Goal: Information Seeking & Learning: Learn about a topic

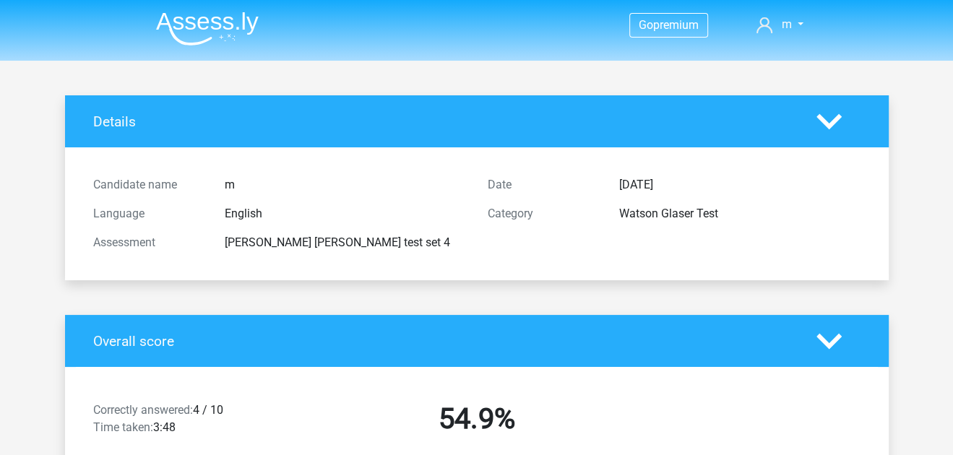
click at [210, 33] on img at bounding box center [207, 29] width 103 height 34
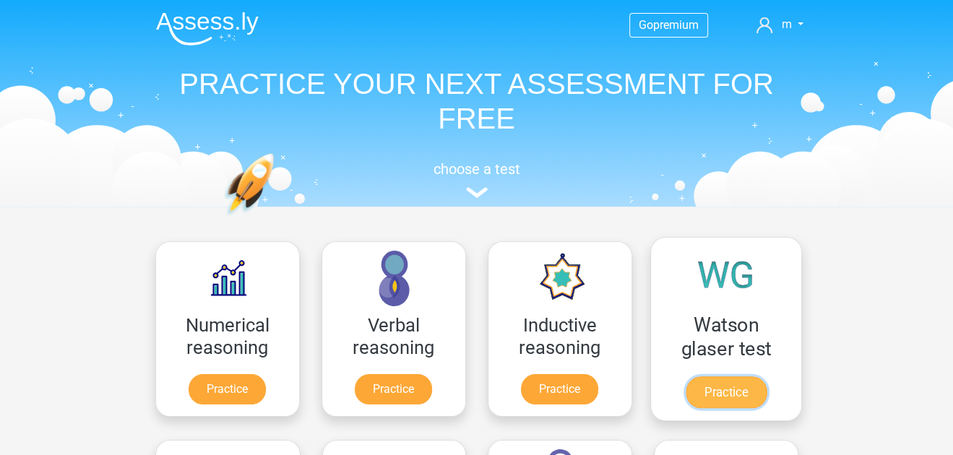
click at [720, 379] on link "Practice" at bounding box center [725, 392] width 81 height 32
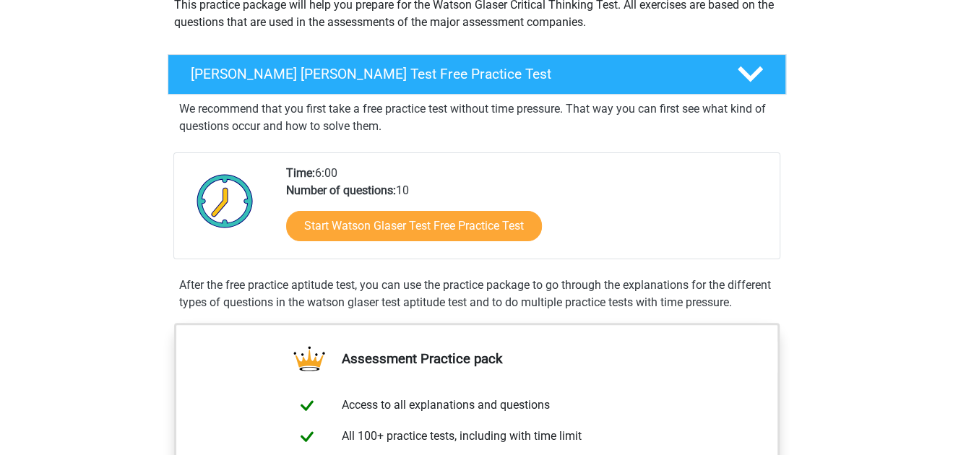
scroll to position [314, 0]
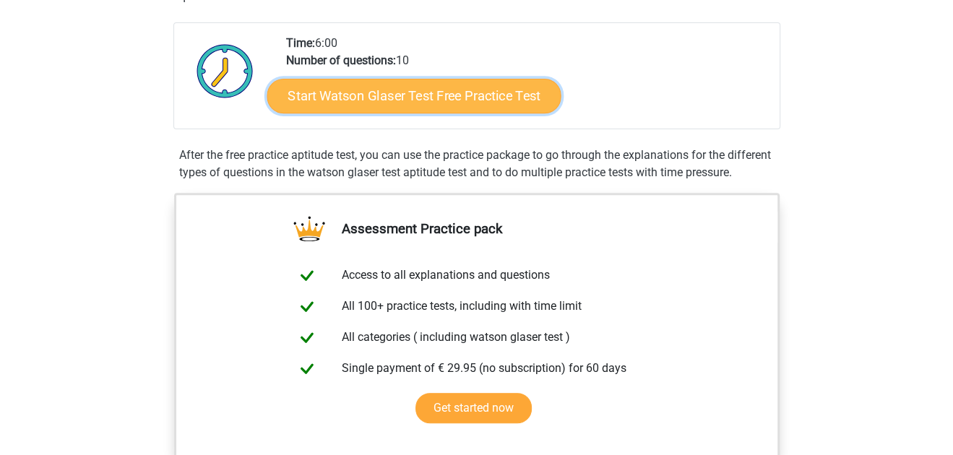
click at [505, 98] on link "Start Watson Glaser Test Free Practice Test" at bounding box center [414, 96] width 294 height 35
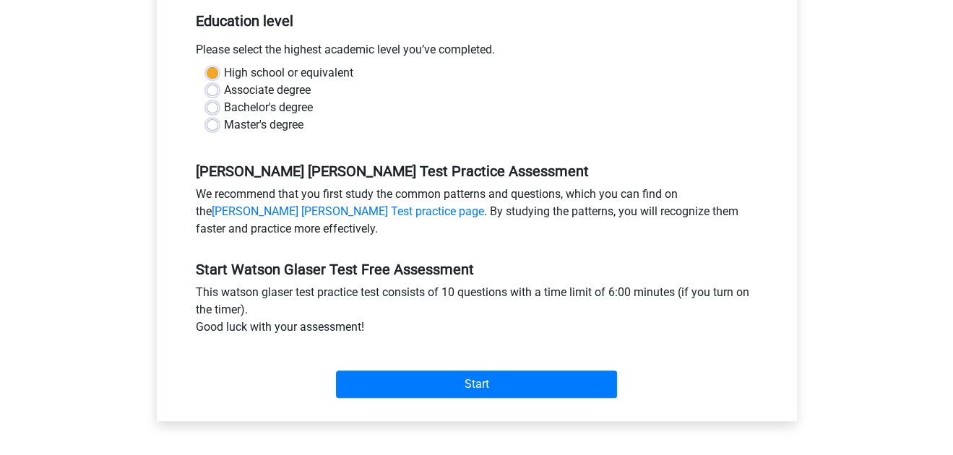
scroll to position [300, 0]
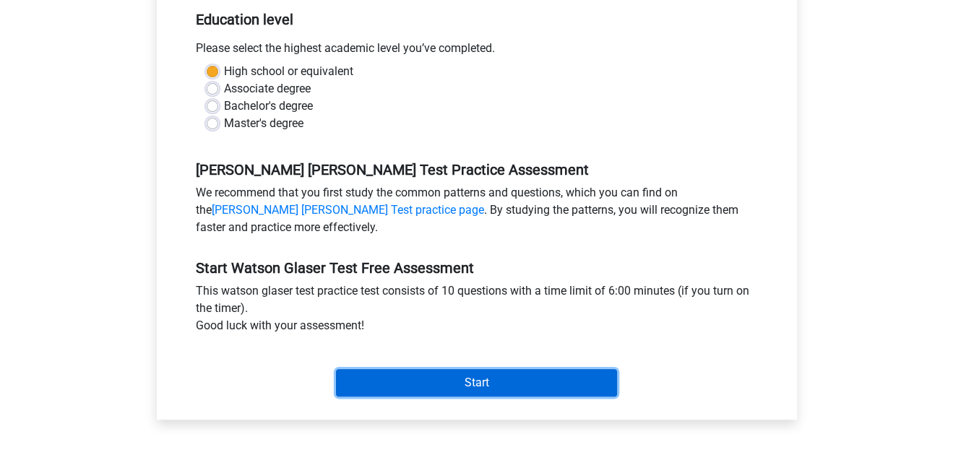
click at [480, 371] on input "Start" at bounding box center [476, 382] width 281 height 27
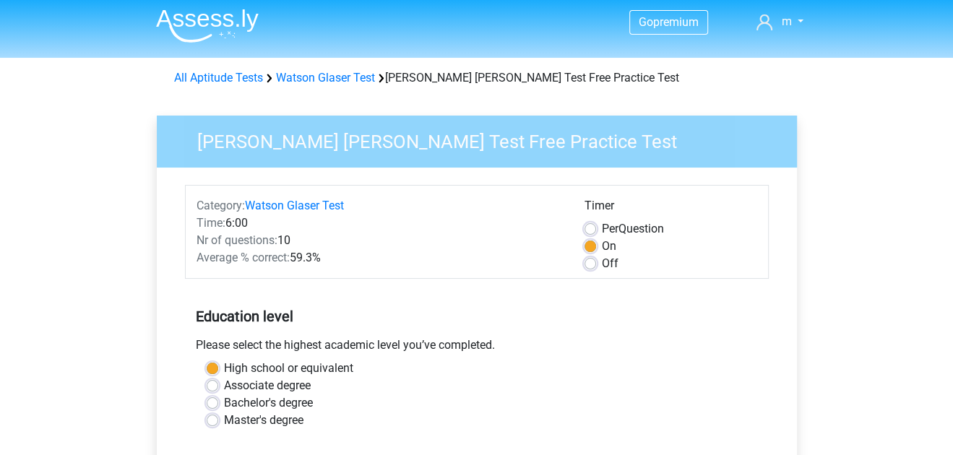
scroll to position [0, 0]
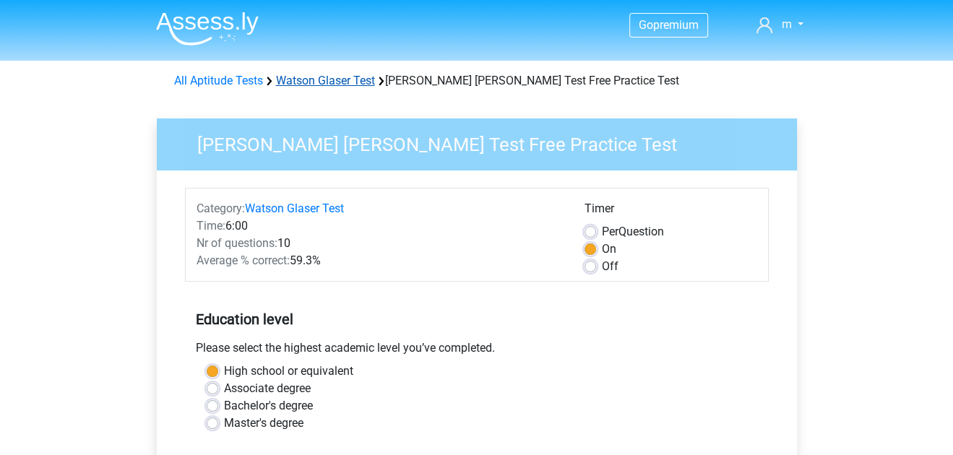
click at [306, 86] on link "Watson Glaser Test" at bounding box center [325, 81] width 99 height 14
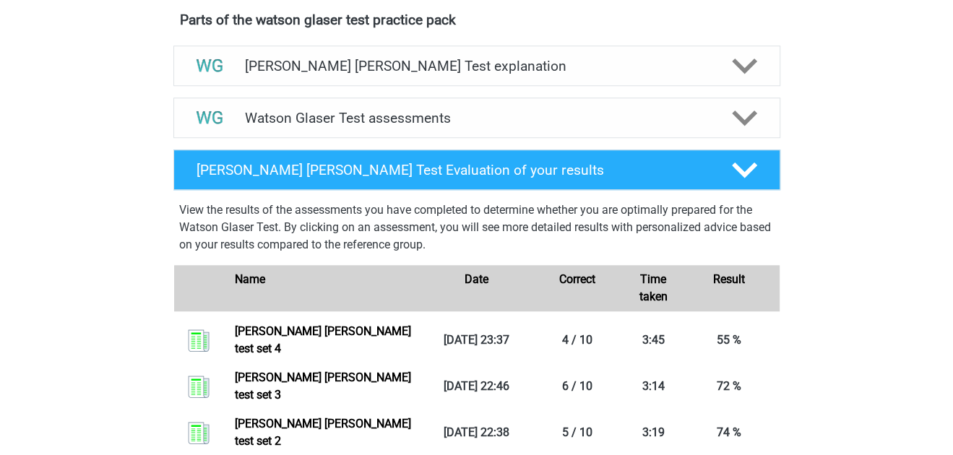
scroll to position [804, 0]
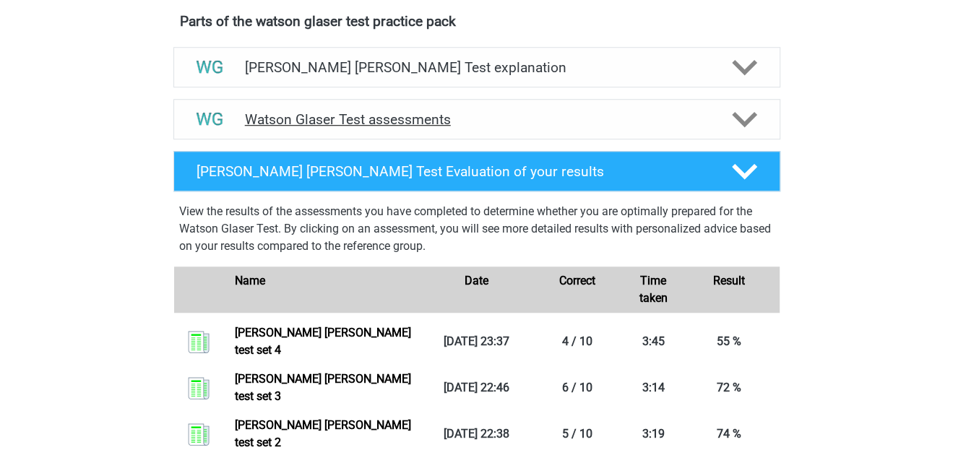
click at [512, 128] on h4 "Watson Glaser Test assessments" at bounding box center [477, 119] width 464 height 17
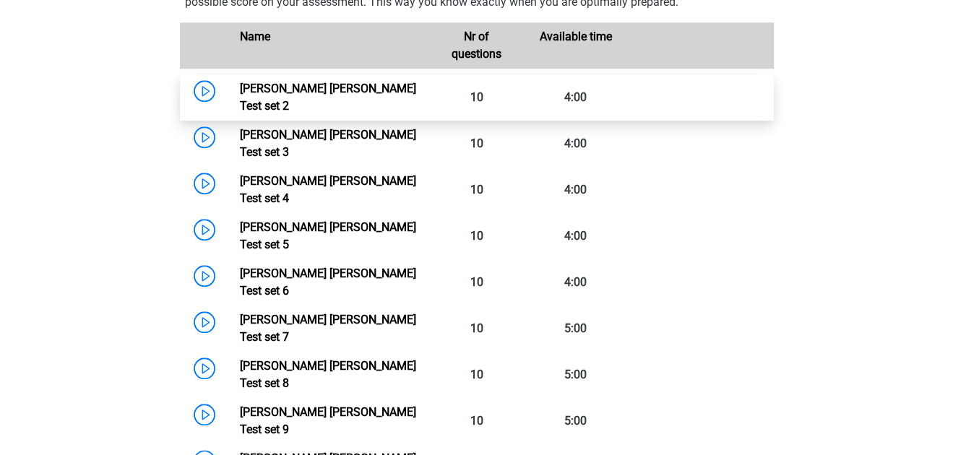
scroll to position [998, 0]
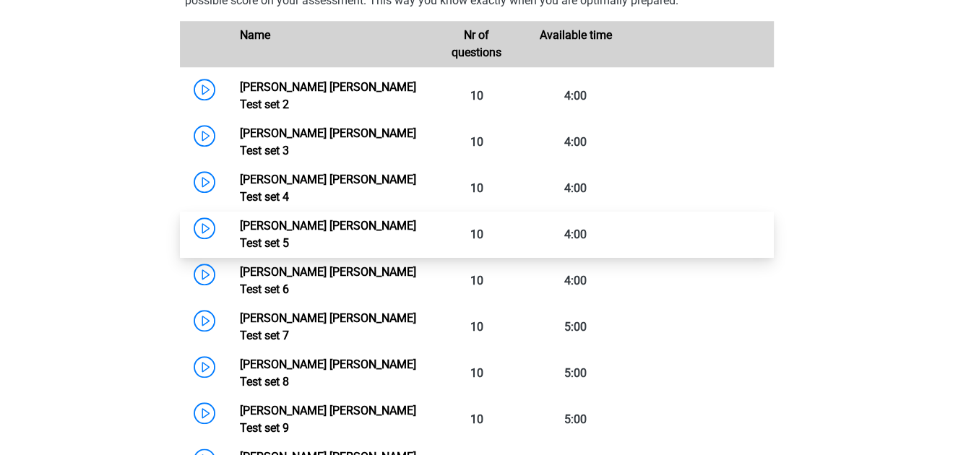
click at [355, 219] on link "Watson Glaser Test set 5" at bounding box center [328, 234] width 176 height 31
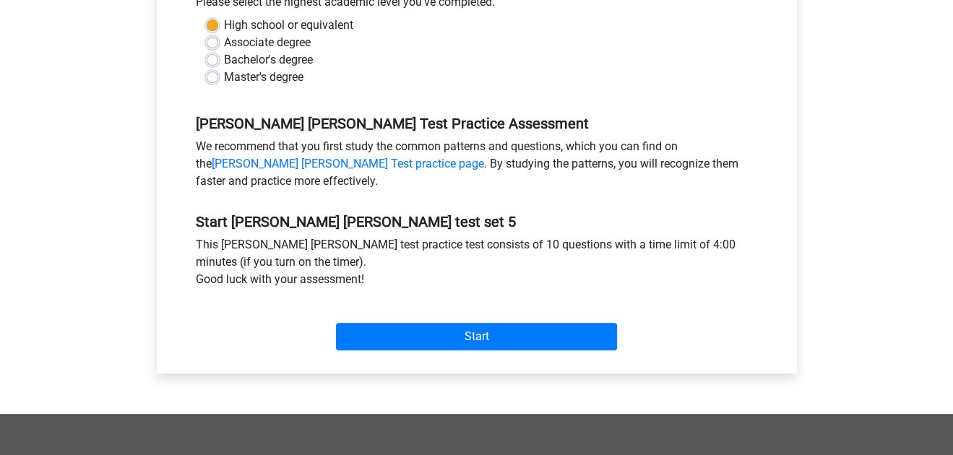
scroll to position [353, 0]
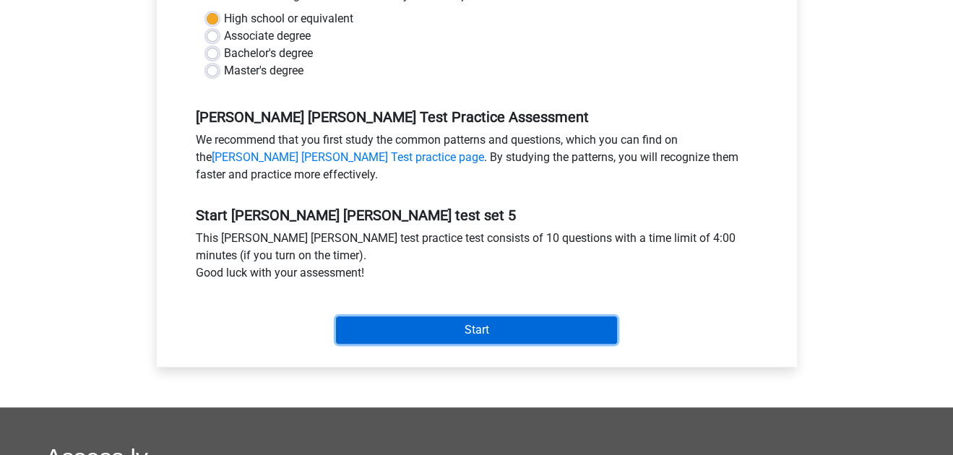
click at [379, 321] on input "Start" at bounding box center [476, 329] width 281 height 27
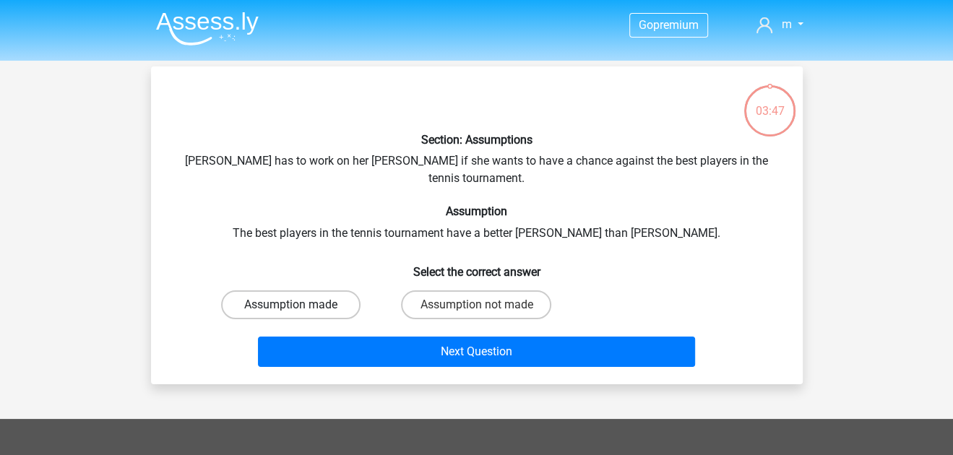
click at [314, 290] on label "Assumption made" at bounding box center [290, 304] width 139 height 29
click at [300, 305] on input "Assumption made" at bounding box center [294, 309] width 9 height 9
radio input "true"
click at [435, 290] on label "Assumption not made" at bounding box center [476, 304] width 150 height 29
click at [476, 305] on input "Assumption not made" at bounding box center [480, 309] width 9 height 9
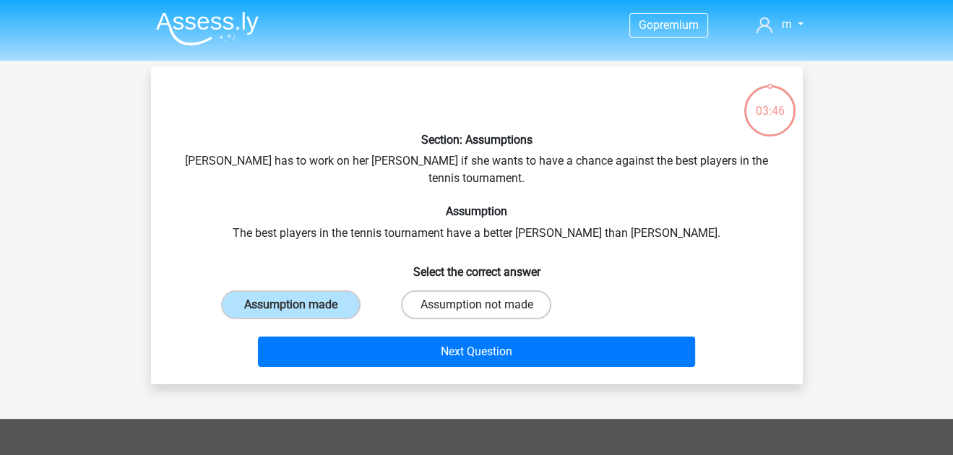
radio input "true"
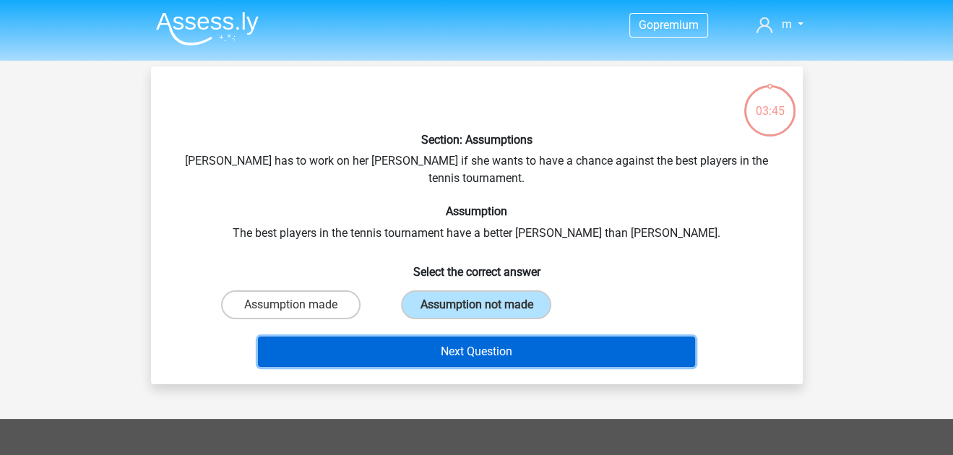
click at [444, 337] on button "Next Question" at bounding box center [476, 352] width 437 height 30
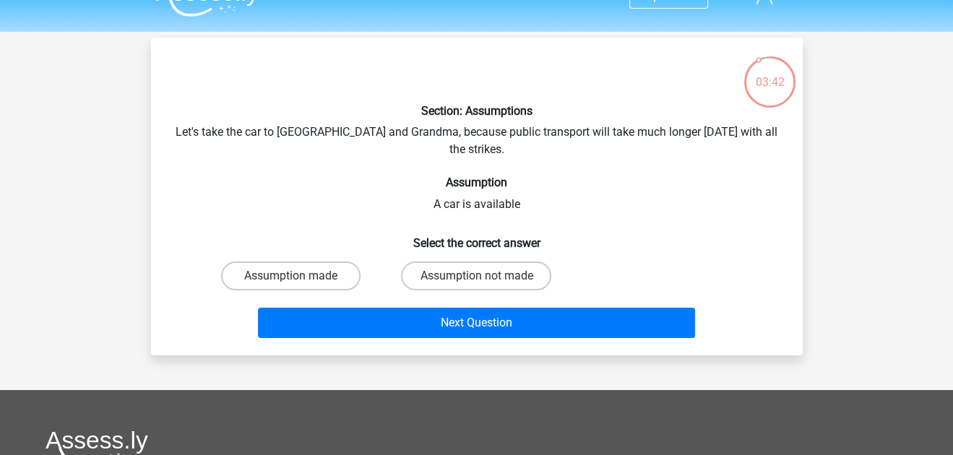
scroll to position [27, 0]
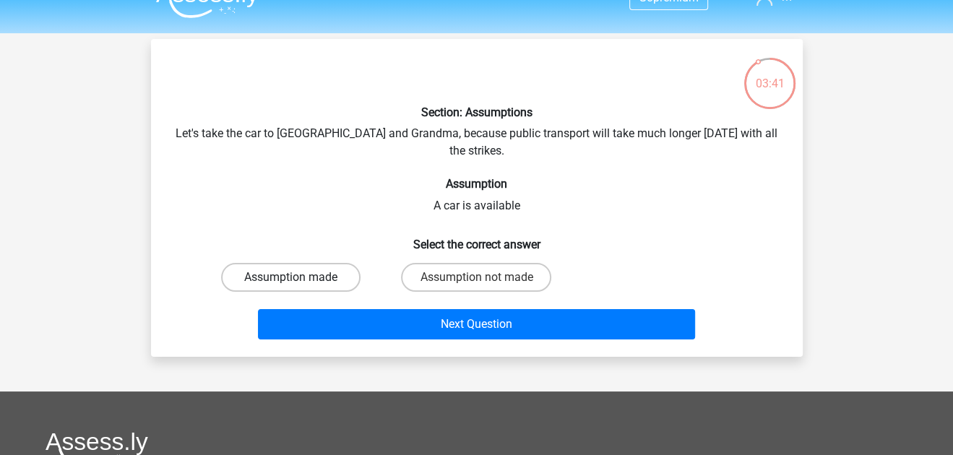
click at [329, 267] on label "Assumption made" at bounding box center [290, 277] width 139 height 29
click at [300, 277] on input "Assumption made" at bounding box center [294, 281] width 9 height 9
radio input "true"
click at [484, 277] on input "Assumption not made" at bounding box center [480, 281] width 9 height 9
radio input "true"
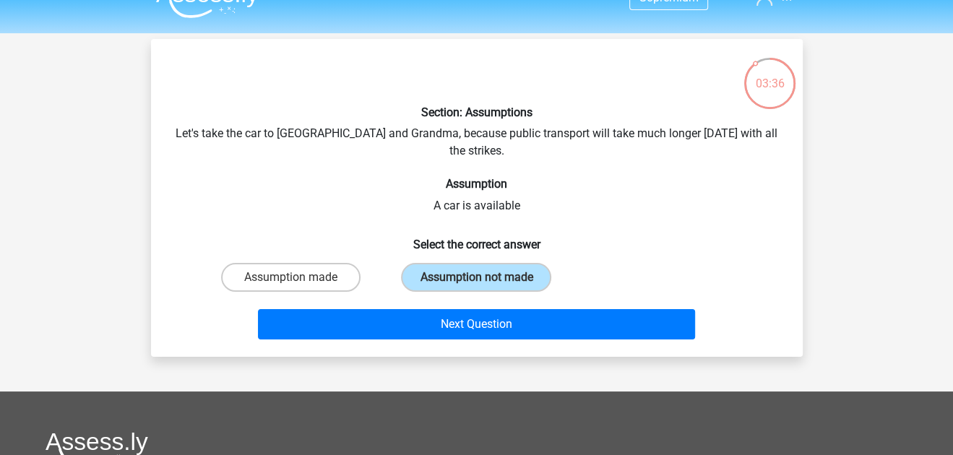
click at [446, 324] on div "Next Question" at bounding box center [477, 327] width 558 height 36
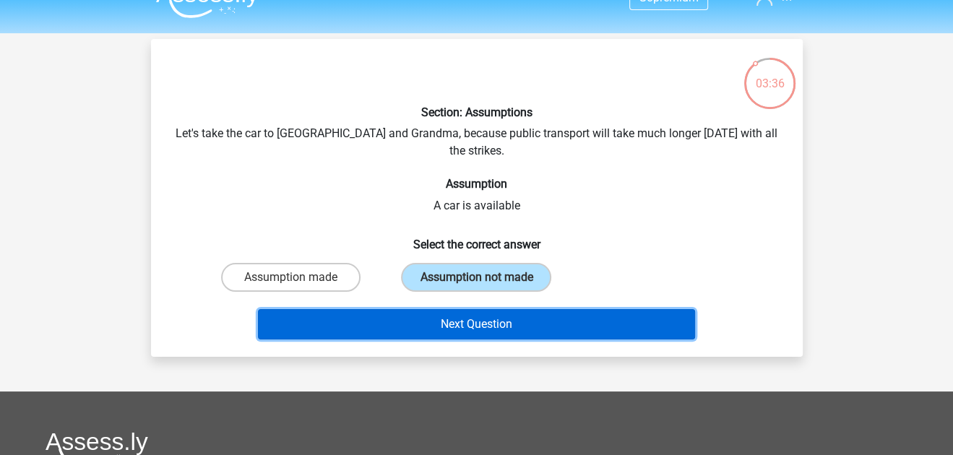
click at [462, 309] on button "Next Question" at bounding box center [476, 324] width 437 height 30
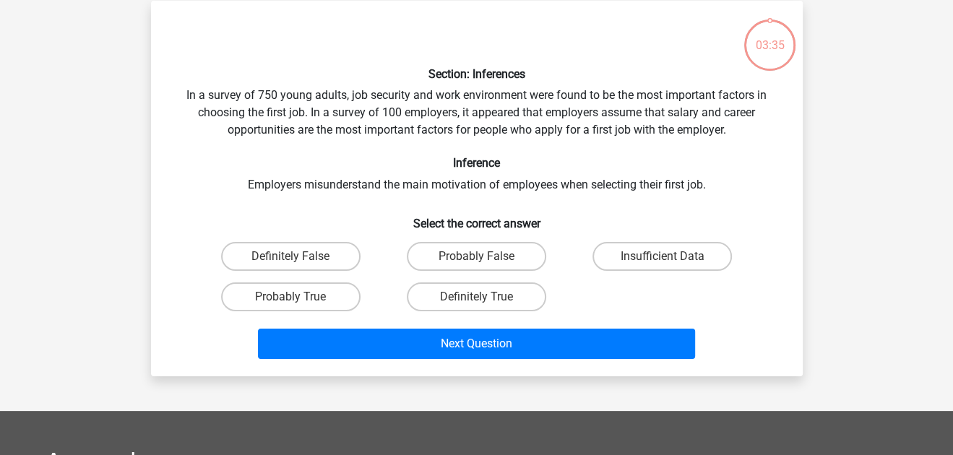
scroll to position [66, 0]
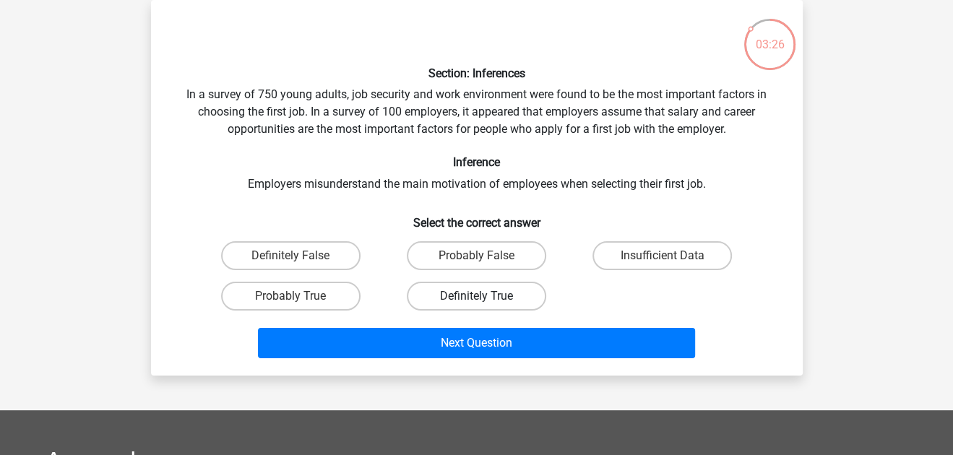
click at [467, 304] on label "Definitely True" at bounding box center [476, 296] width 139 height 29
click at [476, 304] on input "Definitely True" at bounding box center [480, 300] width 9 height 9
radio input "true"
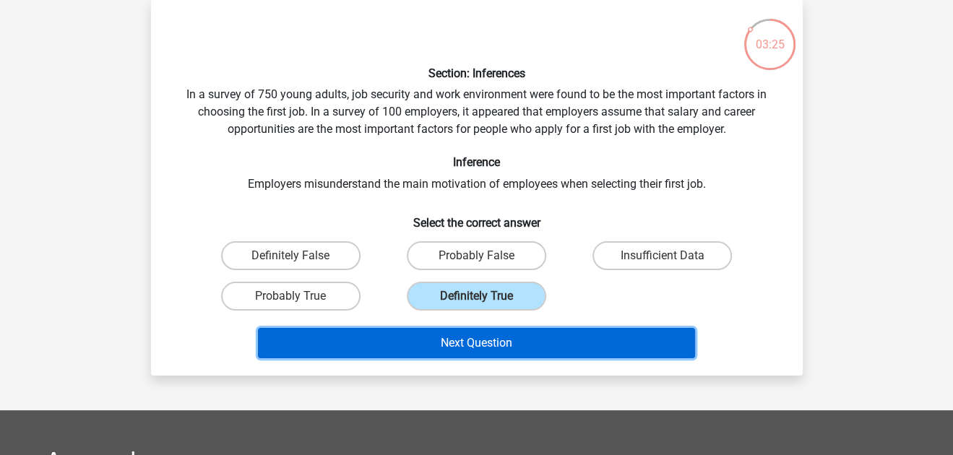
click at [457, 345] on button "Next Question" at bounding box center [476, 343] width 437 height 30
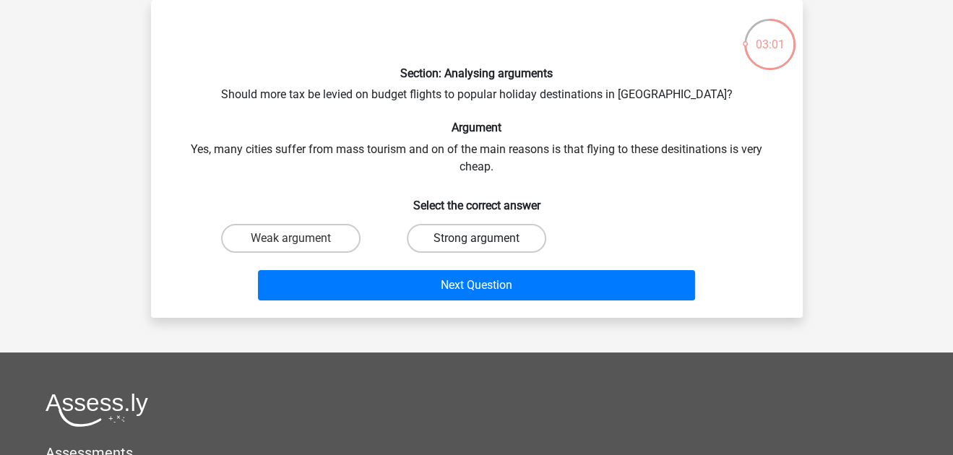
click at [528, 239] on label "Strong argument" at bounding box center [476, 238] width 139 height 29
click at [485, 239] on input "Strong argument" at bounding box center [480, 242] width 9 height 9
radio input "true"
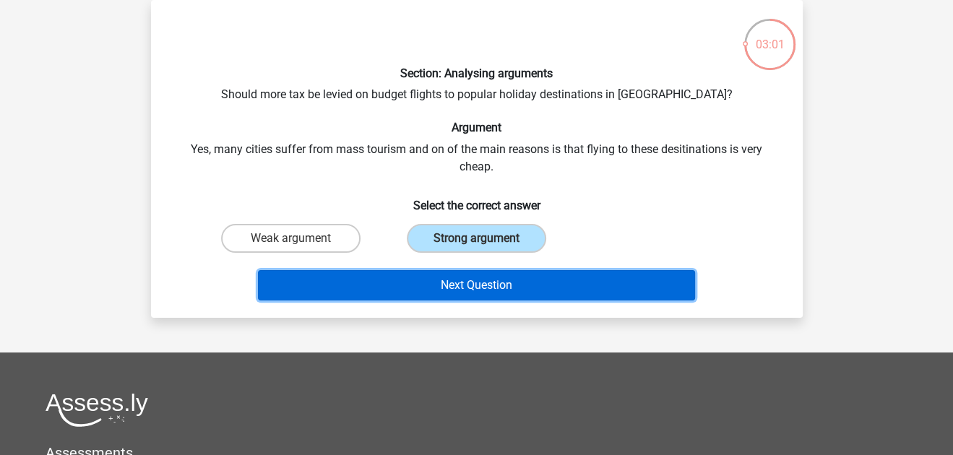
click at [545, 285] on button "Next Question" at bounding box center [476, 285] width 437 height 30
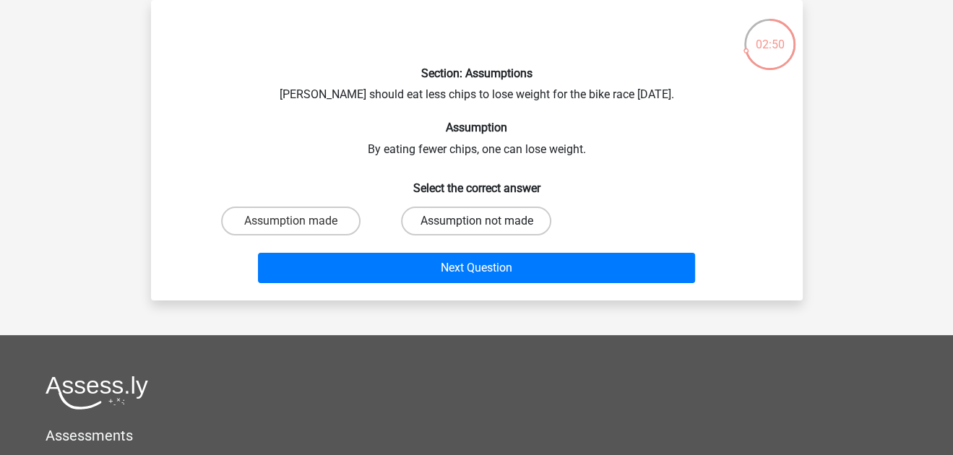
click at [460, 219] on label "Assumption not made" at bounding box center [476, 221] width 150 height 29
click at [476, 221] on input "Assumption not made" at bounding box center [480, 225] width 9 height 9
radio input "true"
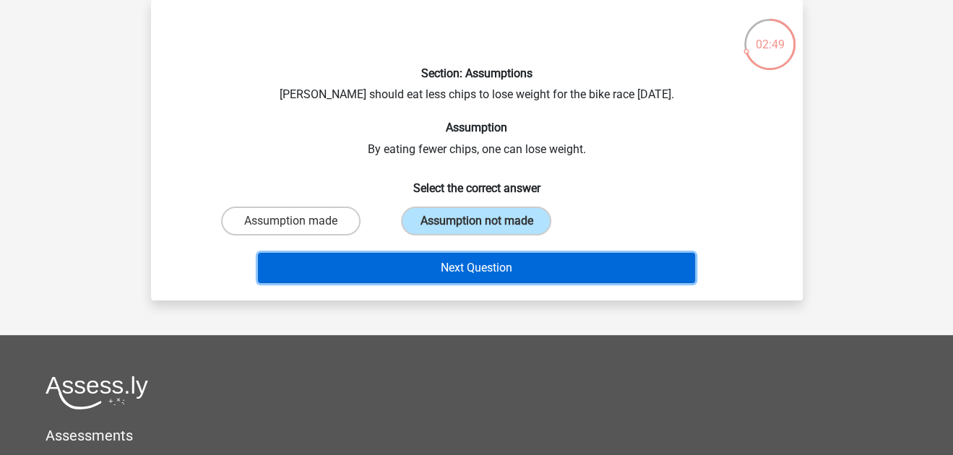
click at [480, 275] on button "Next Question" at bounding box center [476, 268] width 437 height 30
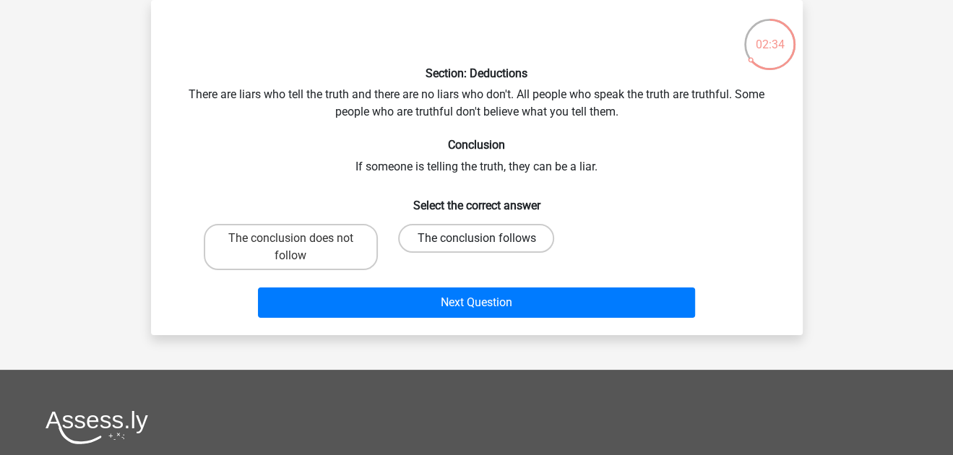
click at [470, 243] on label "The conclusion follows" at bounding box center [476, 238] width 156 height 29
click at [476, 243] on input "The conclusion follows" at bounding box center [480, 242] width 9 height 9
radio input "true"
click at [332, 252] on label "The conclusion does not follow" at bounding box center [291, 247] width 174 height 46
click at [300, 248] on input "The conclusion does not follow" at bounding box center [294, 242] width 9 height 9
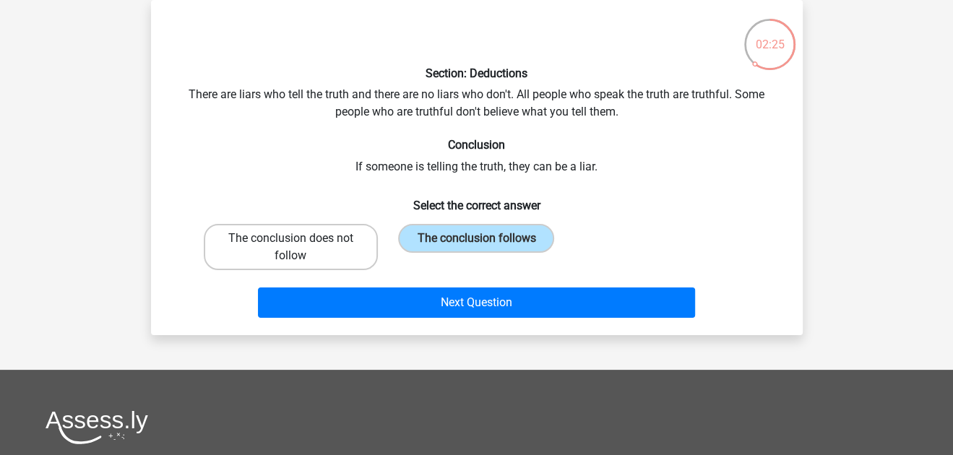
radio input "true"
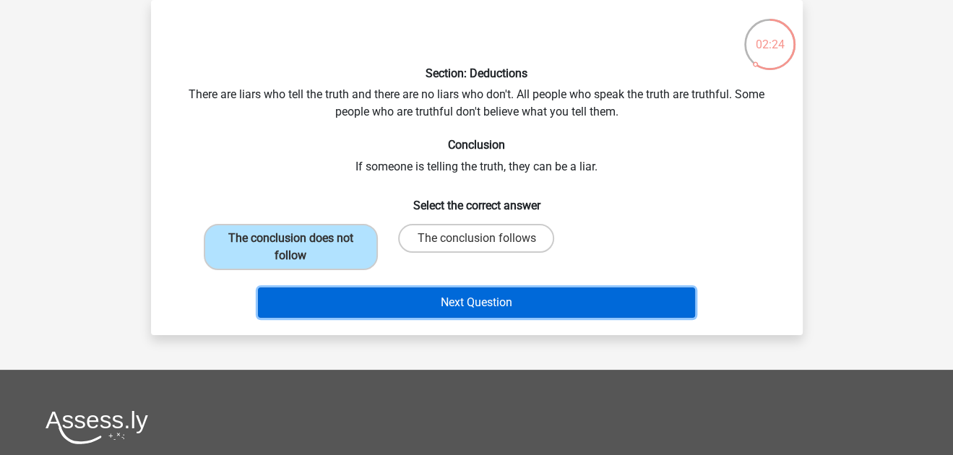
click at [380, 298] on button "Next Question" at bounding box center [476, 303] width 437 height 30
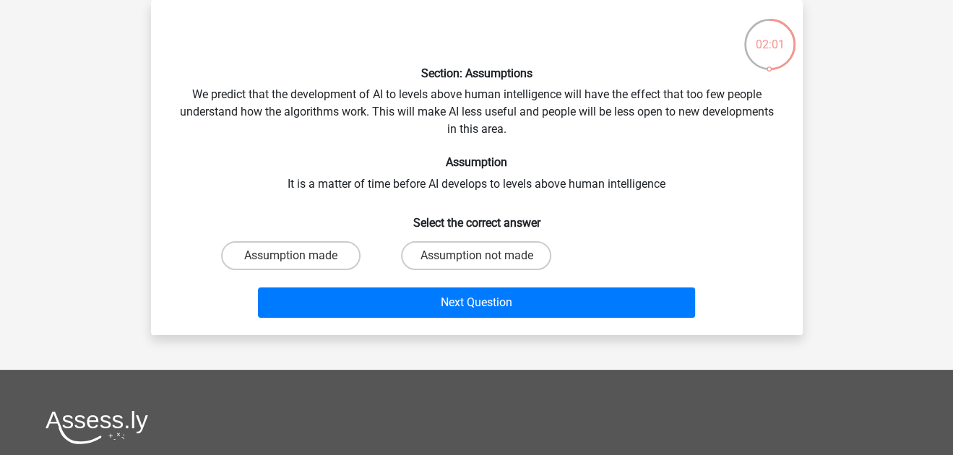
click at [484, 260] on input "Assumption not made" at bounding box center [480, 260] width 9 height 9
radio input "true"
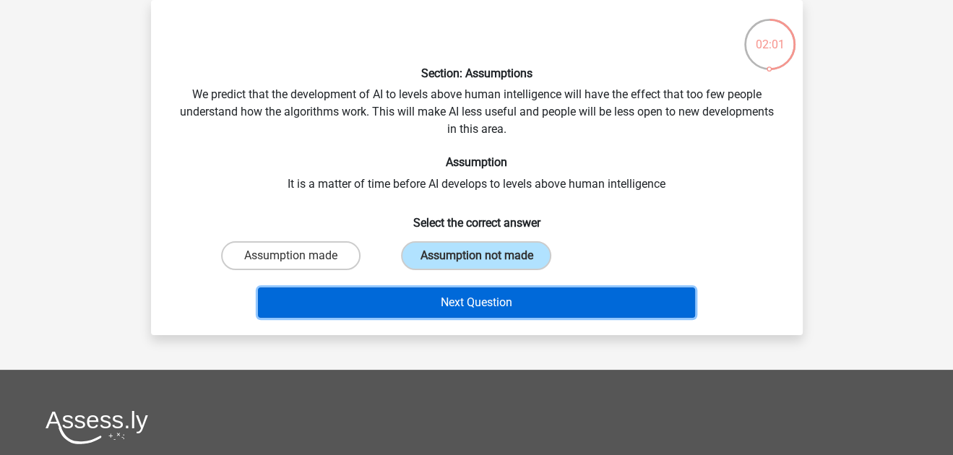
click at [506, 308] on button "Next Question" at bounding box center [476, 303] width 437 height 30
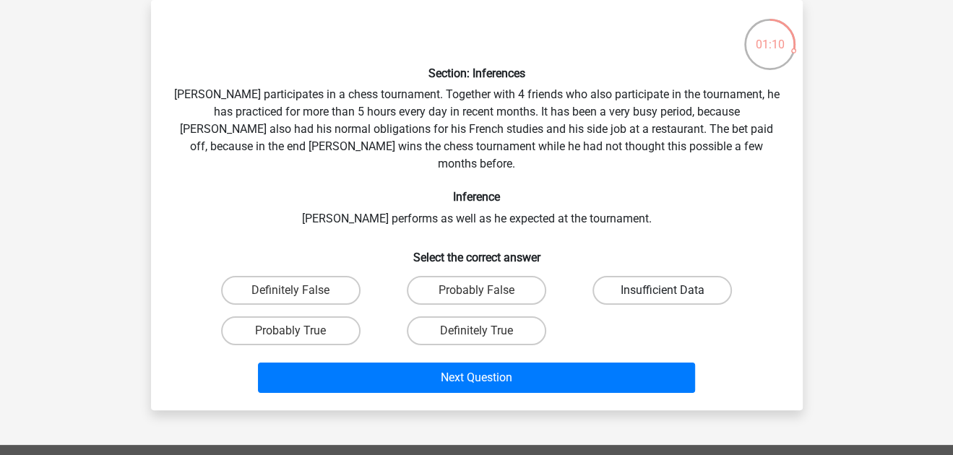
click at [647, 283] on label "Insufficient Data" at bounding box center [661, 290] width 139 height 29
click at [663, 290] on input "Insufficient Data" at bounding box center [667, 294] width 9 height 9
radio input "true"
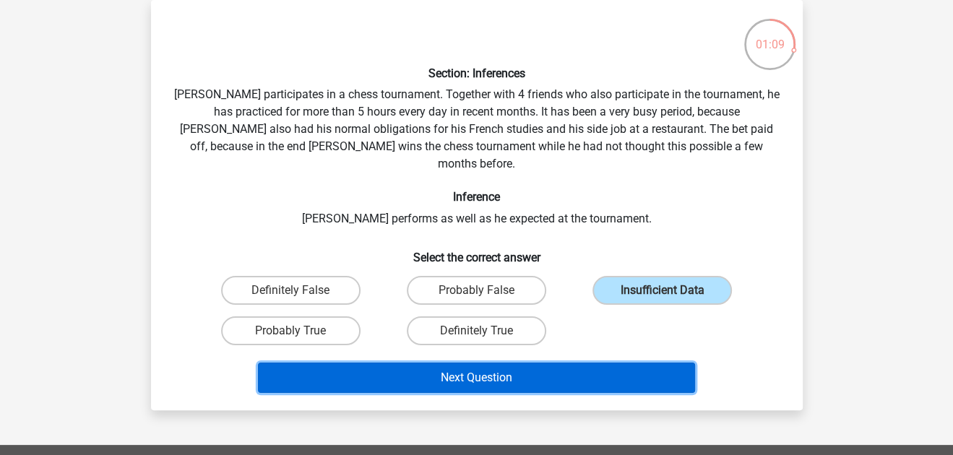
click at [617, 363] on button "Next Question" at bounding box center [476, 378] width 437 height 30
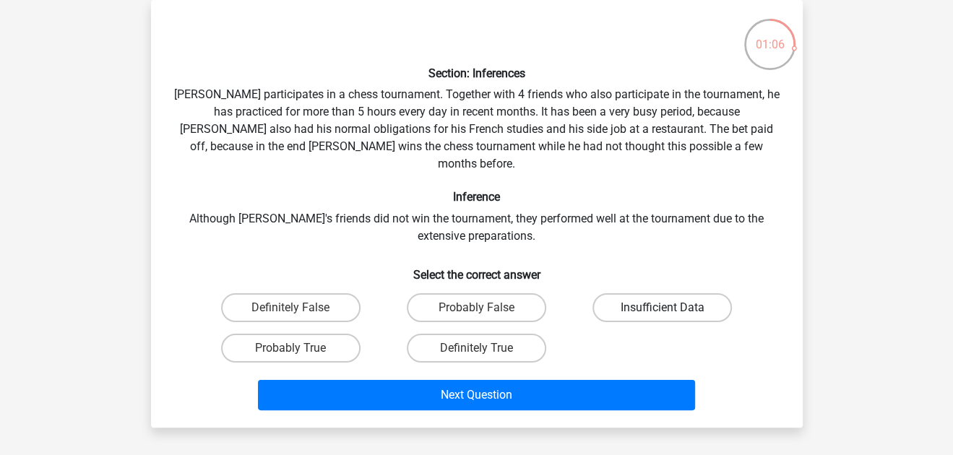
click at [667, 293] on label "Insufficient Data" at bounding box center [661, 307] width 139 height 29
click at [667, 308] on input "Insufficient Data" at bounding box center [667, 312] width 9 height 9
radio input "true"
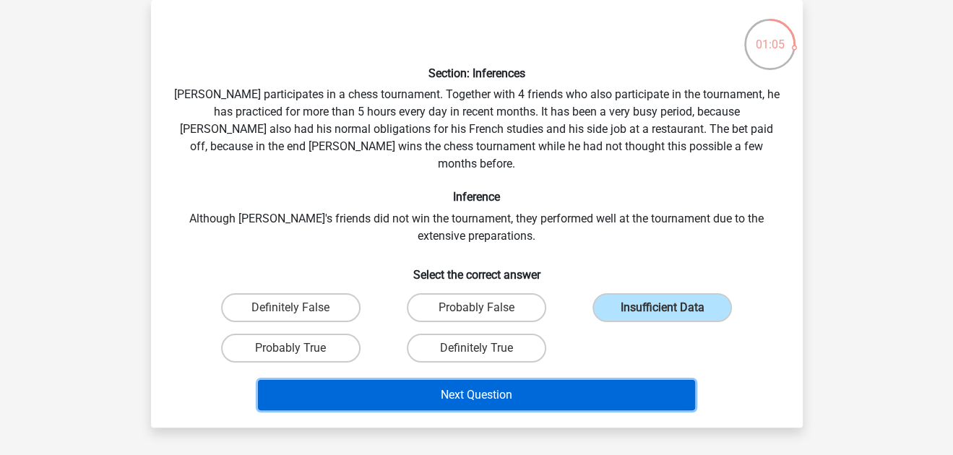
click at [632, 380] on button "Next Question" at bounding box center [476, 395] width 437 height 30
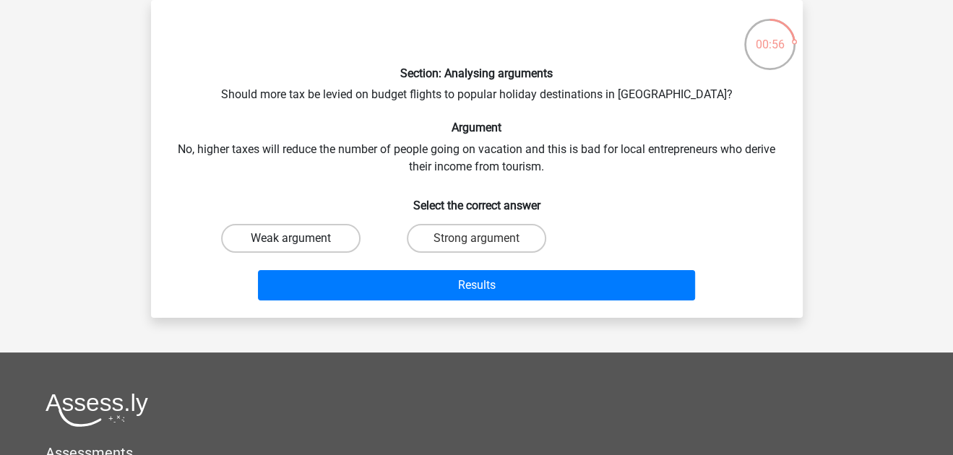
click at [329, 238] on label "Weak argument" at bounding box center [290, 238] width 139 height 29
click at [300, 238] on input "Weak argument" at bounding box center [294, 242] width 9 height 9
radio input "true"
click at [369, 313] on div "Section: Analysing arguments Should more tax be levied on budget flights to pop…" at bounding box center [477, 159] width 652 height 318
click at [464, 238] on label "Strong argument" at bounding box center [476, 238] width 139 height 29
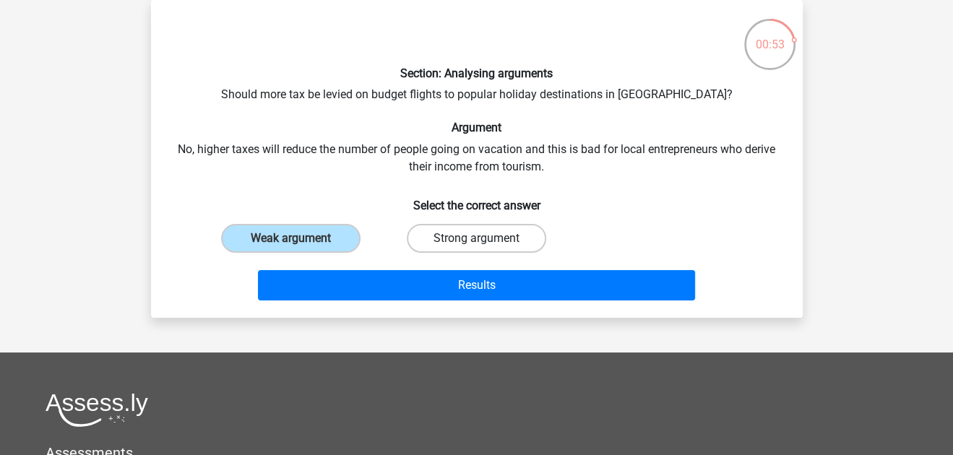
click at [476, 238] on input "Strong argument" at bounding box center [480, 242] width 9 height 9
radio input "true"
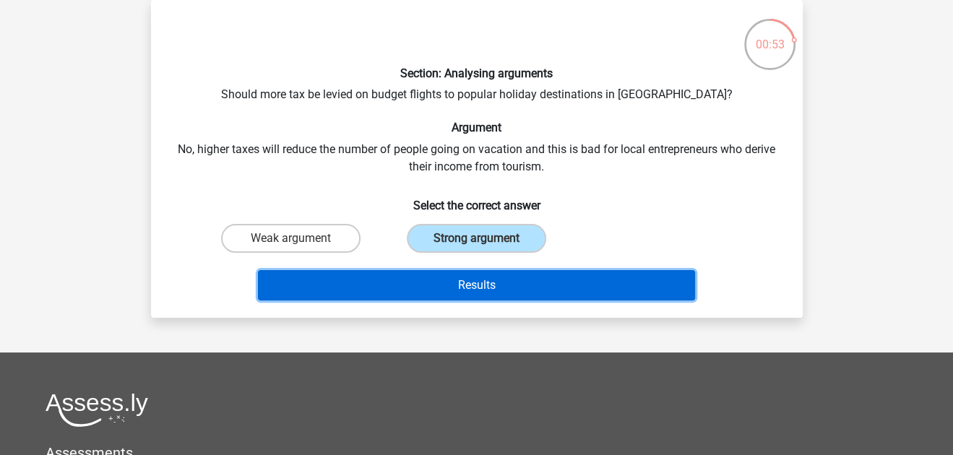
click at [460, 279] on button "Results" at bounding box center [476, 285] width 437 height 30
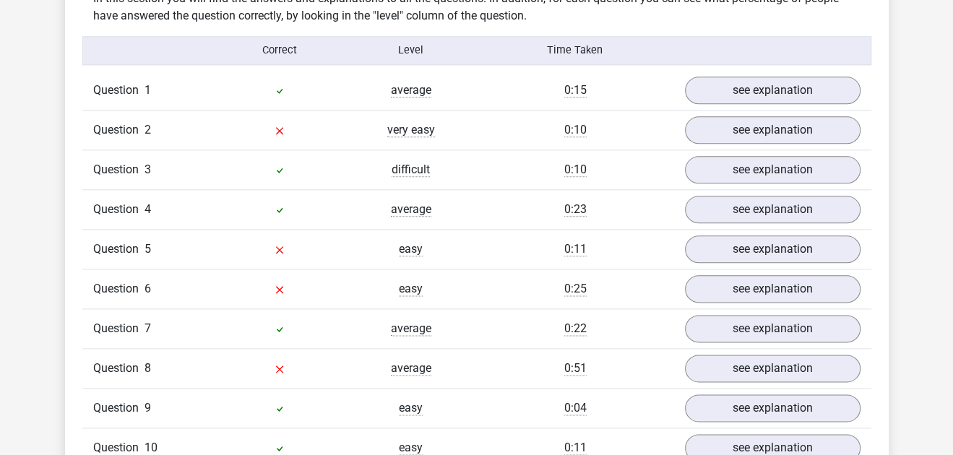
scroll to position [1144, 0]
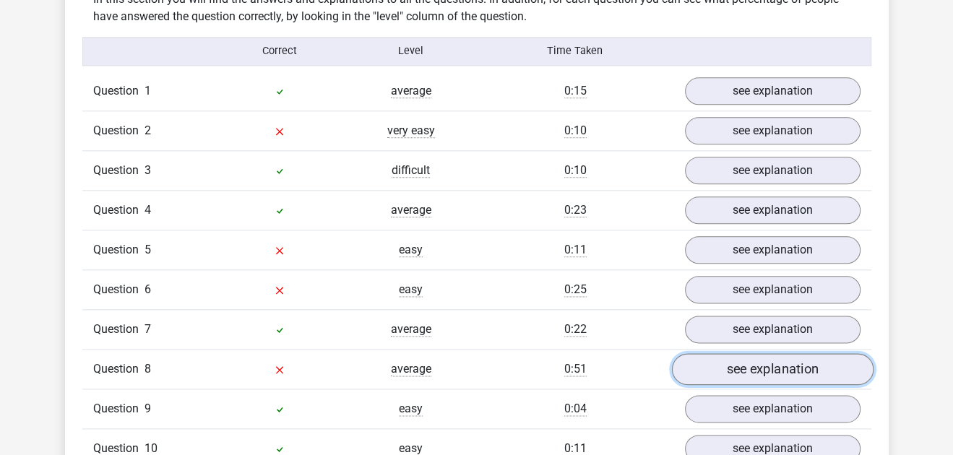
click at [733, 363] on link "see explanation" at bounding box center [772, 369] width 202 height 32
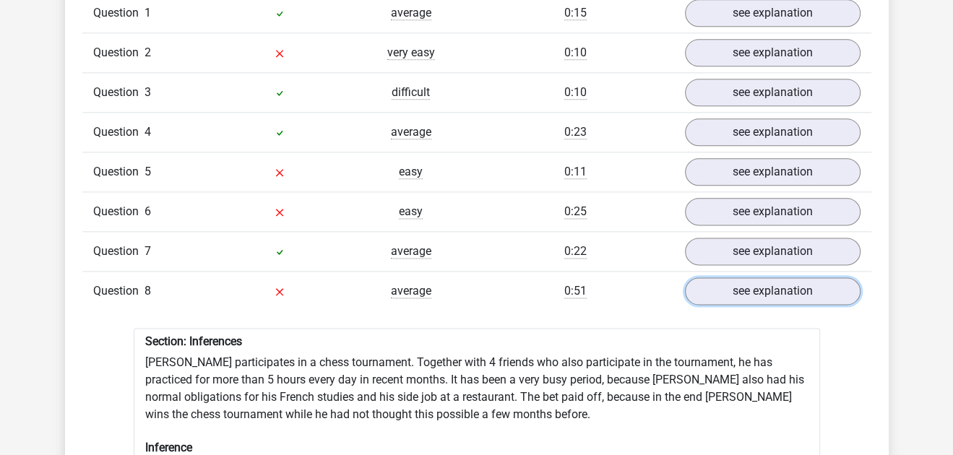
scroll to position [1200, 0]
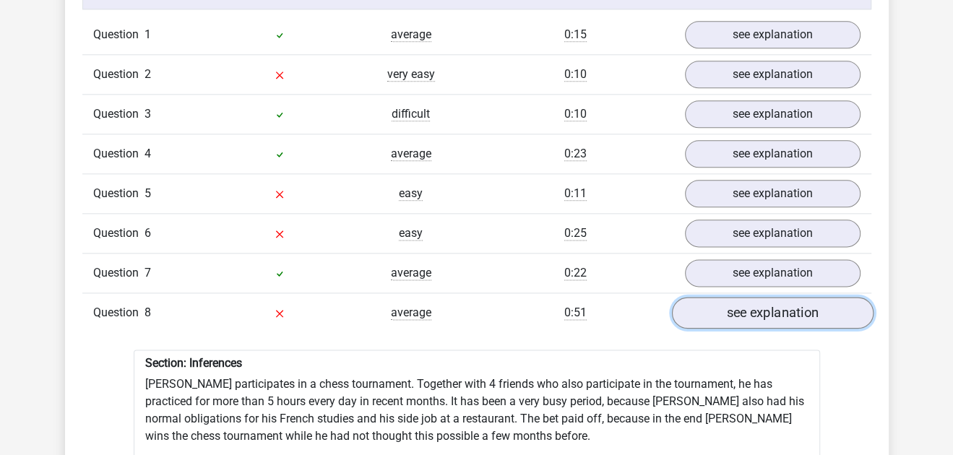
click at [751, 306] on link "see explanation" at bounding box center [772, 313] width 202 height 32
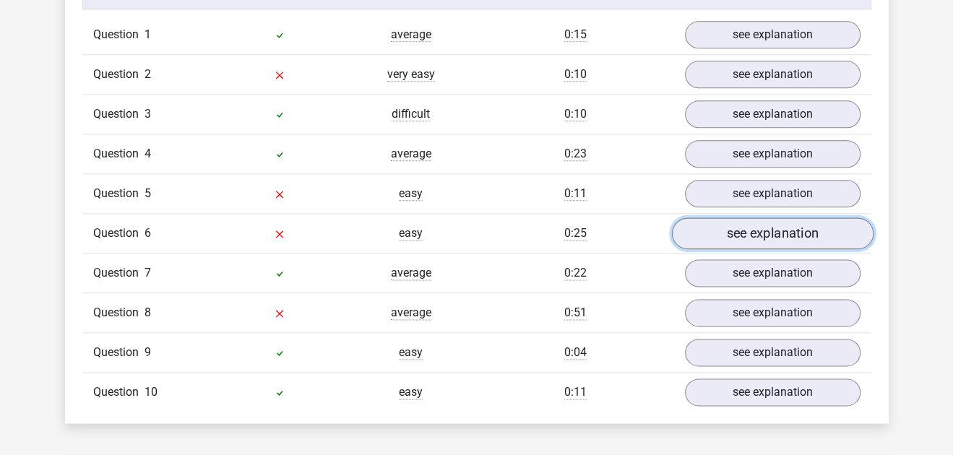
click at [759, 228] on link "see explanation" at bounding box center [772, 233] width 202 height 32
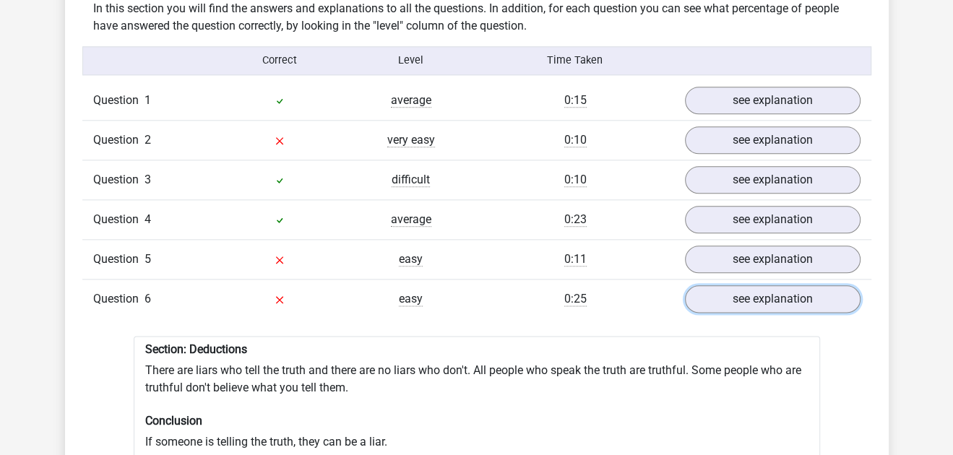
scroll to position [1128, 0]
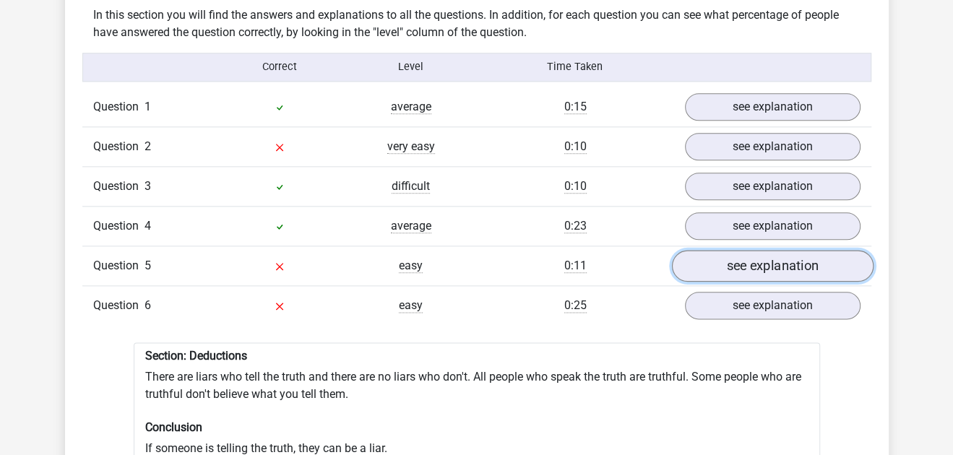
click at [801, 267] on link "see explanation" at bounding box center [772, 266] width 202 height 32
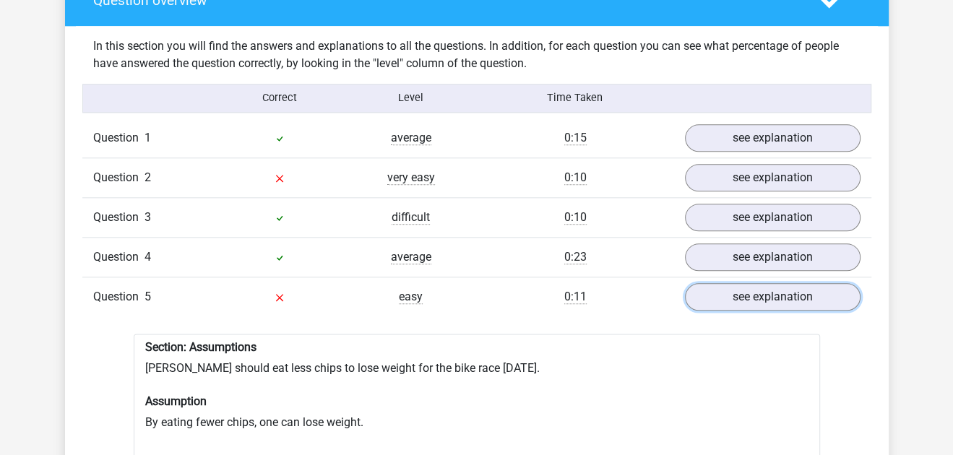
scroll to position [1067, 0]
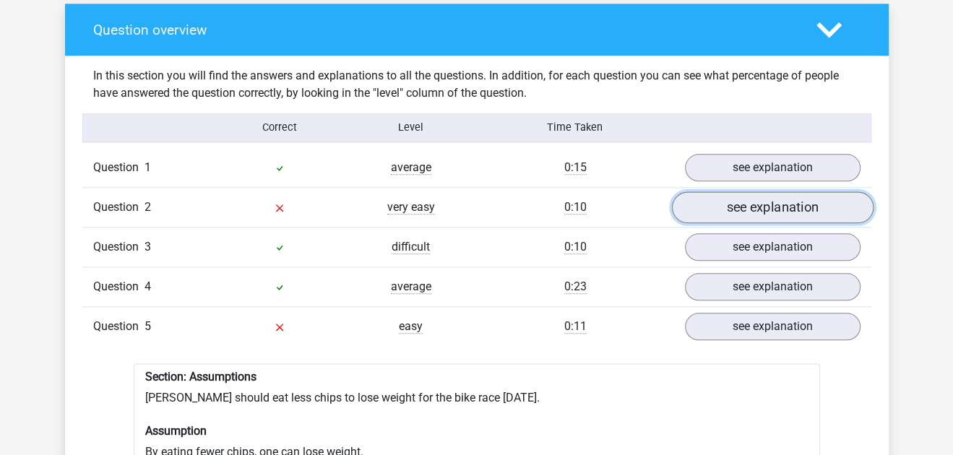
click at [798, 205] on link "see explanation" at bounding box center [772, 207] width 202 height 32
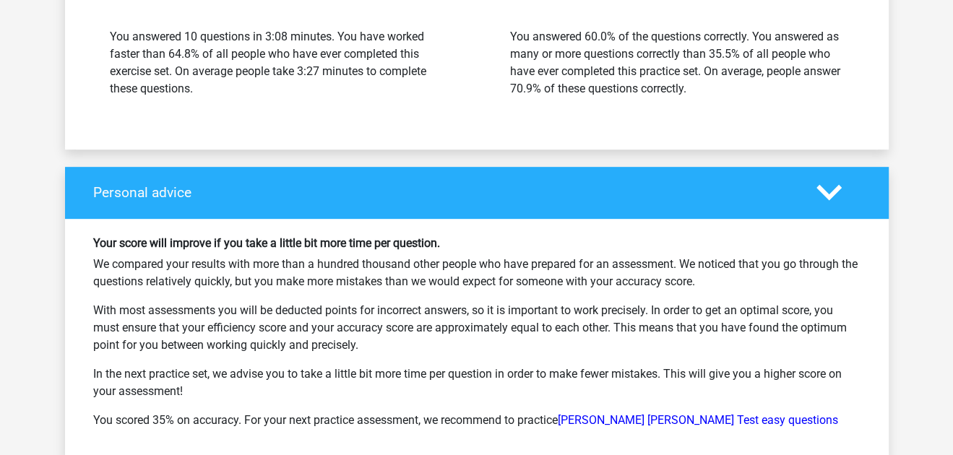
scroll to position [4201, 0]
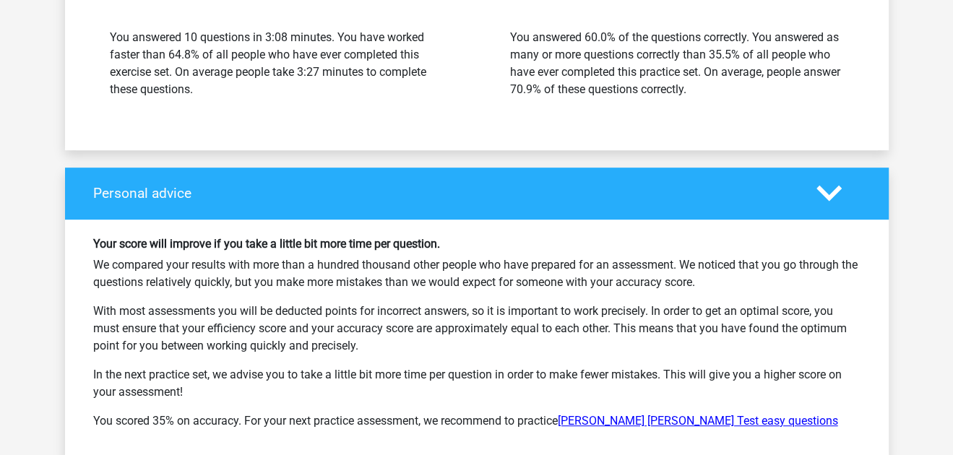
click at [682, 418] on link "Watson Glaser Test easy questions" at bounding box center [698, 421] width 280 height 14
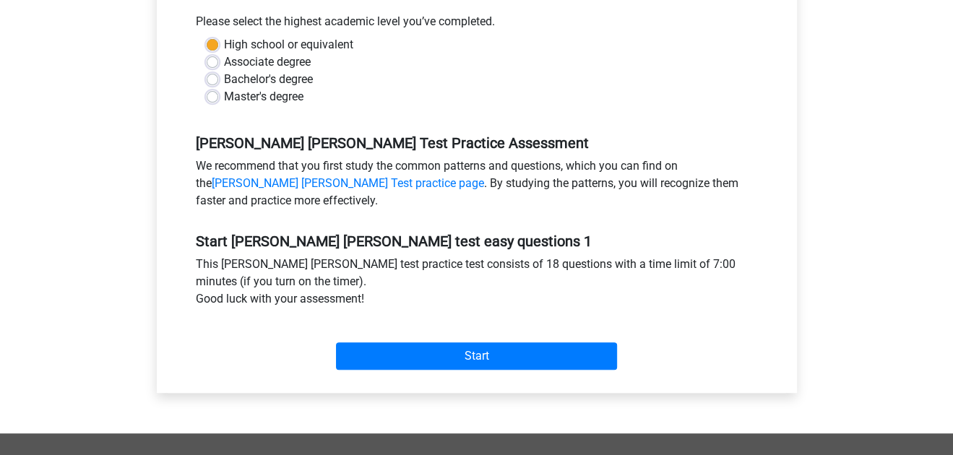
scroll to position [328, 0]
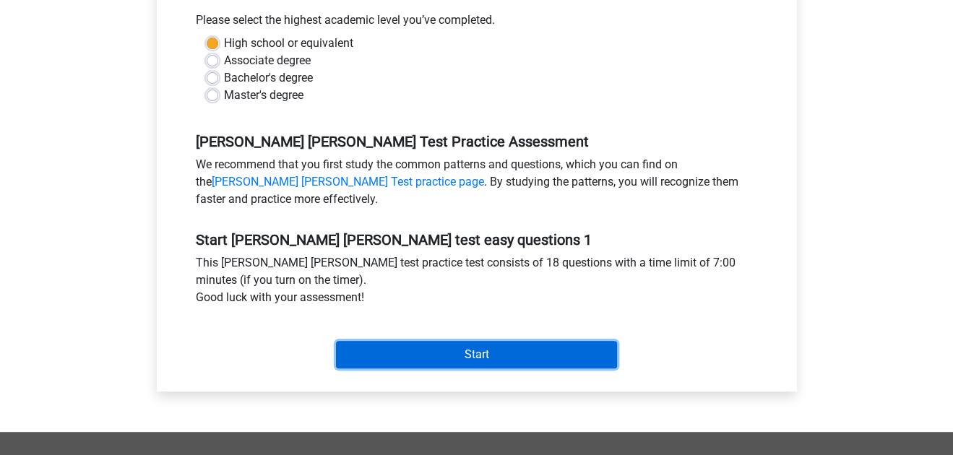
click at [531, 357] on input "Start" at bounding box center [476, 354] width 281 height 27
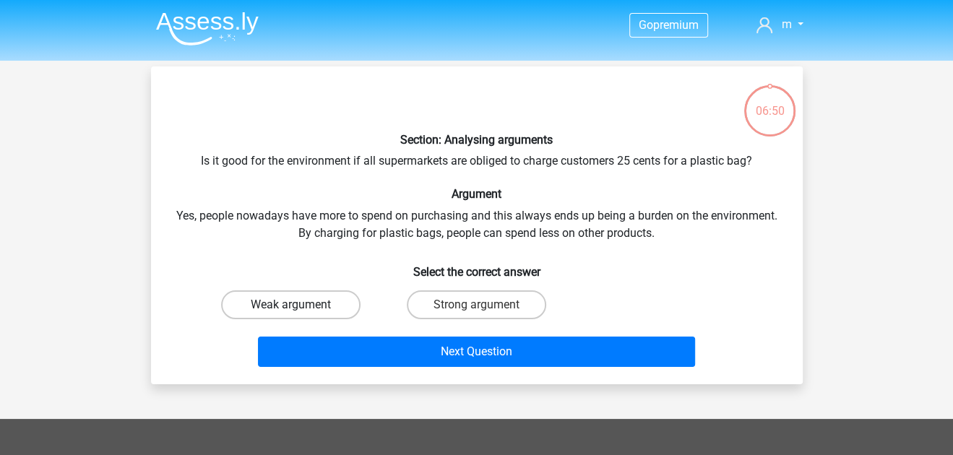
click at [306, 314] on label "Weak argument" at bounding box center [290, 304] width 139 height 29
click at [300, 314] on input "Weak argument" at bounding box center [294, 309] width 9 height 9
radio input "true"
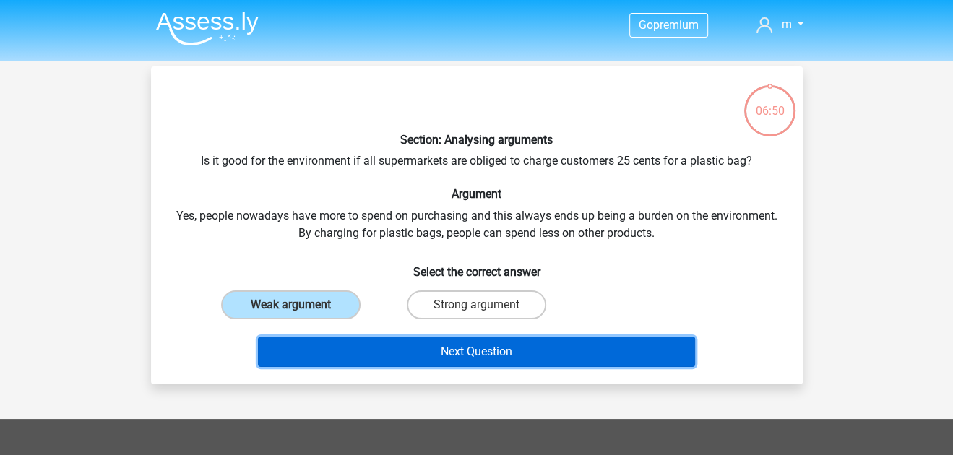
click at [346, 354] on button "Next Question" at bounding box center [476, 352] width 437 height 30
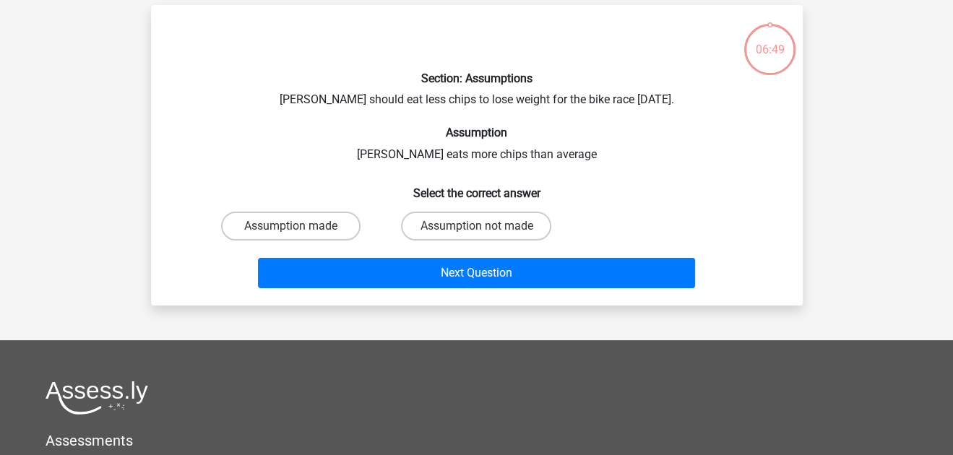
scroll to position [66, 0]
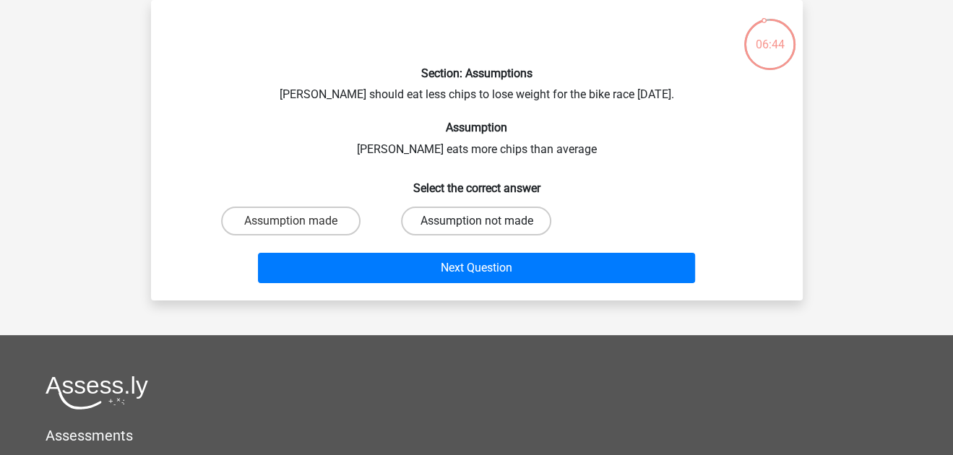
click at [442, 221] on label "Assumption not made" at bounding box center [476, 221] width 150 height 29
click at [476, 221] on input "Assumption not made" at bounding box center [480, 225] width 9 height 9
radio input "true"
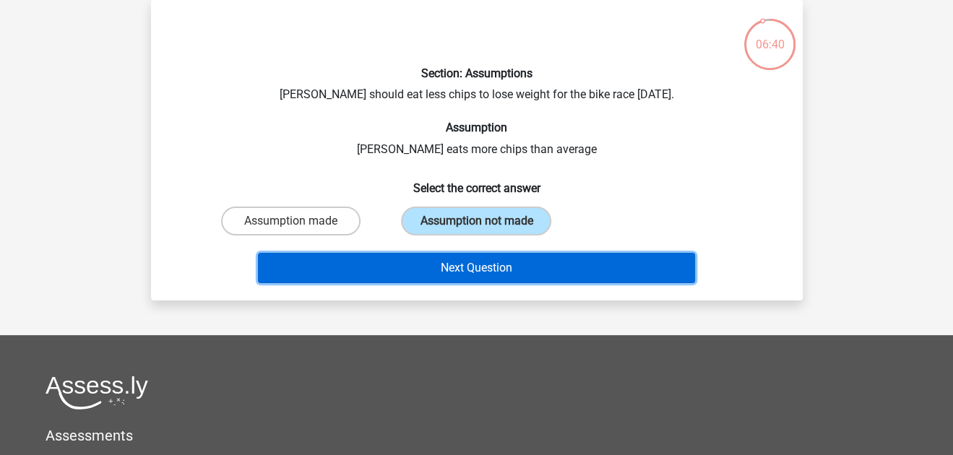
drag, startPoint x: 442, startPoint y: 271, endPoint x: 397, endPoint y: 219, distance: 68.6
click at [397, 219] on div "Section: Assumptions Chris should eat less chips to lose weight for the bike ra…" at bounding box center [477, 150] width 640 height 277
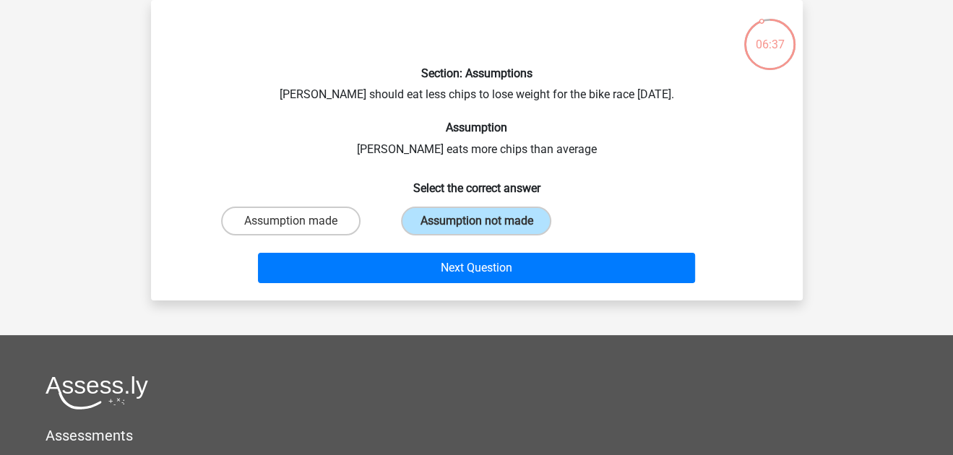
click at [389, 249] on div "Next Question" at bounding box center [476, 265] width 605 height 48
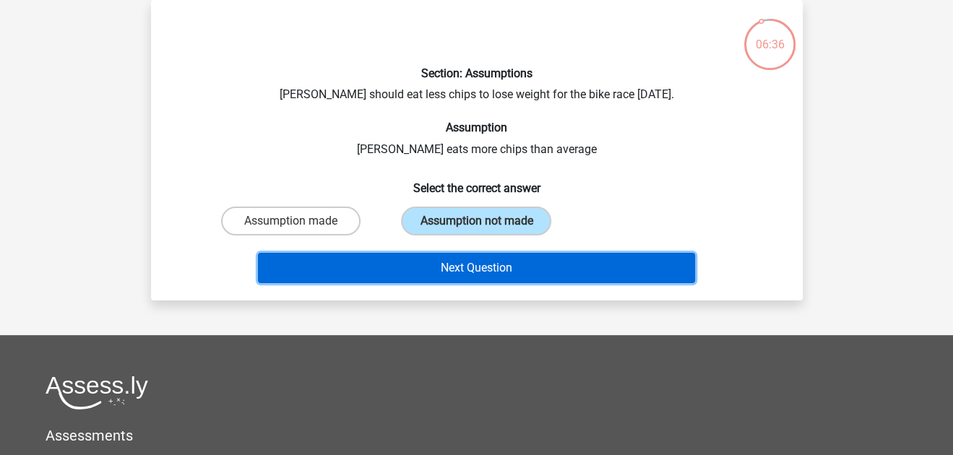
click at [387, 270] on button "Next Question" at bounding box center [476, 268] width 437 height 30
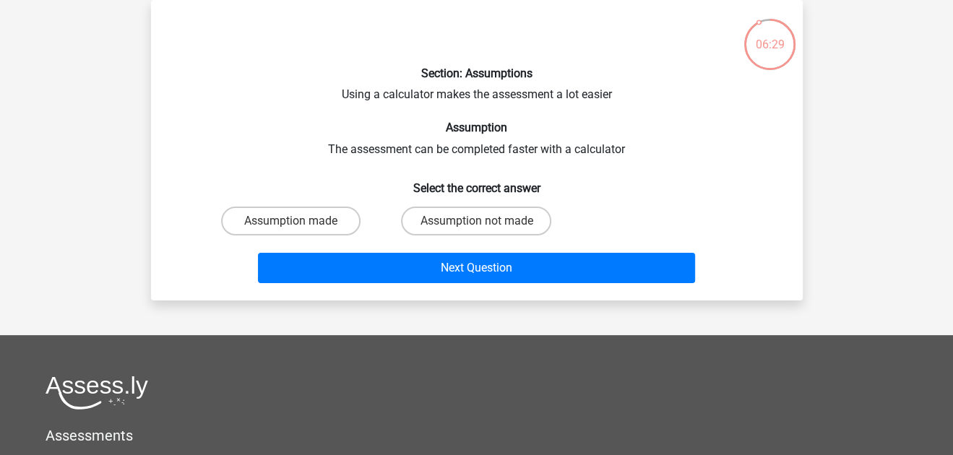
click at [483, 225] on input "Assumption not made" at bounding box center [480, 225] width 9 height 9
radio input "true"
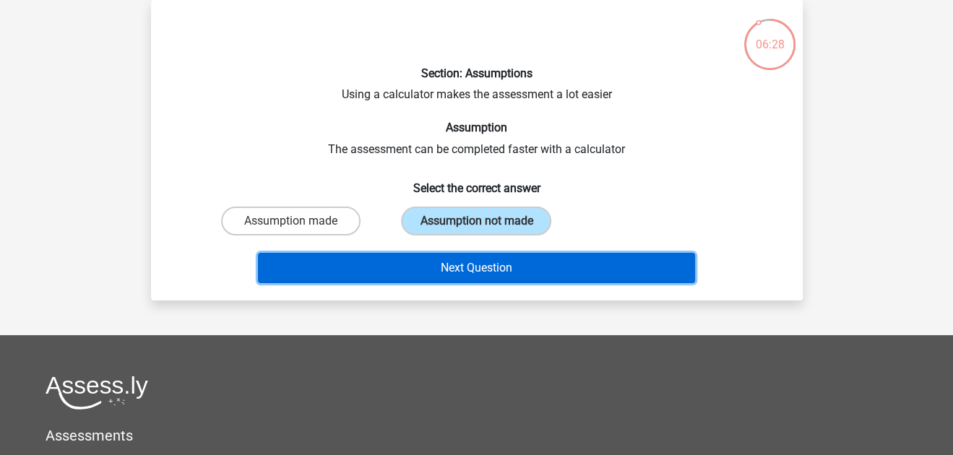
click at [491, 262] on button "Next Question" at bounding box center [476, 268] width 437 height 30
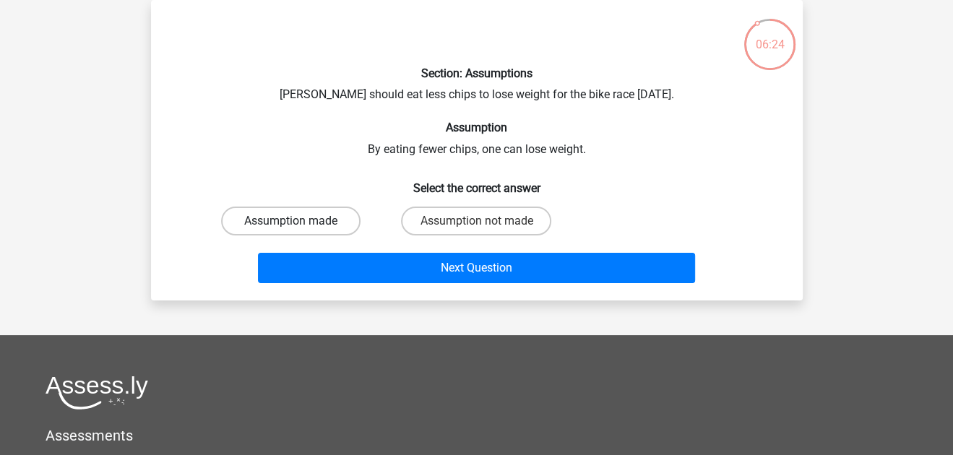
click at [338, 219] on label "Assumption made" at bounding box center [290, 221] width 139 height 29
click at [300, 221] on input "Assumption made" at bounding box center [294, 225] width 9 height 9
radio input "true"
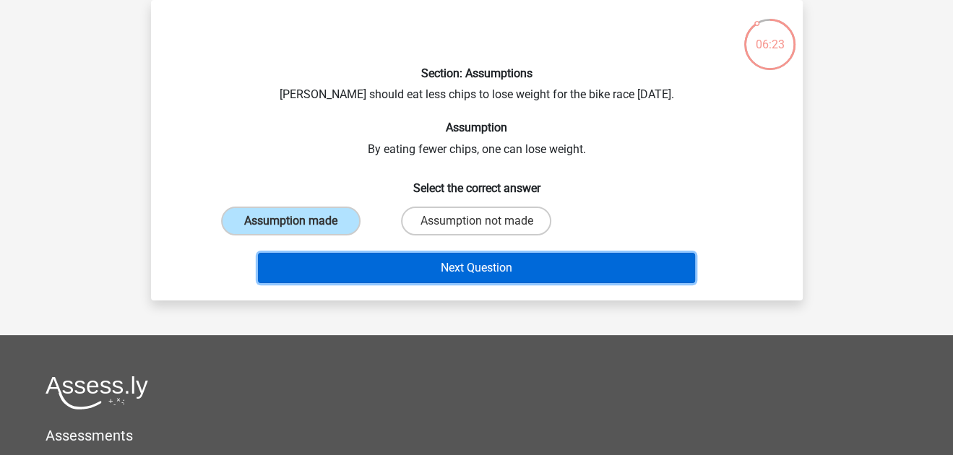
click at [366, 255] on button "Next Question" at bounding box center [476, 268] width 437 height 30
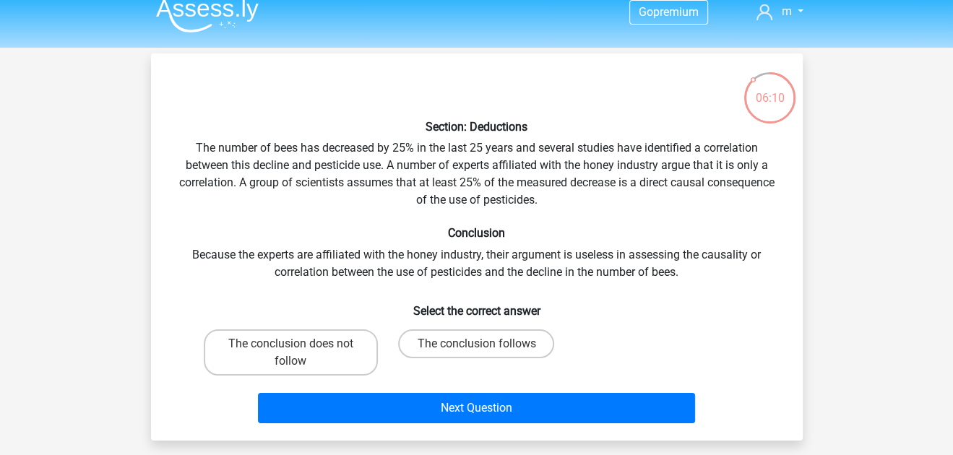
scroll to position [13, 0]
click at [492, 335] on label "The conclusion follows" at bounding box center [476, 343] width 156 height 29
click at [485, 344] on input "The conclusion follows" at bounding box center [480, 348] width 9 height 9
radio input "true"
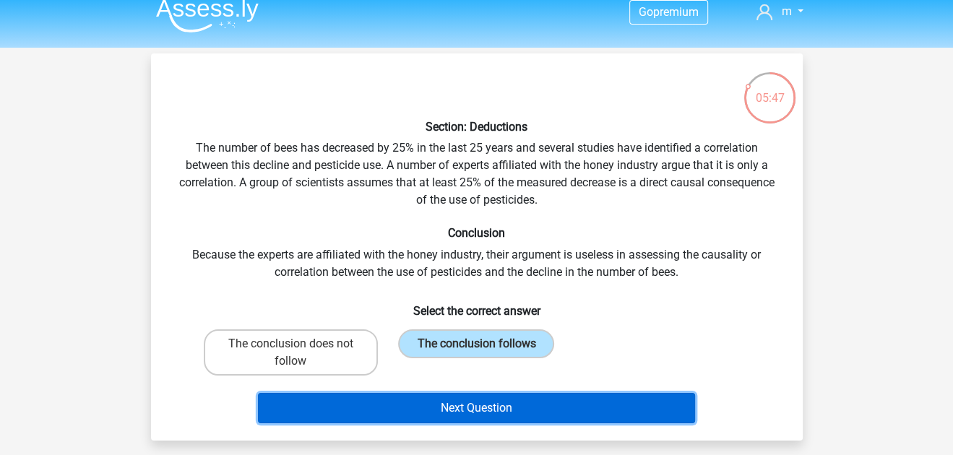
click at [504, 404] on button "Next Question" at bounding box center [476, 408] width 437 height 30
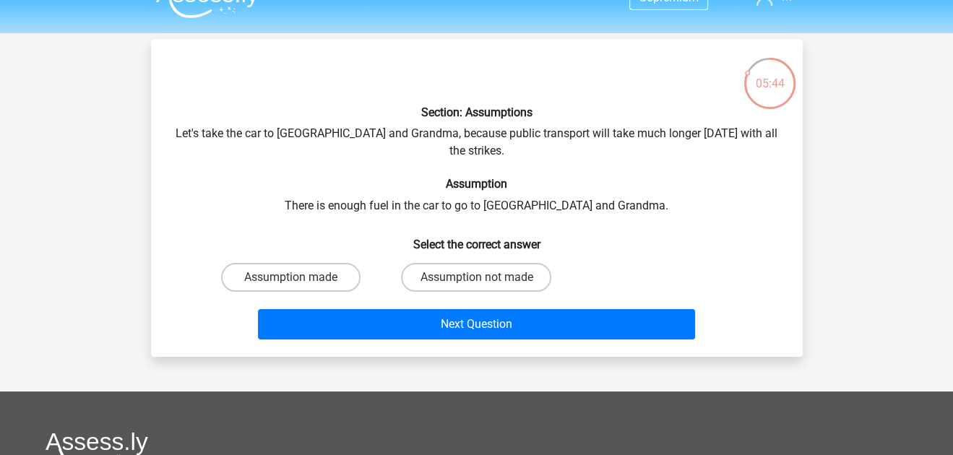
scroll to position [27, 0]
click at [301, 263] on label "Assumption made" at bounding box center [290, 277] width 139 height 29
click at [300, 277] on input "Assumption made" at bounding box center [294, 281] width 9 height 9
radio input "true"
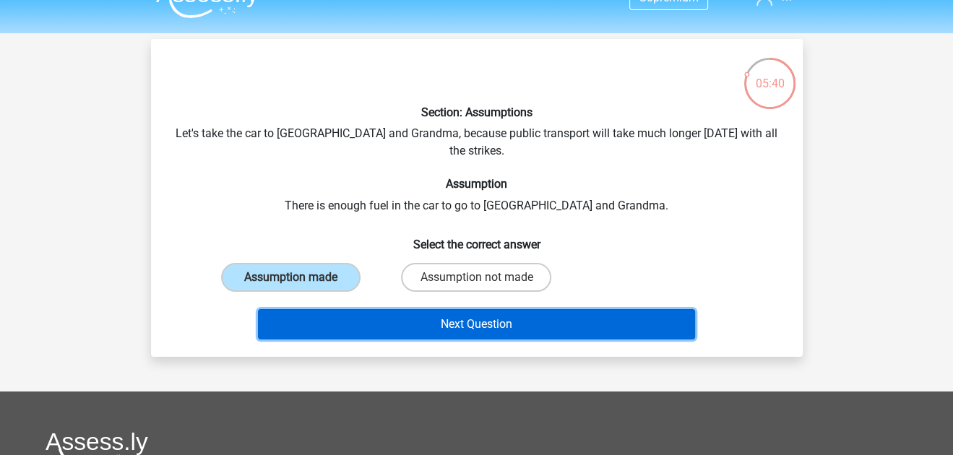
click at [335, 313] on button "Next Question" at bounding box center [476, 324] width 437 height 30
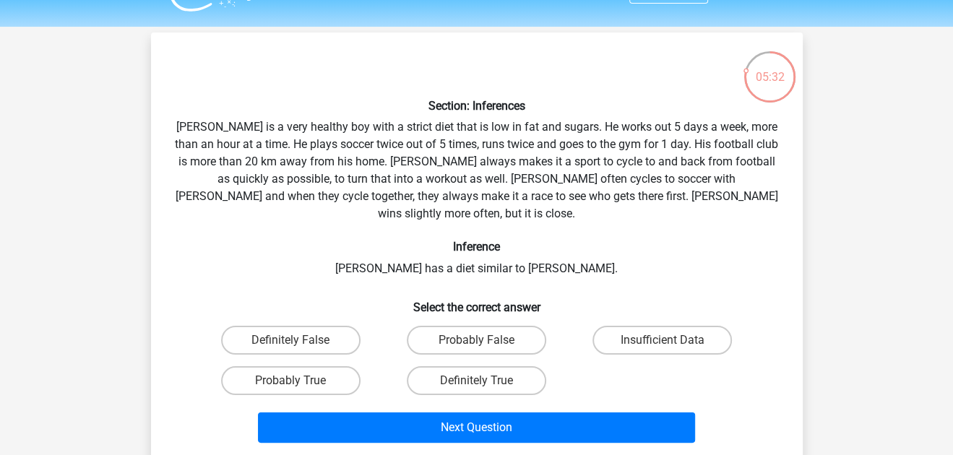
scroll to position [34, 0]
click at [626, 326] on label "Insufficient Data" at bounding box center [661, 340] width 139 height 29
click at [663, 340] on input "Insufficient Data" at bounding box center [667, 344] width 9 height 9
radio input "true"
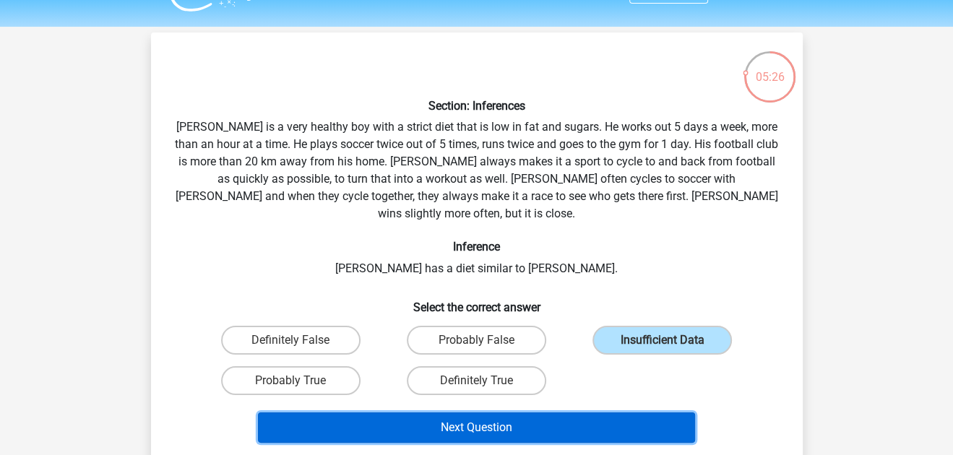
click at [574, 413] on button "Next Question" at bounding box center [476, 428] width 437 height 30
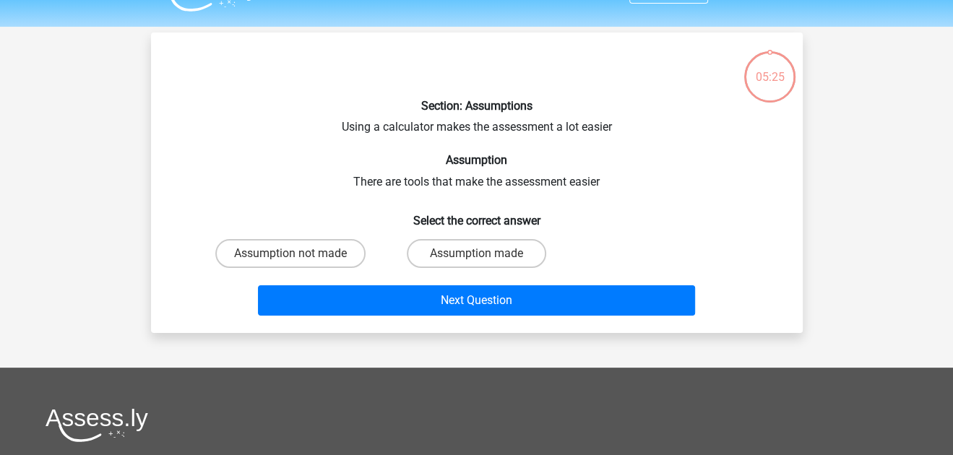
scroll to position [66, 0]
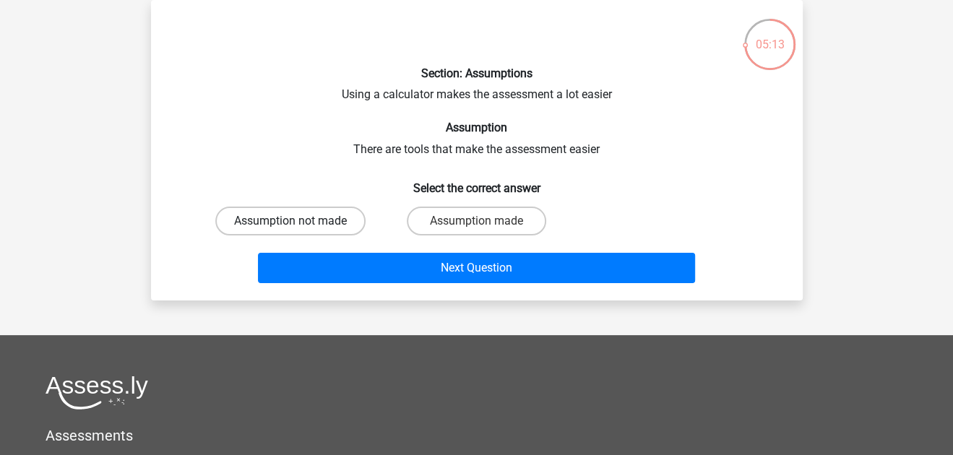
click at [320, 222] on label "Assumption not made" at bounding box center [290, 221] width 150 height 29
click at [300, 222] on input "Assumption not made" at bounding box center [294, 225] width 9 height 9
radio input "true"
click at [418, 300] on div "Go premium m blinkarmy140@gmail.com" at bounding box center [476, 325] width 953 height 783
click at [410, 295] on div "Section: Assumptions Using a calculator makes the assessment a lot easier Assum…" at bounding box center [477, 150] width 652 height 301
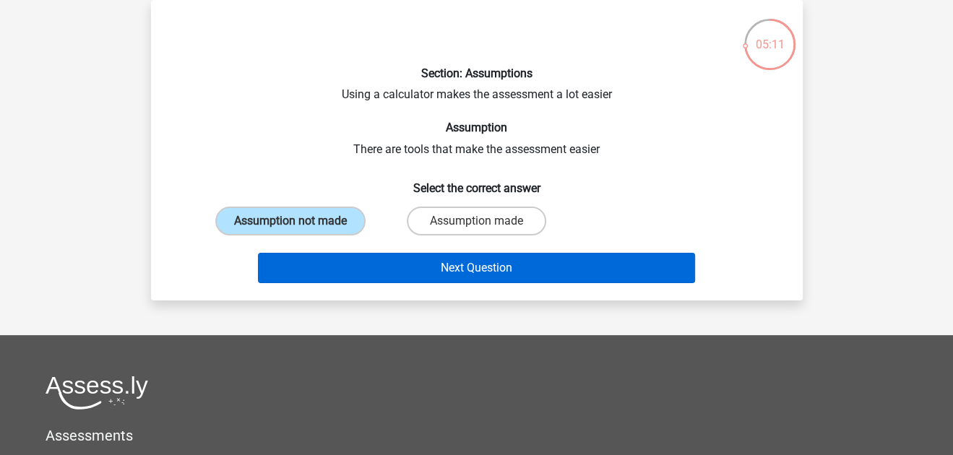
drag, startPoint x: 394, startPoint y: 288, endPoint x: 403, endPoint y: 277, distance: 13.9
click at [403, 277] on div "Section: Assumptions Using a calculator makes the assessment a lot easier Assum…" at bounding box center [477, 150] width 652 height 301
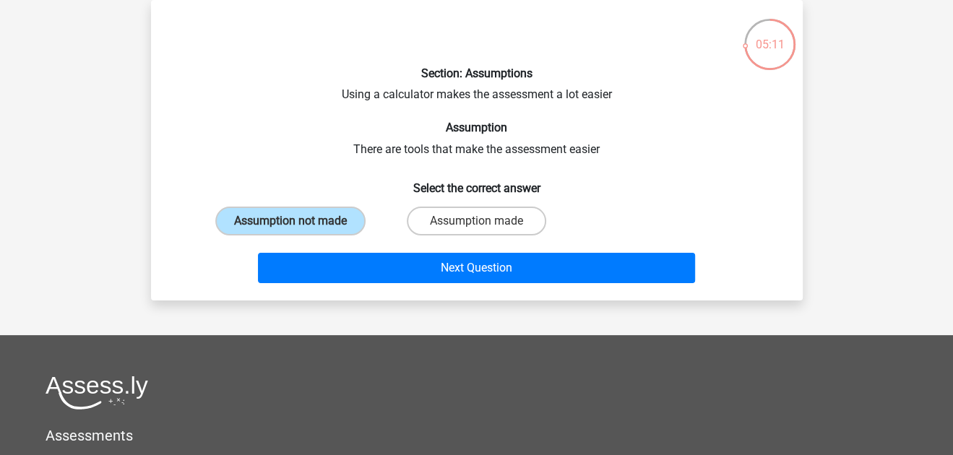
drag, startPoint x: 403, startPoint y: 277, endPoint x: 402, endPoint y: 203, distance: 73.7
click at [402, 203] on div "Assumption made" at bounding box center [477, 221] width 186 height 40
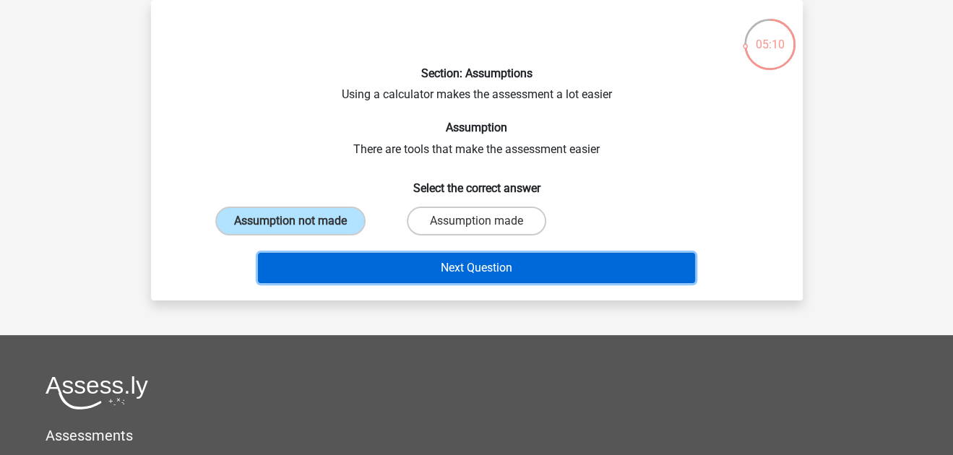
click at [427, 255] on button "Next Question" at bounding box center [476, 268] width 437 height 30
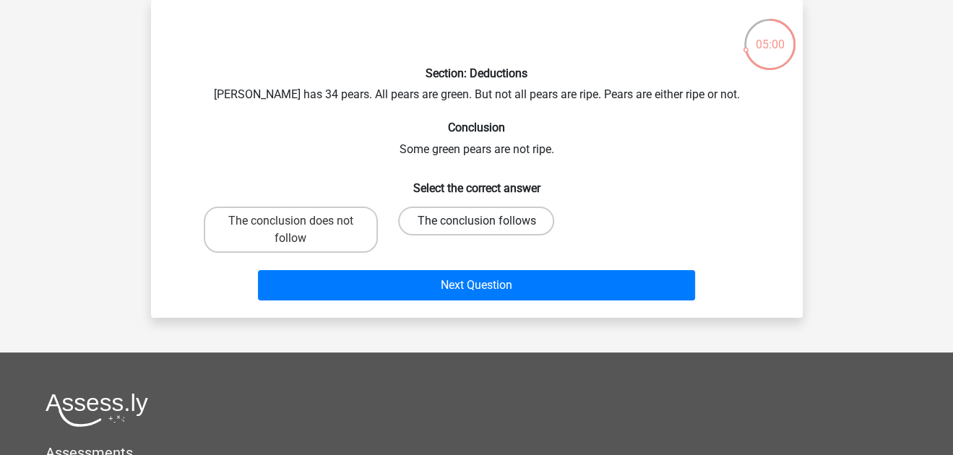
click at [419, 216] on label "The conclusion follows" at bounding box center [476, 221] width 156 height 29
click at [476, 221] on input "The conclusion follows" at bounding box center [480, 225] width 9 height 9
radio input "true"
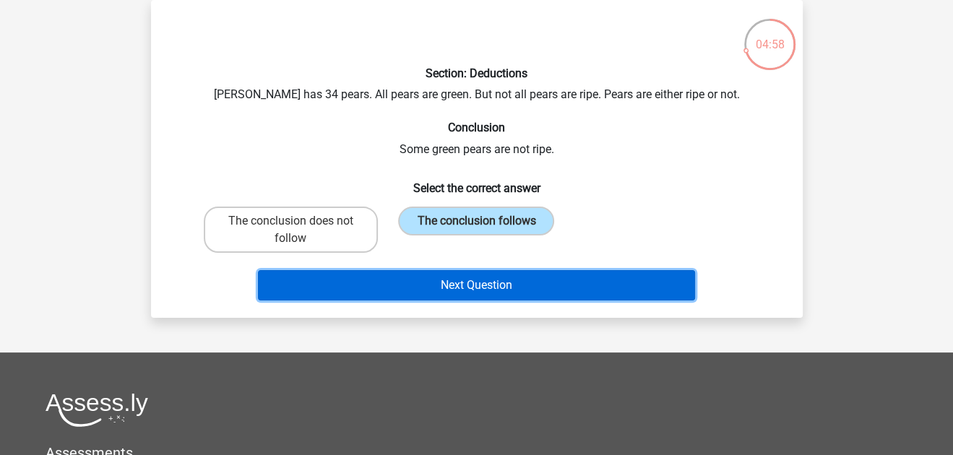
click at [440, 298] on button "Next Question" at bounding box center [476, 285] width 437 height 30
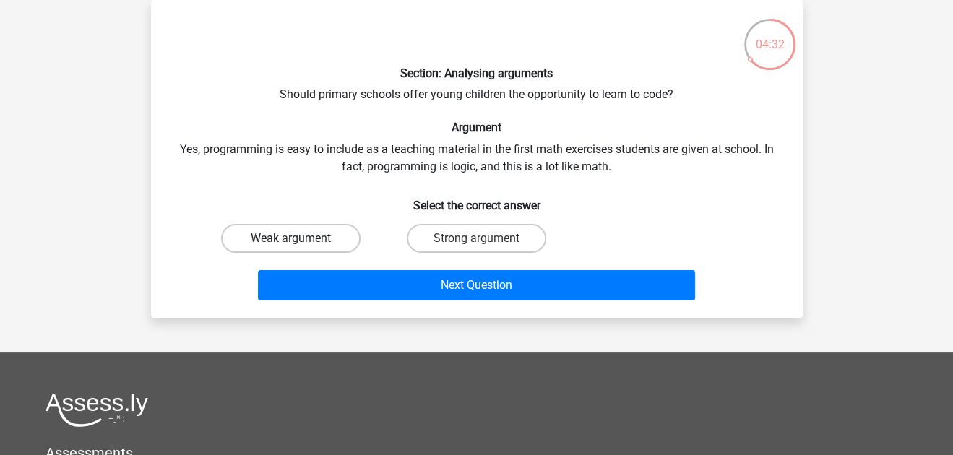
click at [342, 236] on label "Weak argument" at bounding box center [290, 238] width 139 height 29
click at [300, 238] on input "Weak argument" at bounding box center [294, 242] width 9 height 9
radio input "true"
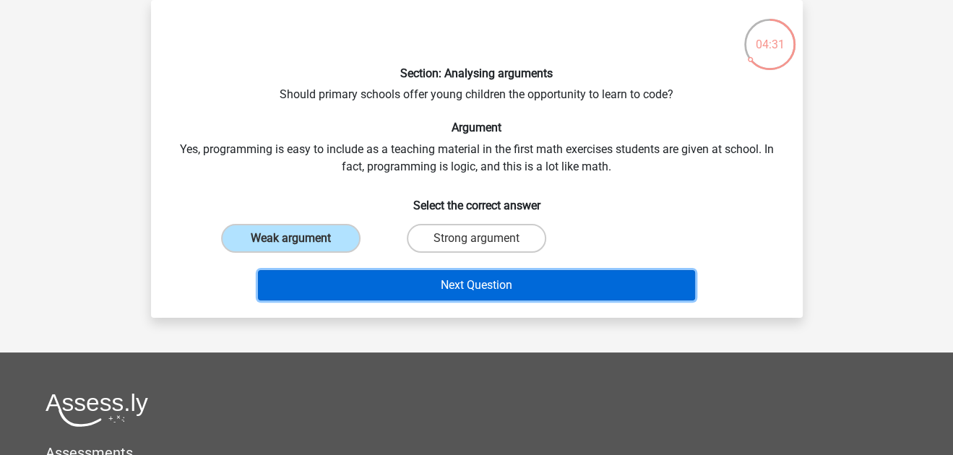
click at [374, 276] on button "Next Question" at bounding box center [476, 285] width 437 height 30
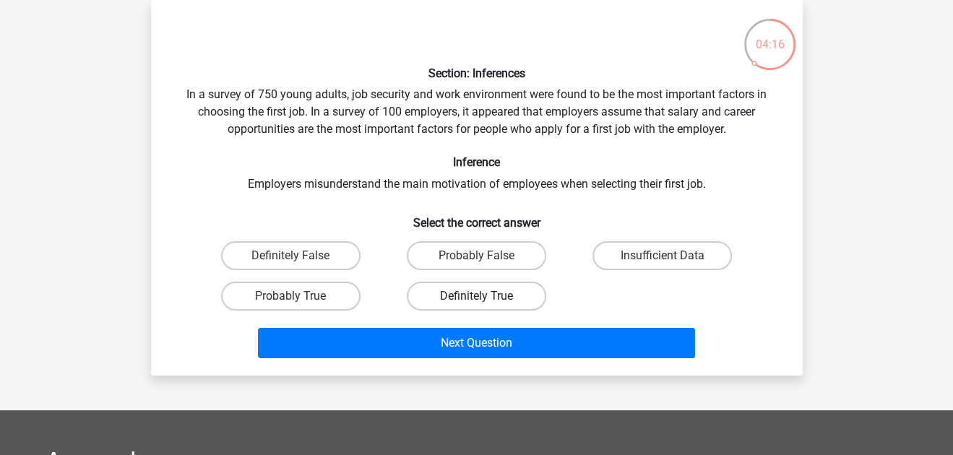
click at [428, 291] on label "Definitely True" at bounding box center [476, 296] width 139 height 29
click at [476, 296] on input "Definitely True" at bounding box center [480, 300] width 9 height 9
radio input "true"
click at [442, 355] on div "Next Question" at bounding box center [477, 346] width 558 height 36
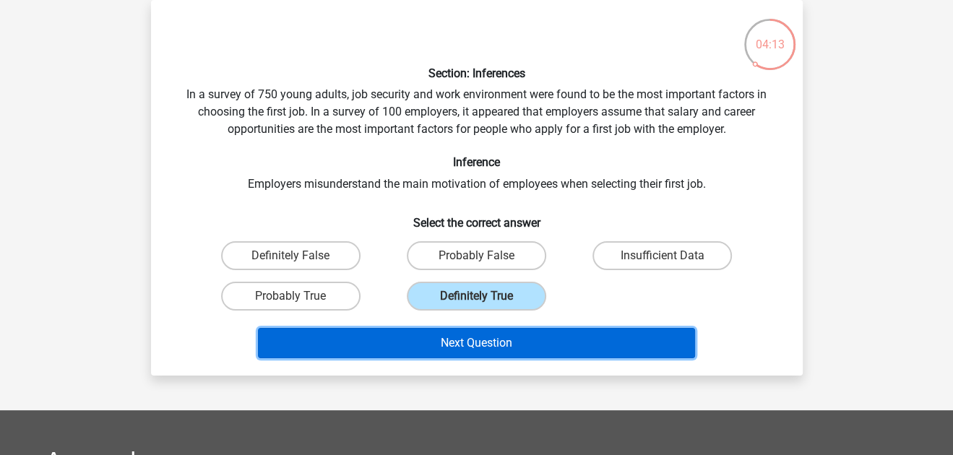
click at [448, 345] on button "Next Question" at bounding box center [476, 343] width 437 height 30
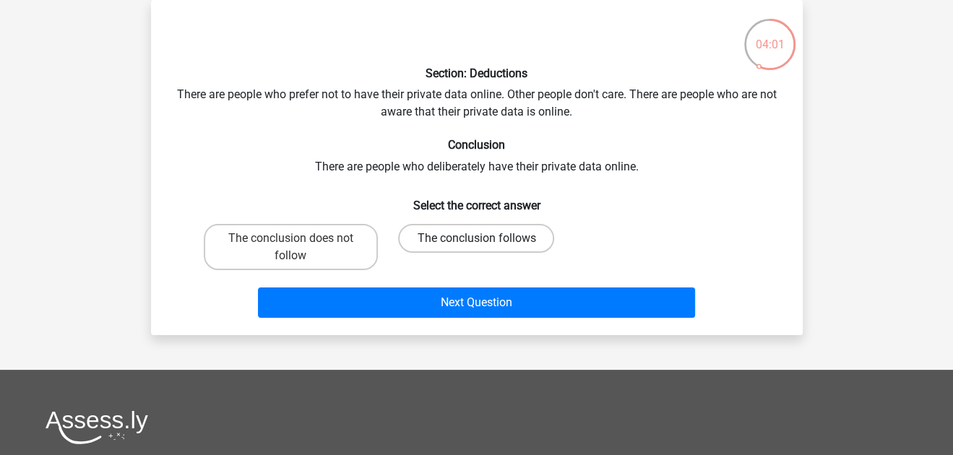
click at [461, 233] on label "The conclusion follows" at bounding box center [476, 238] width 156 height 29
click at [476, 238] on input "The conclusion follows" at bounding box center [480, 242] width 9 height 9
radio input "true"
click at [365, 247] on label "The conclusion does not follow" at bounding box center [291, 247] width 174 height 46
click at [300, 247] on input "The conclusion does not follow" at bounding box center [294, 242] width 9 height 9
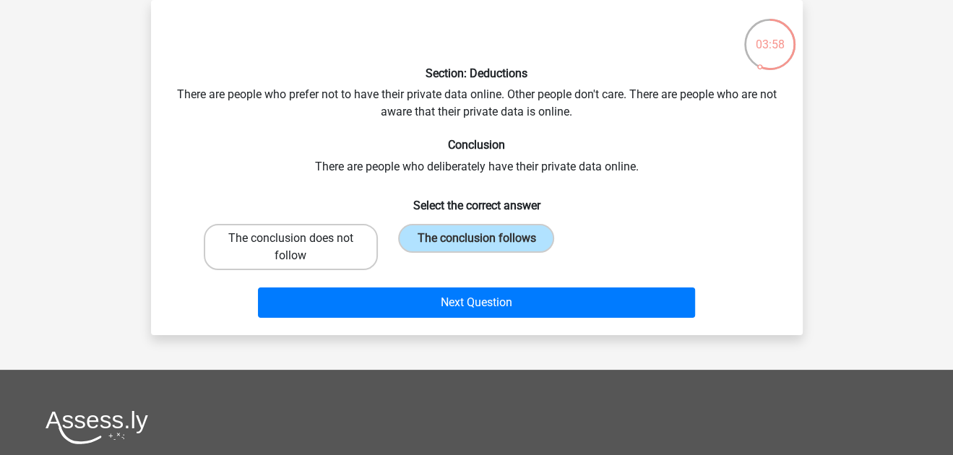
radio input "true"
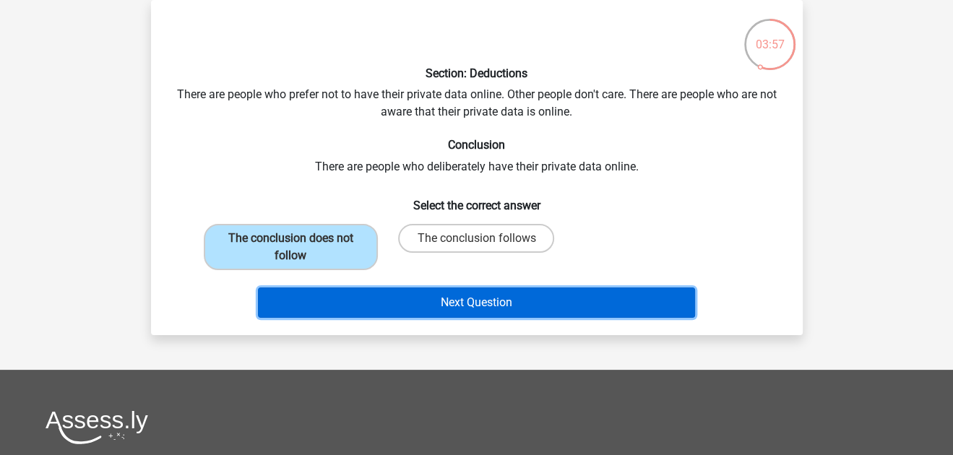
click at [422, 293] on button "Next Question" at bounding box center [476, 303] width 437 height 30
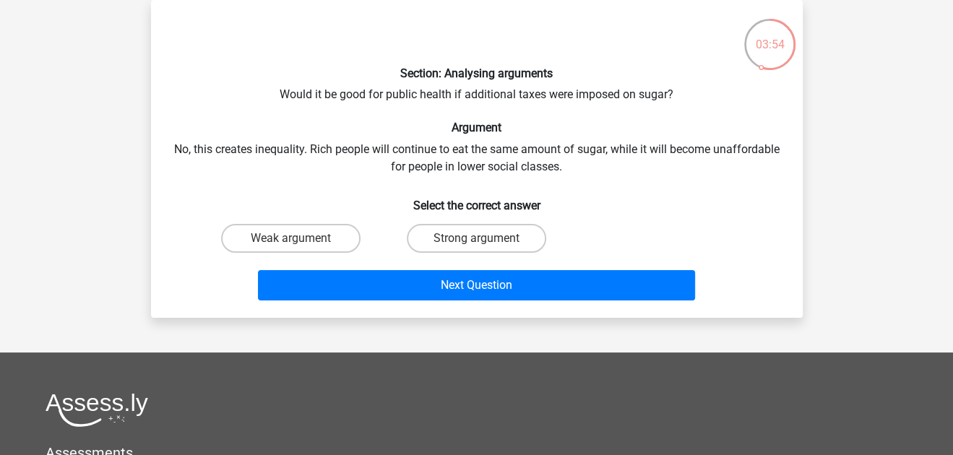
scroll to position [78, 0]
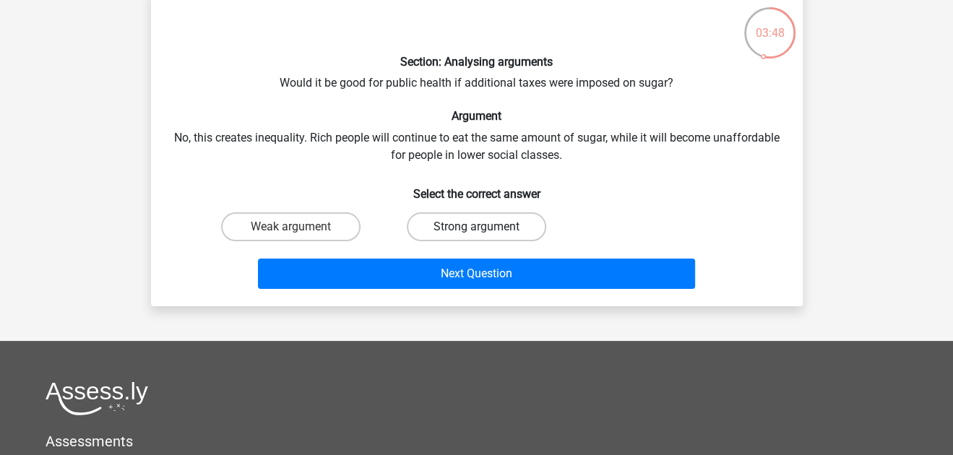
click at [441, 227] on label "Strong argument" at bounding box center [476, 226] width 139 height 29
click at [476, 227] on input "Strong argument" at bounding box center [480, 231] width 9 height 9
radio input "true"
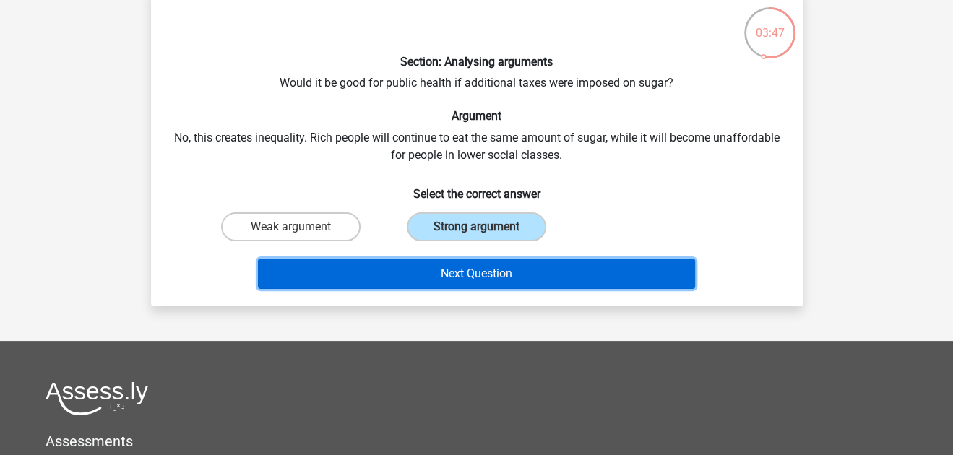
click at [419, 277] on button "Next Question" at bounding box center [476, 274] width 437 height 30
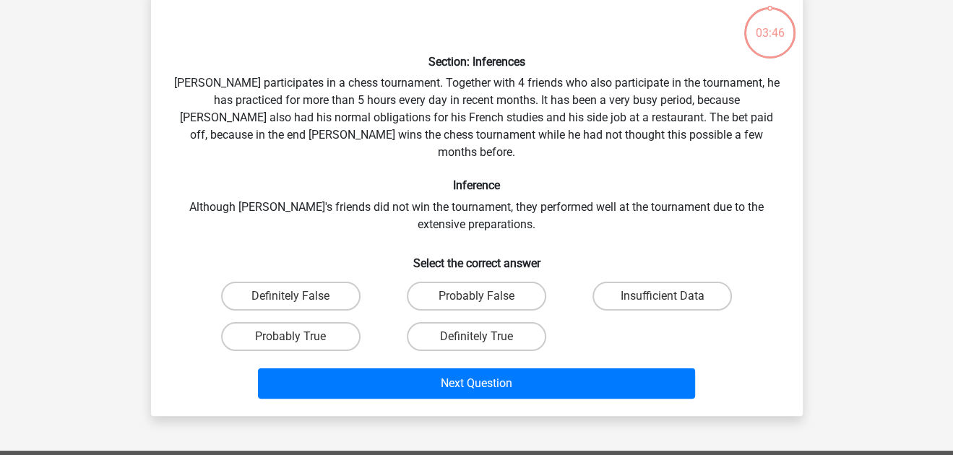
scroll to position [66, 0]
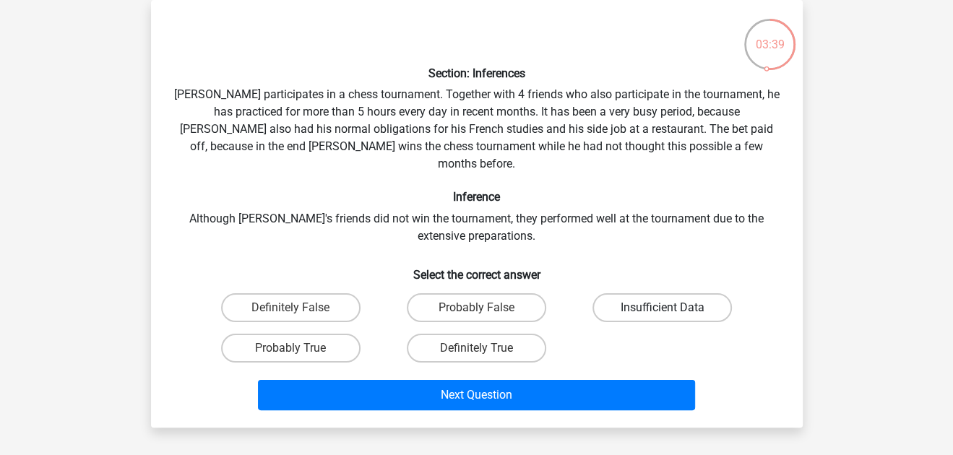
click at [623, 303] on label "Insufficient Data" at bounding box center [661, 307] width 139 height 29
click at [663, 308] on input "Insufficient Data" at bounding box center [667, 312] width 9 height 9
radio input "true"
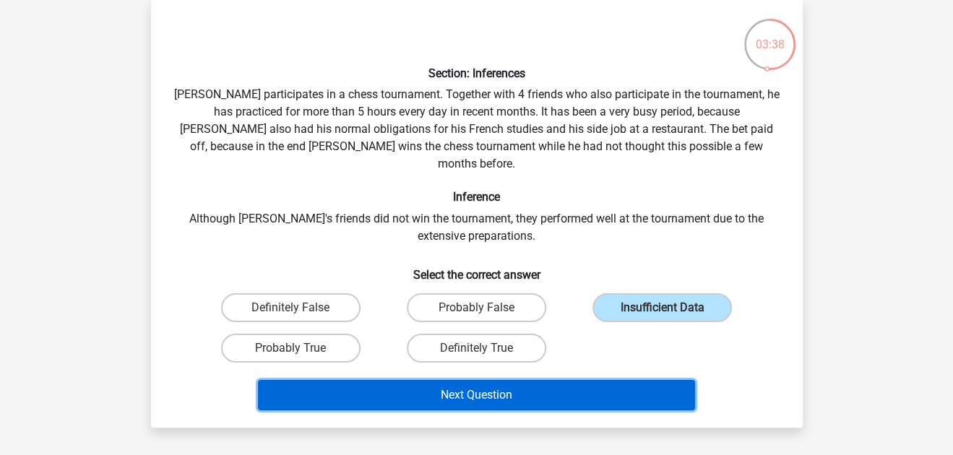
click at [598, 380] on button "Next Question" at bounding box center [476, 395] width 437 height 30
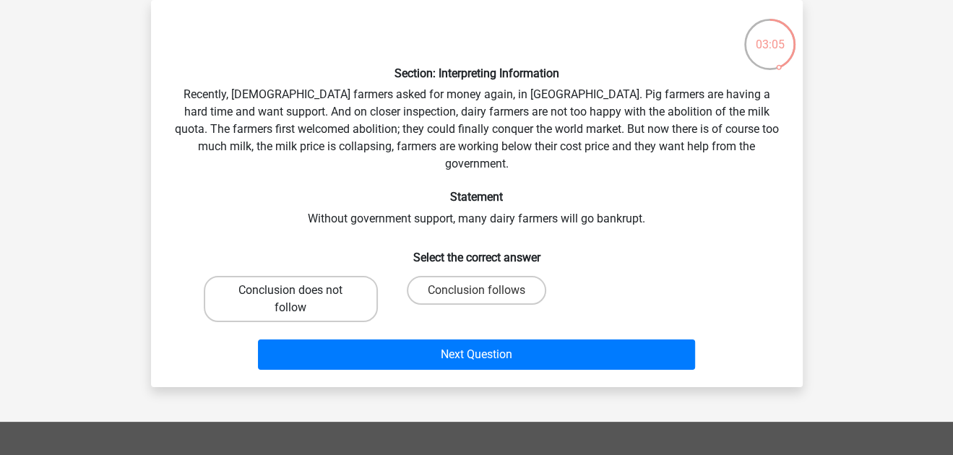
click at [325, 290] on label "Conclusion does not follow" at bounding box center [291, 299] width 174 height 46
click at [300, 290] on input "Conclusion does not follow" at bounding box center [294, 294] width 9 height 9
radio input "true"
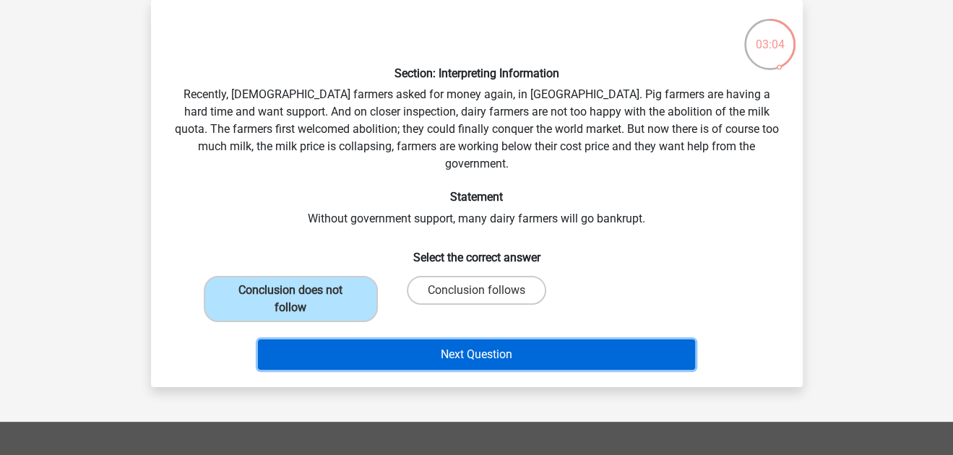
click at [405, 340] on button "Next Question" at bounding box center [476, 355] width 437 height 30
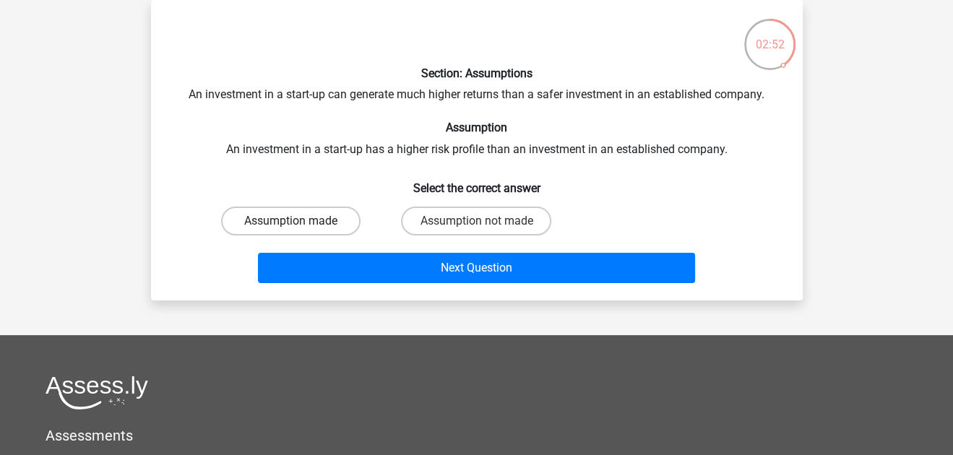
click at [337, 221] on label "Assumption made" at bounding box center [290, 221] width 139 height 29
click at [300, 221] on input "Assumption made" at bounding box center [294, 225] width 9 height 9
radio input "true"
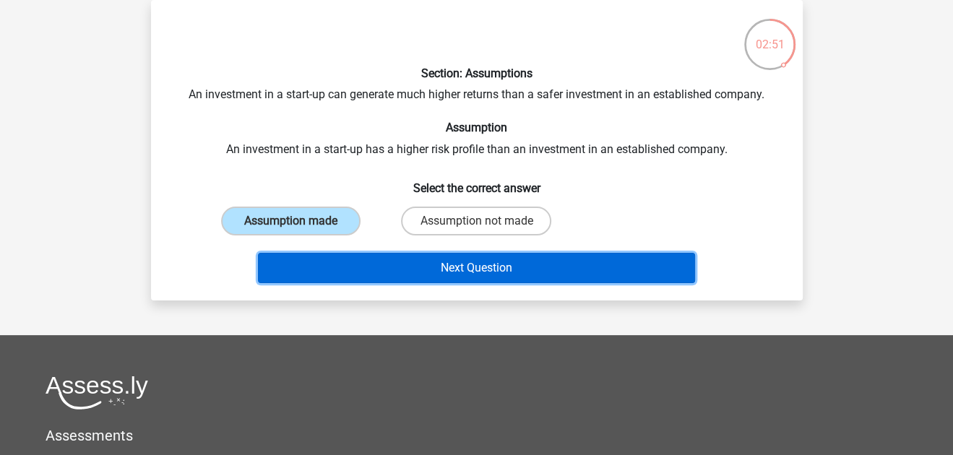
click at [357, 272] on button "Next Question" at bounding box center [476, 268] width 437 height 30
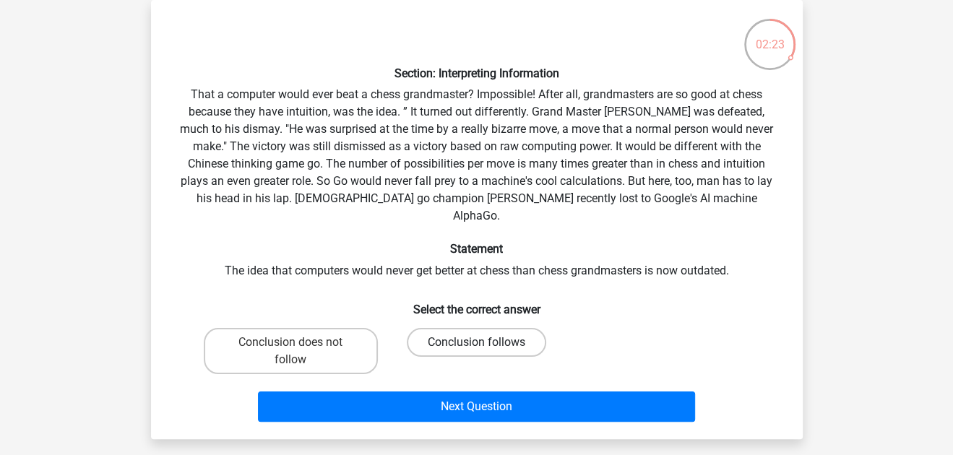
click at [449, 328] on label "Conclusion follows" at bounding box center [476, 342] width 139 height 29
click at [476, 342] on input "Conclusion follows" at bounding box center [480, 346] width 9 height 9
radio input "true"
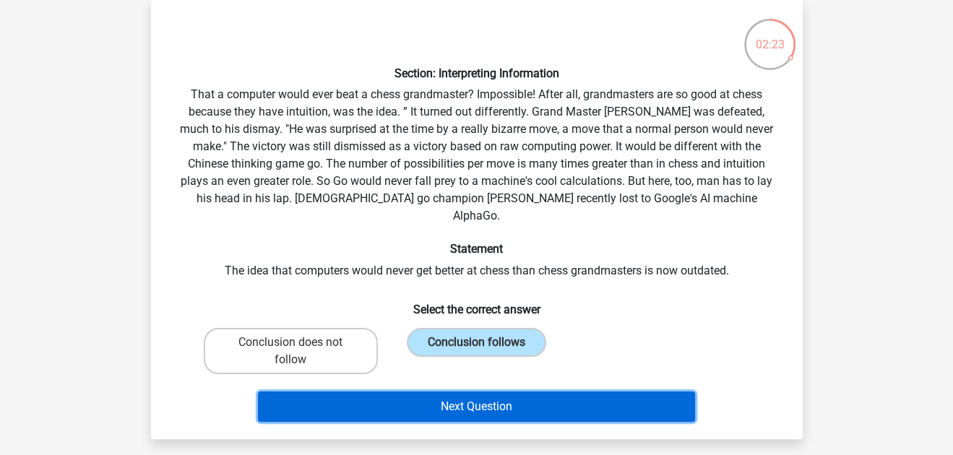
click at [488, 392] on button "Next Question" at bounding box center [476, 407] width 437 height 30
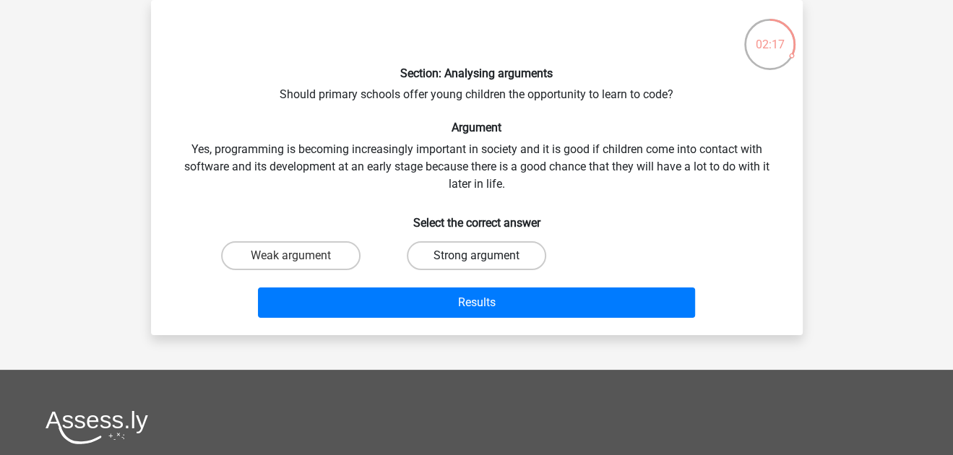
click at [470, 254] on label "Strong argument" at bounding box center [476, 255] width 139 height 29
click at [476, 256] on input "Strong argument" at bounding box center [480, 260] width 9 height 9
radio input "true"
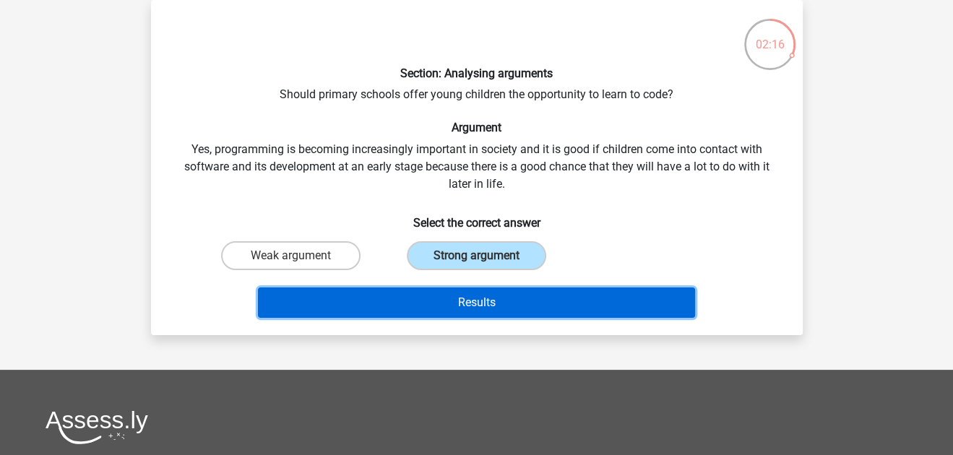
click at [475, 309] on button "Results" at bounding box center [476, 303] width 437 height 30
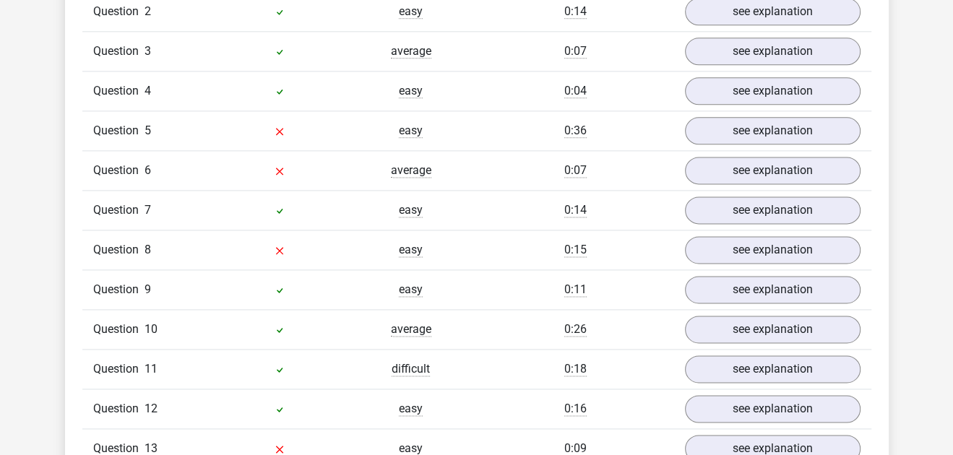
scroll to position [1275, 0]
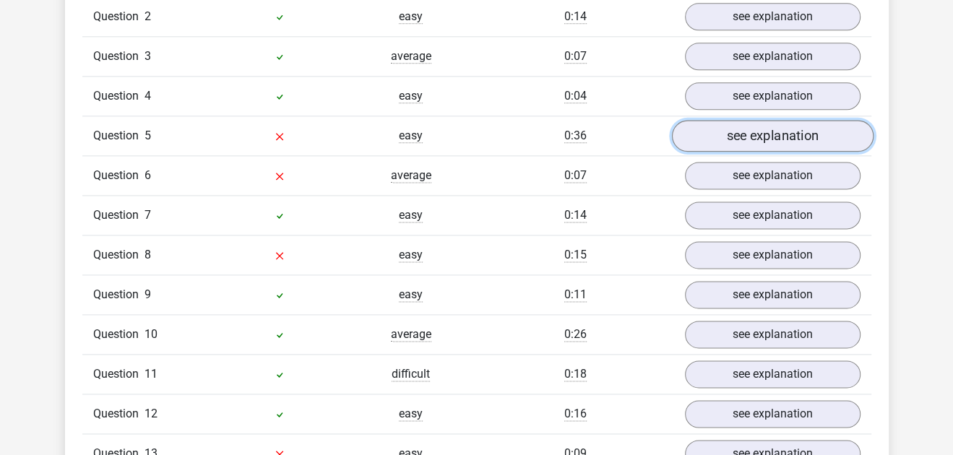
click at [759, 120] on link "see explanation" at bounding box center [772, 136] width 202 height 32
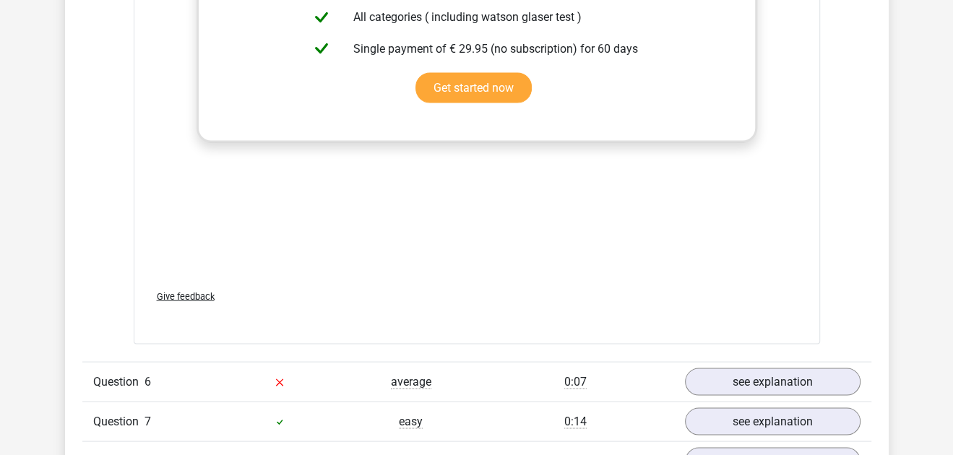
scroll to position [1964, 0]
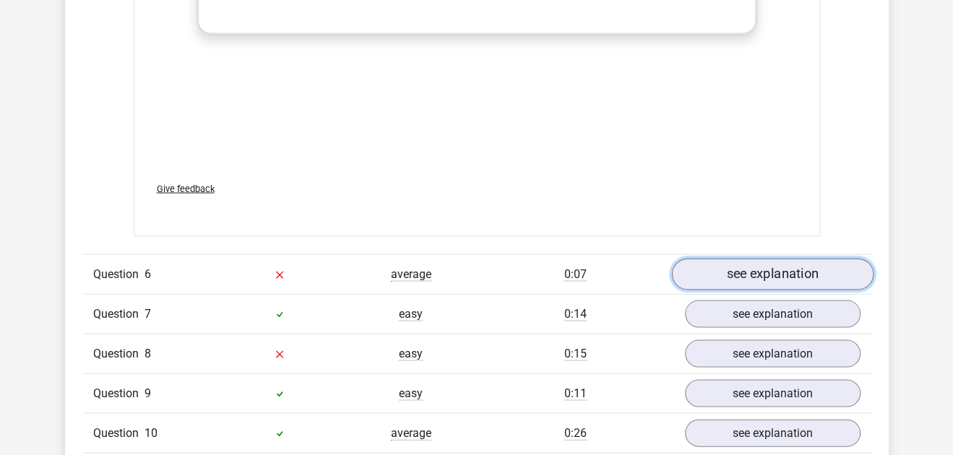
click at [785, 259] on link "see explanation" at bounding box center [772, 275] width 202 height 32
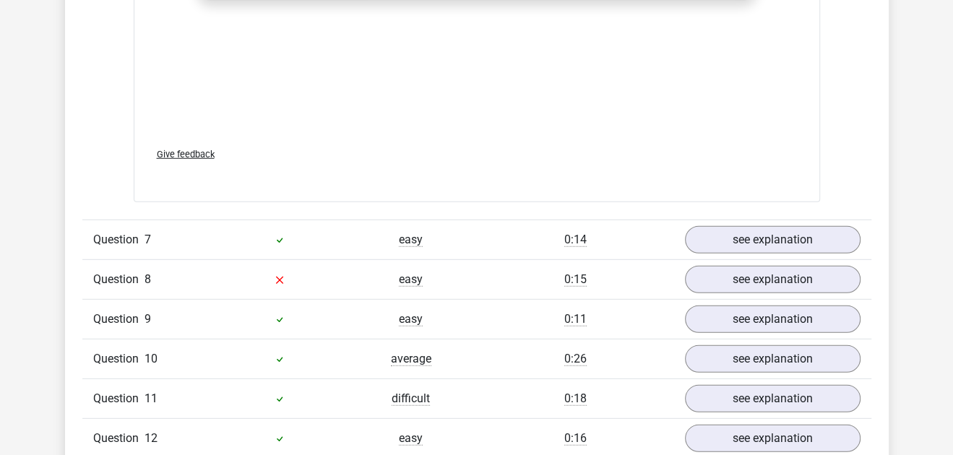
scroll to position [2819, 0]
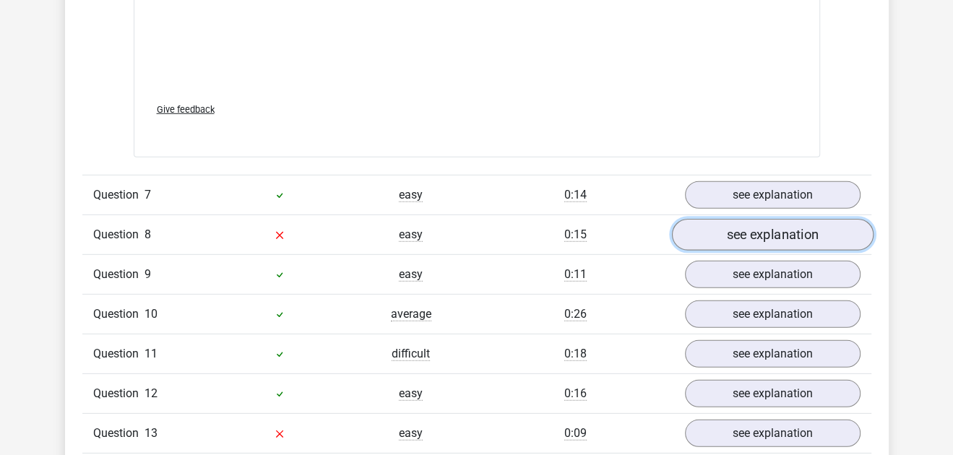
click at [806, 222] on link "see explanation" at bounding box center [772, 235] width 202 height 32
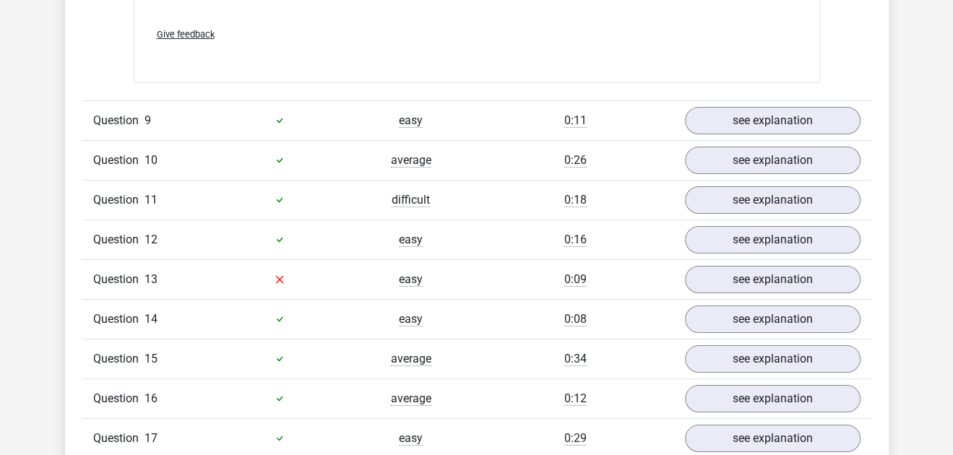
scroll to position [3725, 0]
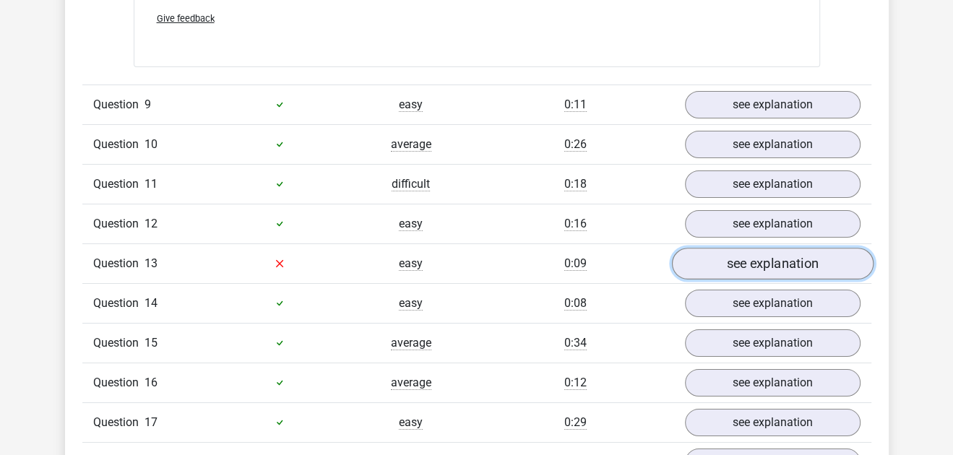
click at [805, 248] on link "see explanation" at bounding box center [772, 264] width 202 height 32
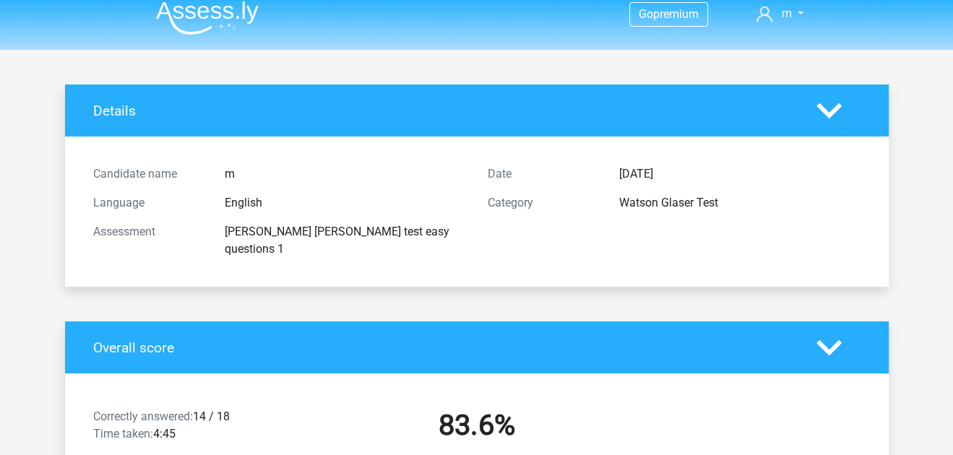
scroll to position [0, 0]
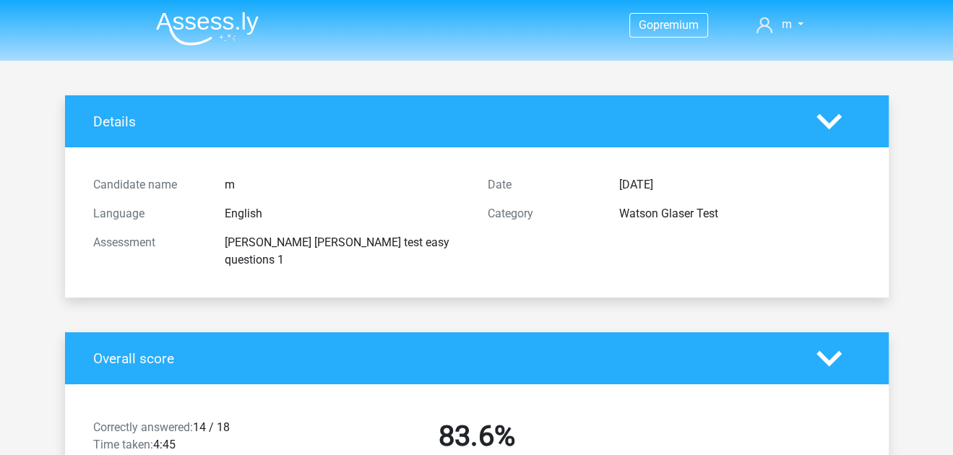
click at [223, 46] on nav "Go premium m blinkarmy140@gmail.com" at bounding box center [476, 25] width 665 height 47
click at [222, 30] on img at bounding box center [207, 29] width 103 height 34
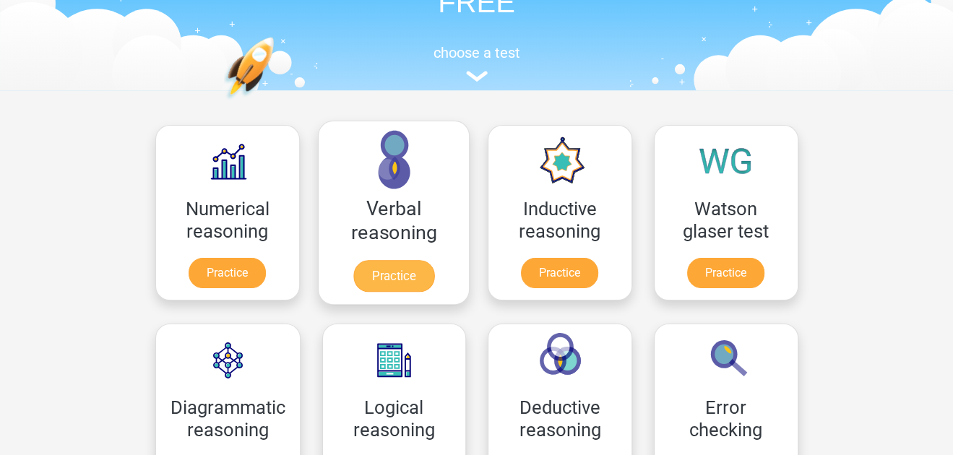
scroll to position [128, 0]
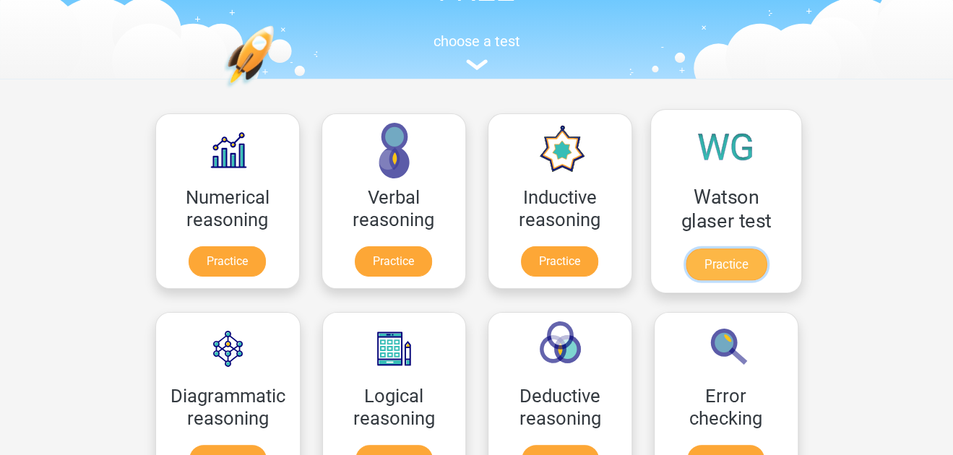
click at [702, 249] on link "Practice" at bounding box center [725, 265] width 81 height 32
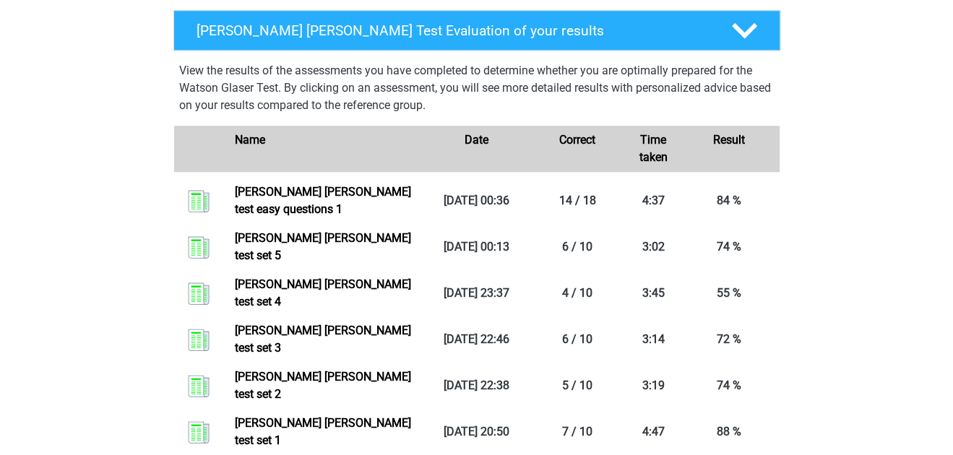
scroll to position [786, 0]
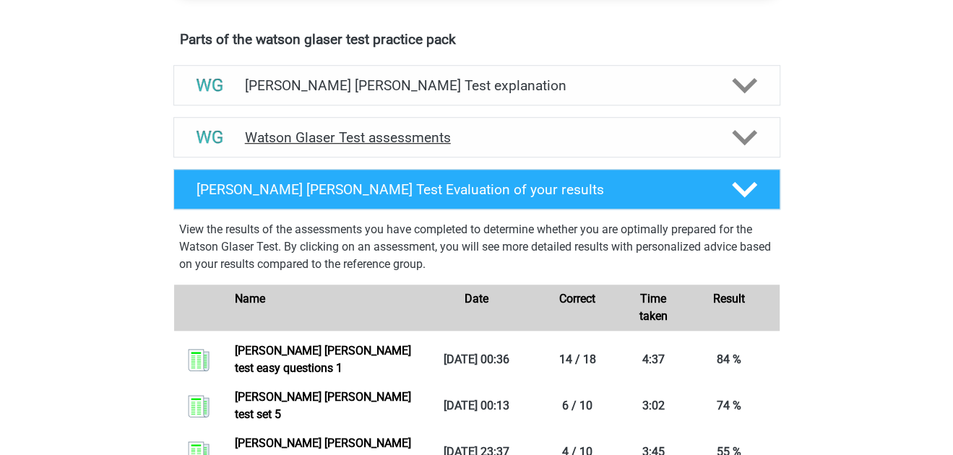
click at [697, 146] on h4 "Watson Glaser Test assessments" at bounding box center [477, 137] width 464 height 17
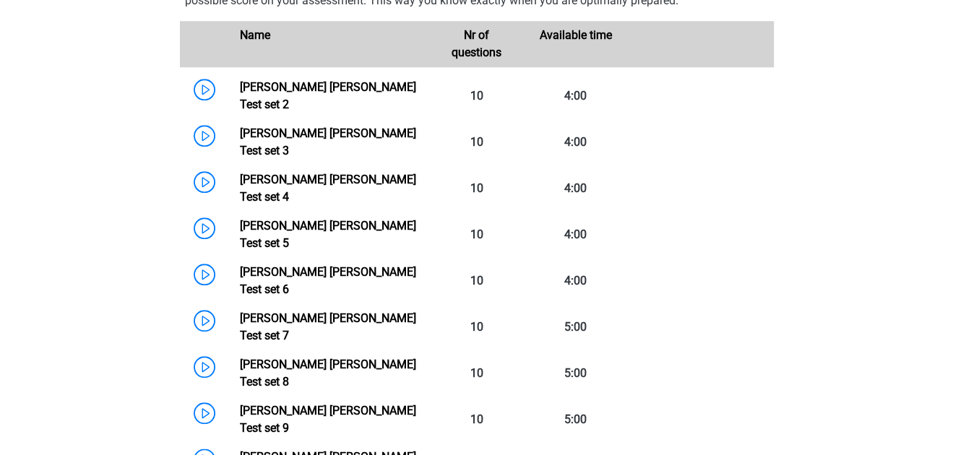
scroll to position [1075, 0]
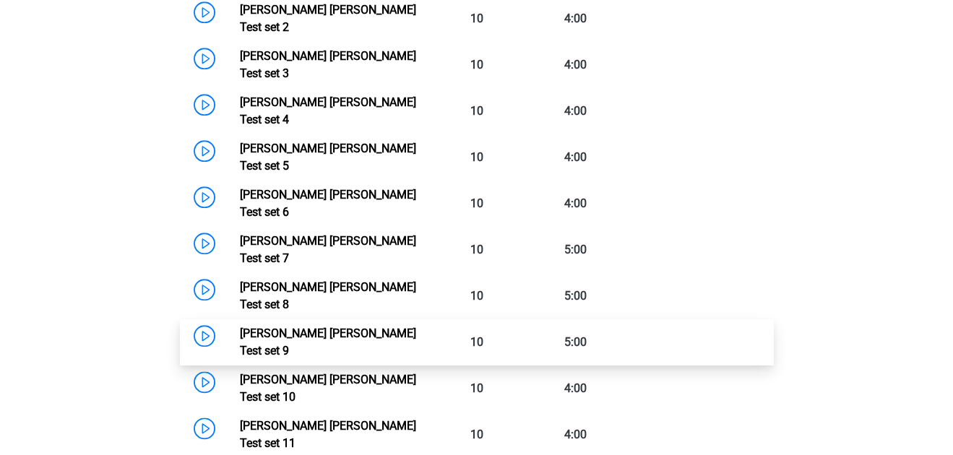
click at [367, 327] on link "Watson Glaser Test set 9" at bounding box center [328, 342] width 176 height 31
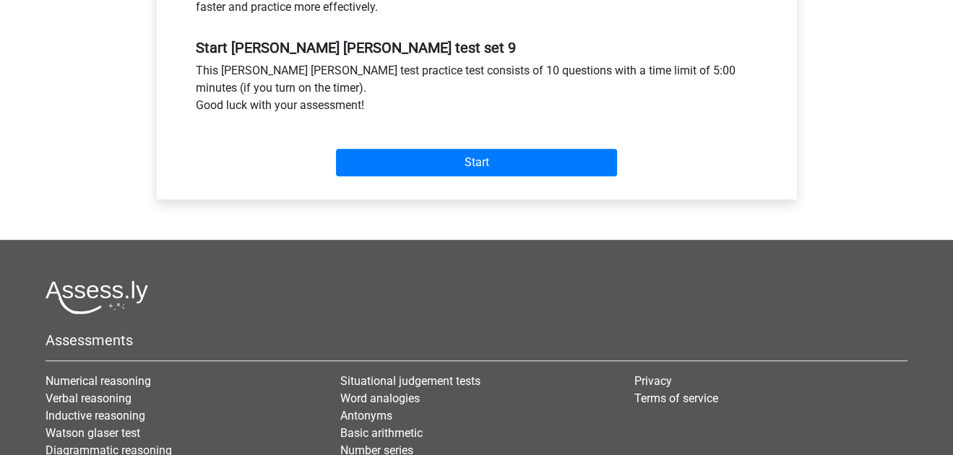
scroll to position [535, 0]
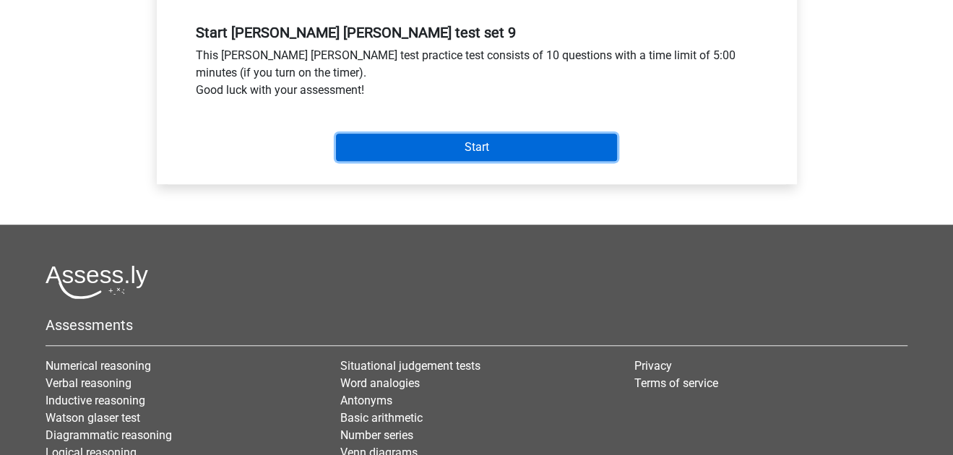
click at [435, 146] on input "Start" at bounding box center [476, 147] width 281 height 27
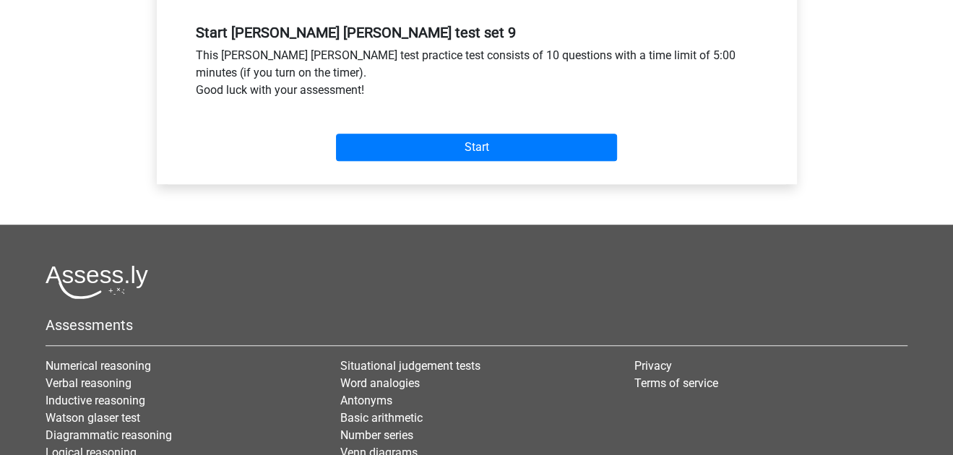
click at [353, 331] on h5 "Assessments" at bounding box center [477, 324] width 862 height 17
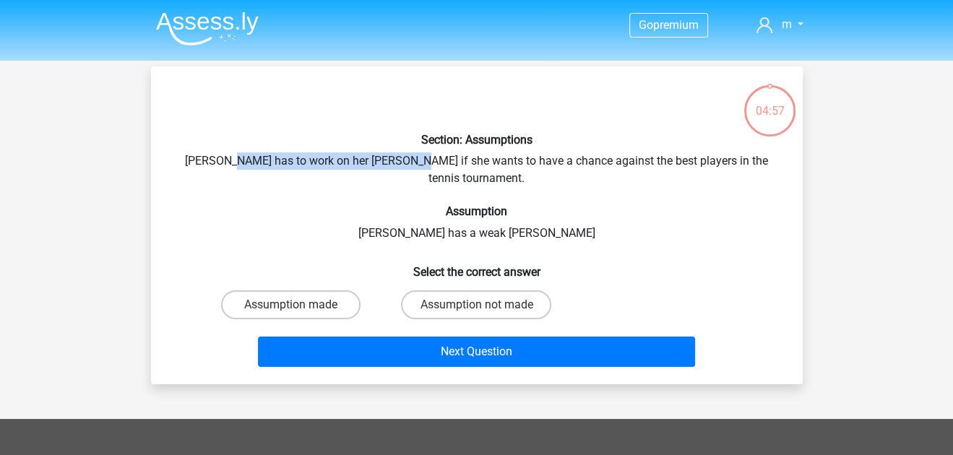
drag, startPoint x: 231, startPoint y: 163, endPoint x: 399, endPoint y: 155, distance: 167.8
click at [399, 155] on div "Section: Assumptions Suzan has to work on her forehand if she wants to have a c…" at bounding box center [477, 225] width 640 height 295
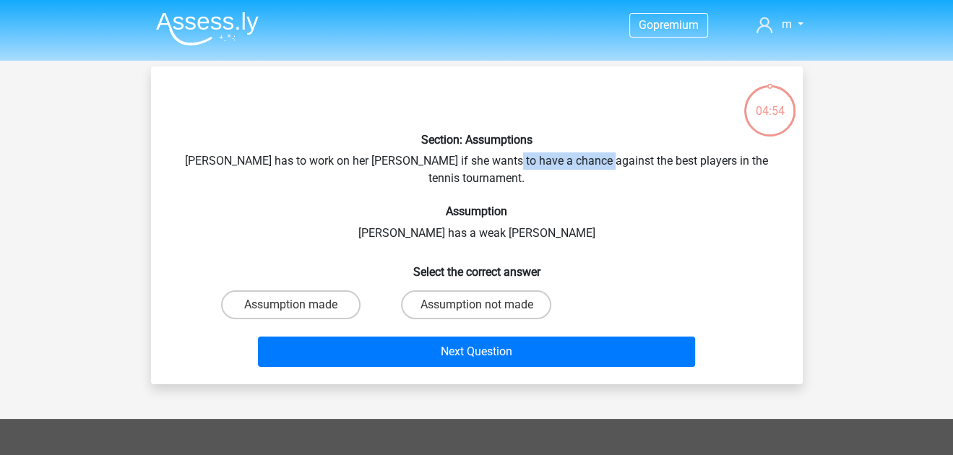
drag, startPoint x: 489, startPoint y: 165, endPoint x: 593, endPoint y: 160, distance: 104.1
click at [593, 160] on div "Section: Assumptions Suzan has to work on her forehand if she wants to have a c…" at bounding box center [477, 225] width 640 height 295
drag, startPoint x: 639, startPoint y: 162, endPoint x: 733, endPoint y: 160, distance: 93.9
click at [733, 160] on div "Section: Assumptions Suzan has to work on her forehand if she wants to have a c…" at bounding box center [477, 225] width 640 height 295
click at [308, 293] on label "Assumption made" at bounding box center [290, 304] width 139 height 29
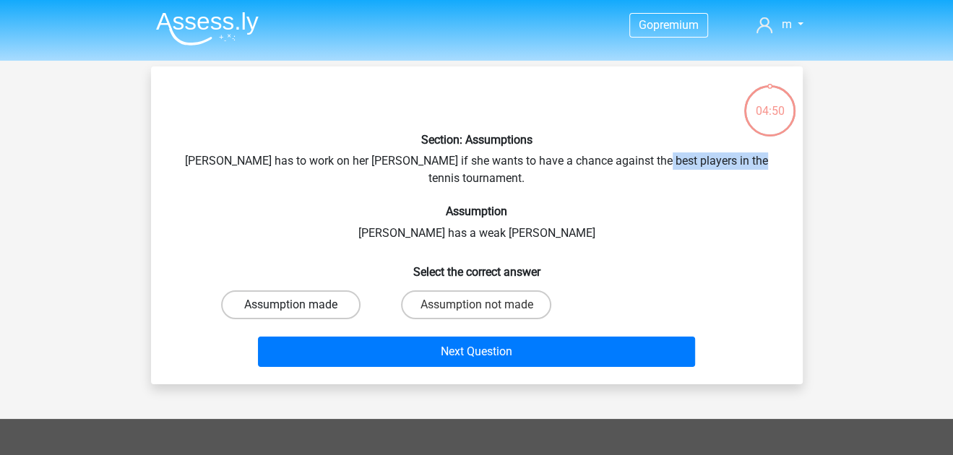
click at [300, 305] on input "Assumption made" at bounding box center [294, 309] width 9 height 9
radio input "true"
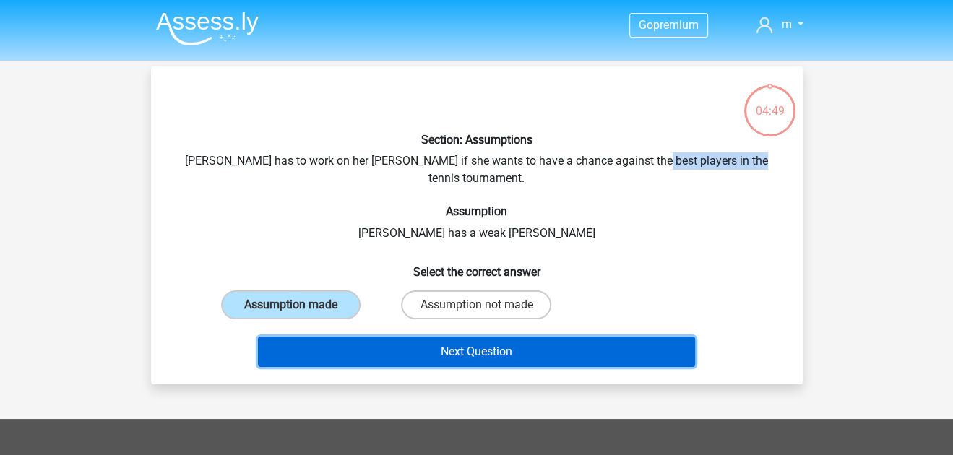
click at [377, 337] on button "Next Question" at bounding box center [476, 352] width 437 height 30
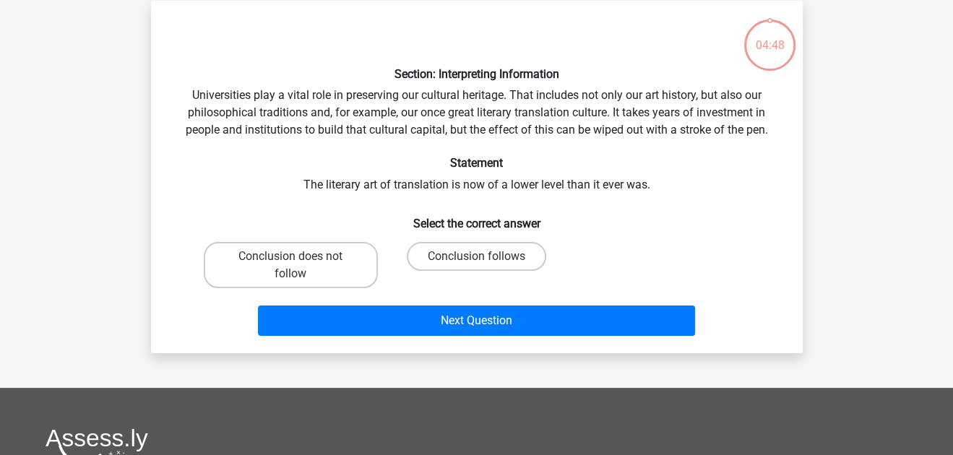
scroll to position [66, 0]
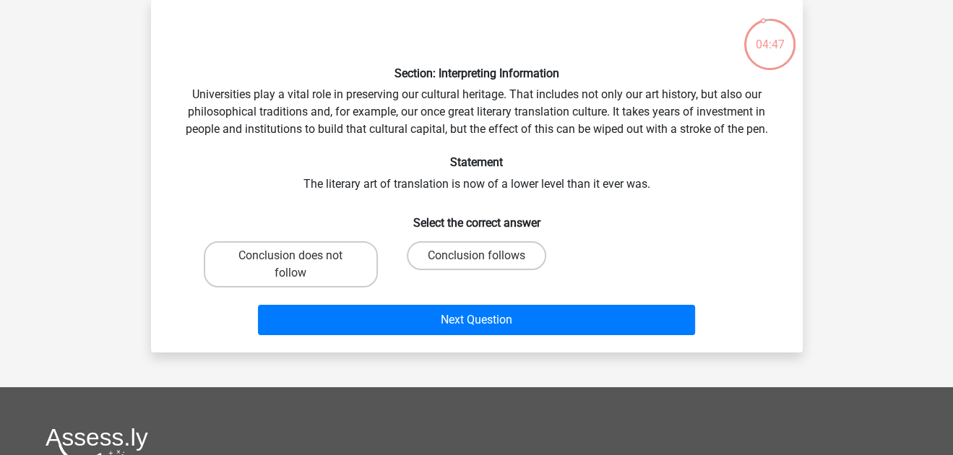
drag, startPoint x: 342, startPoint y: 93, endPoint x: 361, endPoint y: 92, distance: 18.8
click at [347, 94] on div "Section: Interpreting Information Universities play a vital role in preserving …" at bounding box center [477, 176] width 640 height 329
drag, startPoint x: 368, startPoint y: 111, endPoint x: 425, endPoint y: 111, distance: 56.4
click at [425, 111] on div "Section: Interpreting Information Universities play a vital role in preserving …" at bounding box center [477, 176] width 640 height 329
drag, startPoint x: 485, startPoint y: 111, endPoint x: 558, endPoint y: 111, distance: 72.2
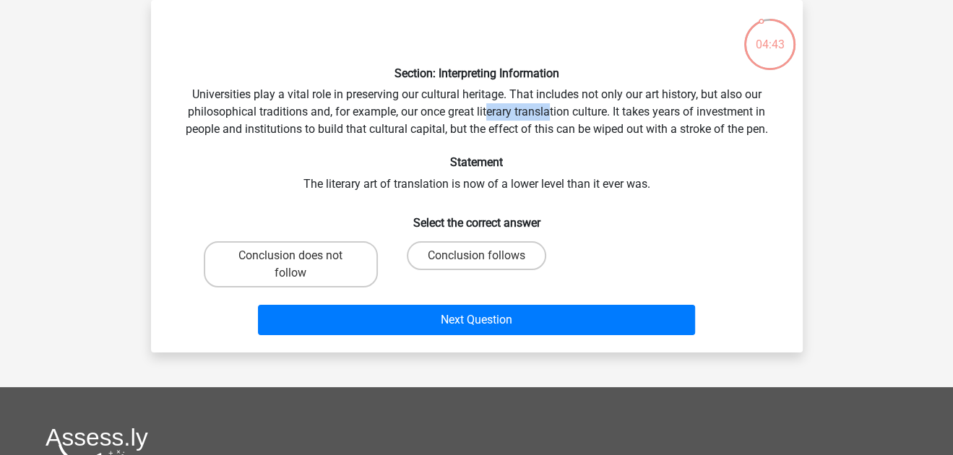
click at [558, 111] on div "Section: Interpreting Information Universities play a vital role in preserving …" at bounding box center [477, 176] width 640 height 329
click at [604, 120] on div "Section: Interpreting Information Universities play a vital role in preserving …" at bounding box center [477, 176] width 640 height 329
drag, startPoint x: 552, startPoint y: 131, endPoint x: 597, endPoint y: 131, distance: 45.5
click at [597, 131] on div "Section: Interpreting Information Universities play a vital role in preserving …" at bounding box center [477, 176] width 640 height 329
drag, startPoint x: 488, startPoint y: 112, endPoint x: 657, endPoint y: 109, distance: 169.8
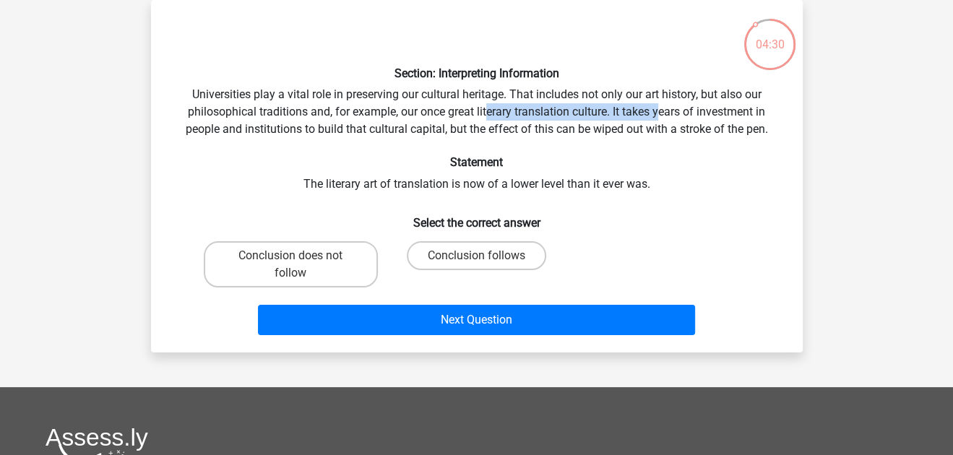
click at [657, 109] on div "Section: Interpreting Information Universities play a vital role in preserving …" at bounding box center [477, 176] width 640 height 329
click at [506, 126] on div "Section: Interpreting Information Universities play a vital role in preserving …" at bounding box center [477, 176] width 640 height 329
drag, startPoint x: 537, startPoint y: 90, endPoint x: 575, endPoint y: 95, distance: 38.6
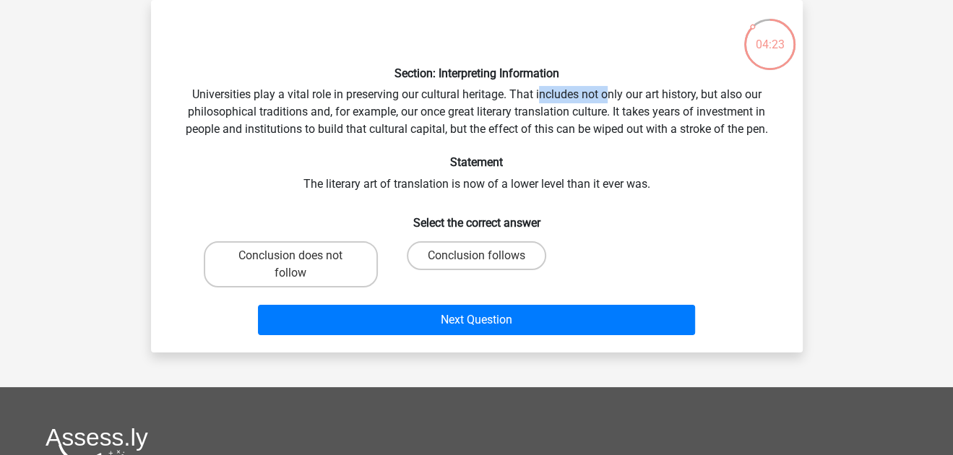
click at [603, 89] on div "Section: Interpreting Information Universities play a vital role in preserving …" at bounding box center [477, 176] width 640 height 329
drag, startPoint x: 425, startPoint y: 111, endPoint x: 444, endPoint y: 109, distance: 19.6
click at [444, 109] on div "Section: Interpreting Information Universities play a vital role in preserving …" at bounding box center [477, 176] width 640 height 329
click at [459, 105] on div "Section: Interpreting Information Universities play a vital role in preserving …" at bounding box center [477, 176] width 640 height 329
click at [367, 271] on label "Conclusion does not follow" at bounding box center [291, 264] width 174 height 46
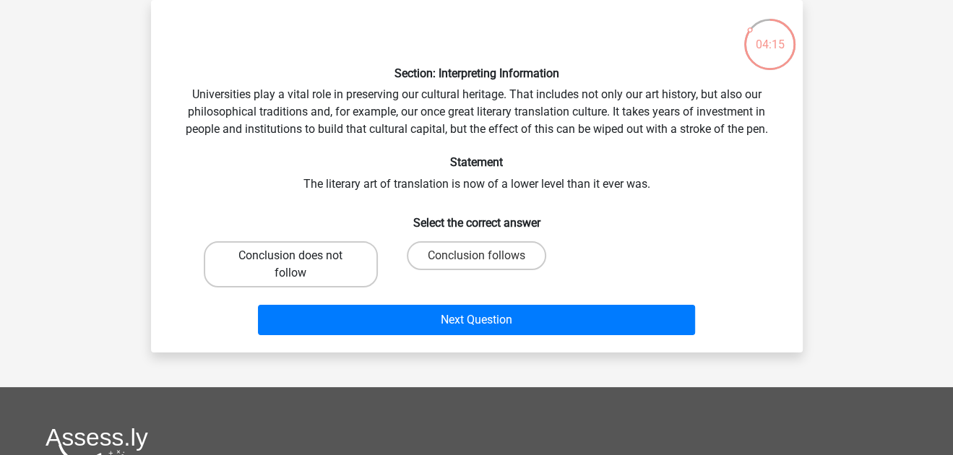
click at [300, 265] on input "Conclusion does not follow" at bounding box center [294, 260] width 9 height 9
radio input "true"
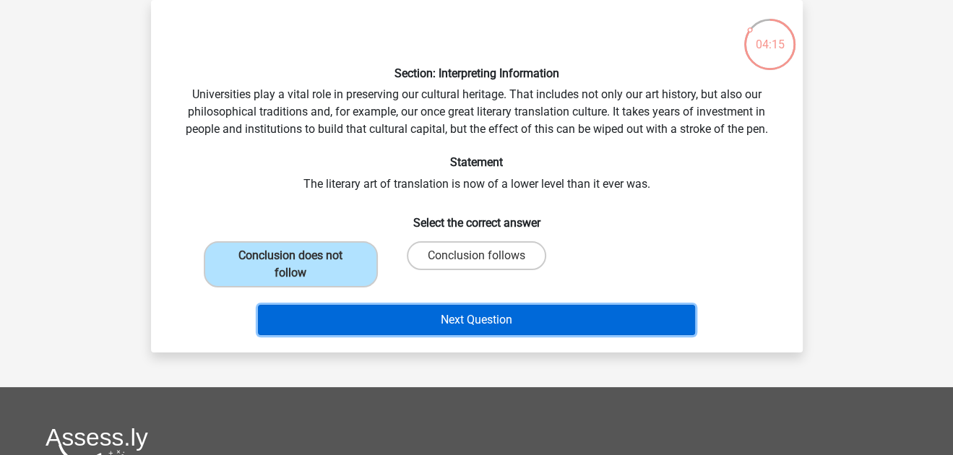
click at [404, 322] on button "Next Question" at bounding box center [476, 320] width 437 height 30
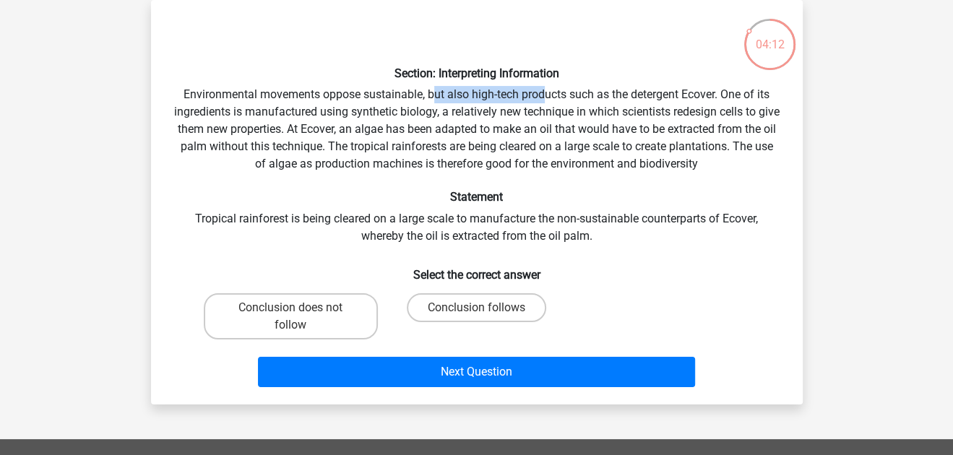
drag, startPoint x: 430, startPoint y: 101, endPoint x: 543, endPoint y: 90, distance: 114.0
click at [543, 90] on div "Section: Interpreting Information Environmental movements oppose sustainable, b…" at bounding box center [477, 202] width 640 height 381
drag, startPoint x: 632, startPoint y: 215, endPoint x: 697, endPoint y: 216, distance: 65.0
click at [697, 216] on div "Section: Interpreting Information Environmental movements oppose sustainable, b…" at bounding box center [477, 202] width 640 height 381
drag, startPoint x: 584, startPoint y: 163, endPoint x: 604, endPoint y: 162, distance: 20.3
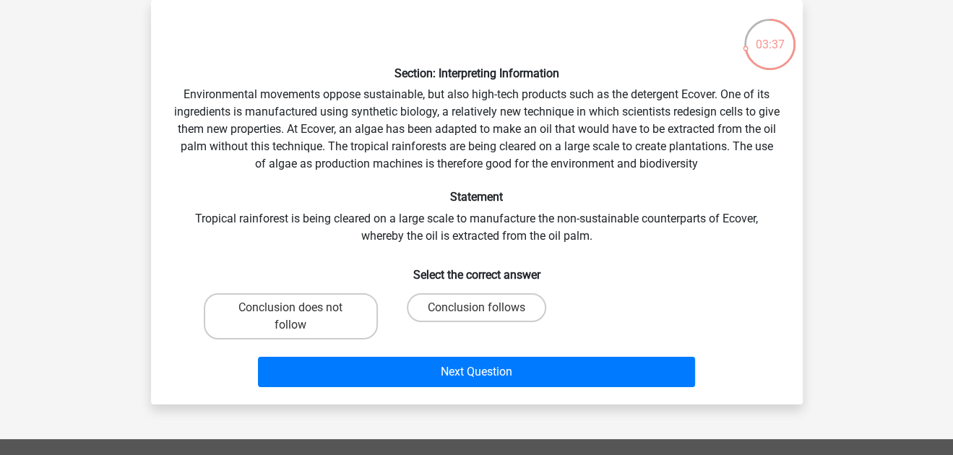
click at [587, 163] on div "Section: Interpreting Information Environmental movements oppose sustainable, b…" at bounding box center [477, 202] width 640 height 381
click at [553, 169] on div "Section: Interpreting Information Environmental movements oppose sustainable, b…" at bounding box center [477, 202] width 640 height 381
click at [305, 316] on label "Conclusion does not follow" at bounding box center [291, 316] width 174 height 46
click at [300, 316] on input "Conclusion does not follow" at bounding box center [294, 312] width 9 height 9
radio input "true"
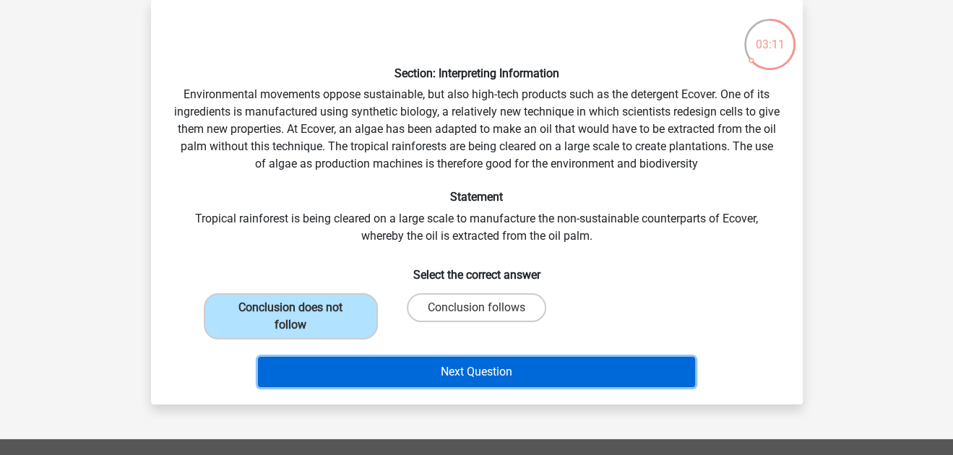
click at [384, 368] on button "Next Question" at bounding box center [476, 372] width 437 height 30
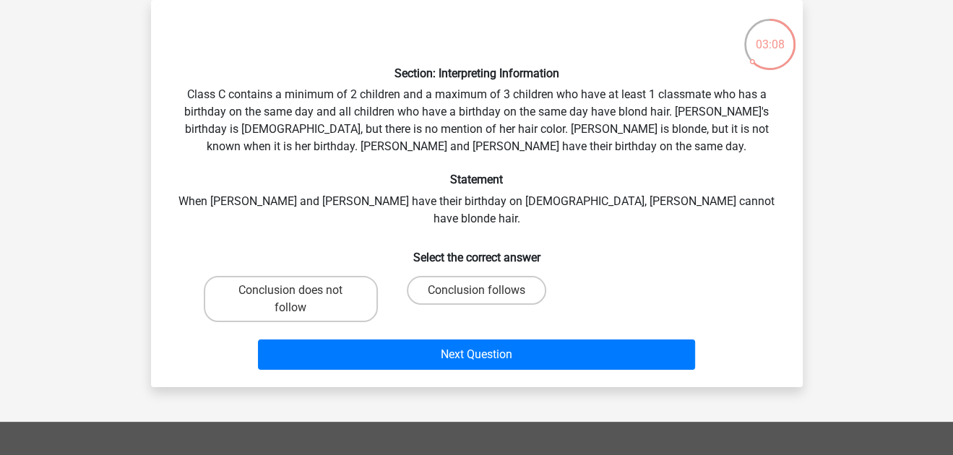
click at [402, 74] on h6 "Section: Interpreting Information" at bounding box center [476, 73] width 605 height 14
click at [402, 103] on div "Section: Interpreting Information Class C contains a minimum of 2 children and …" at bounding box center [477, 194] width 640 height 364
drag, startPoint x: 320, startPoint y: 96, endPoint x: 436, endPoint y: 95, distance: 116.3
click at [436, 95] on div "Section: Interpreting Information Class C contains a minimum of 2 children and …" at bounding box center [477, 194] width 640 height 364
drag, startPoint x: 547, startPoint y: 93, endPoint x: 570, endPoint y: 93, distance: 23.1
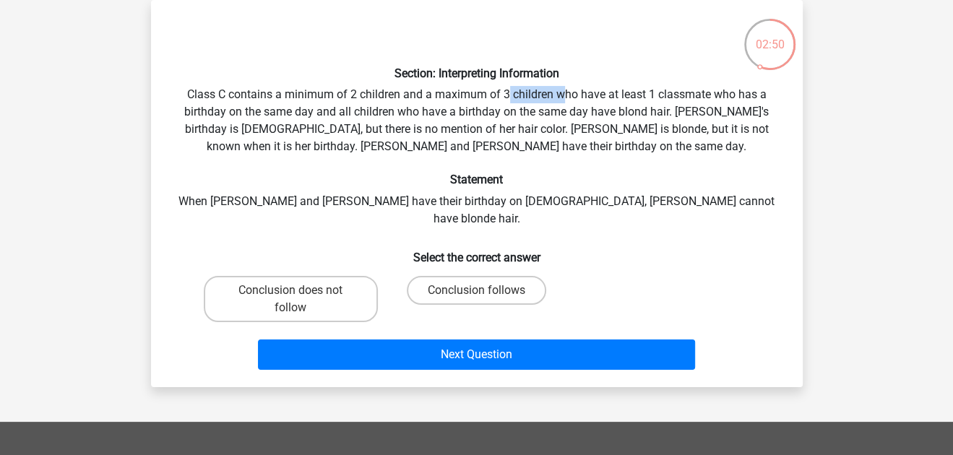
click at [570, 93] on div "Section: Interpreting Information Class C contains a minimum of 2 children and …" at bounding box center [477, 194] width 640 height 364
drag, startPoint x: 506, startPoint y: 117, endPoint x: 524, endPoint y: 118, distance: 18.1
click at [524, 118] on div "Section: Interpreting Information Class C contains a minimum of 2 children and …" at bounding box center [477, 194] width 640 height 364
drag, startPoint x: 439, startPoint y: 121, endPoint x: 462, endPoint y: 127, distance: 23.3
click at [457, 126] on div "Section: Interpreting Information Class C contains a minimum of 2 children and …" at bounding box center [477, 194] width 640 height 364
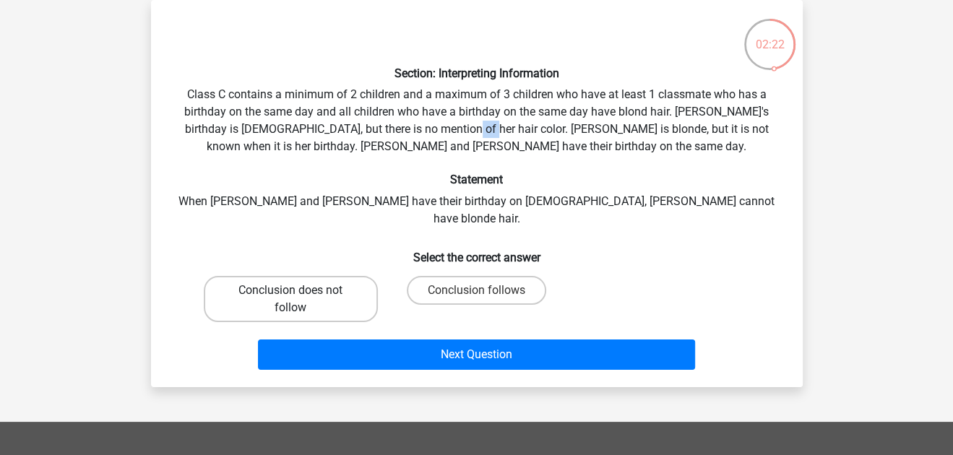
click at [335, 282] on label "Conclusion does not follow" at bounding box center [291, 299] width 174 height 46
click at [300, 290] on input "Conclusion does not follow" at bounding box center [294, 294] width 9 height 9
radio input "true"
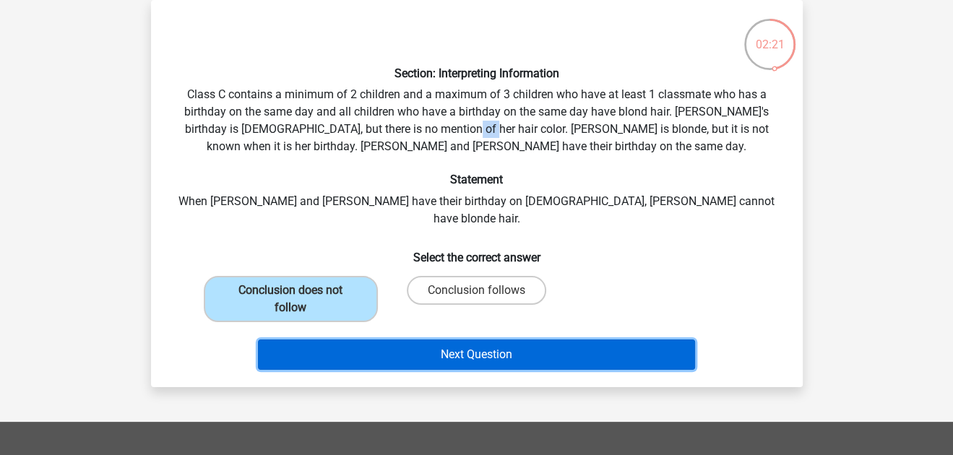
click at [421, 340] on button "Next Question" at bounding box center [476, 355] width 437 height 30
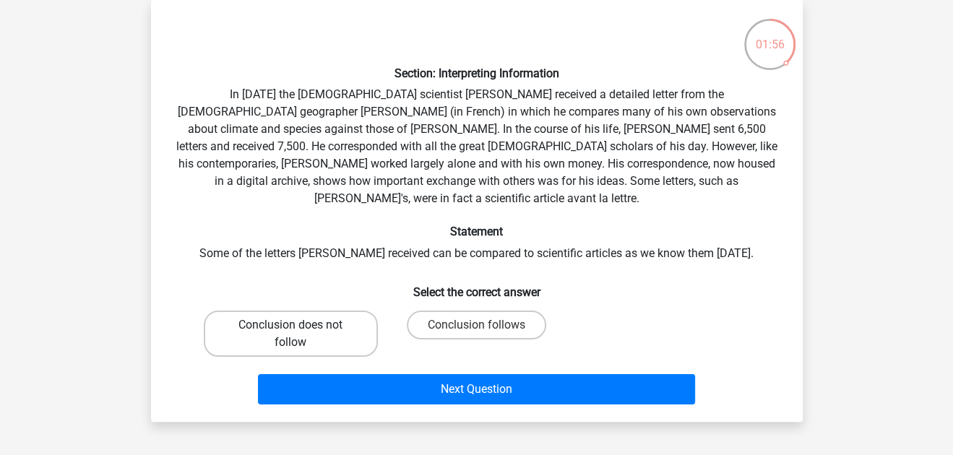
click at [345, 314] on label "Conclusion does not follow" at bounding box center [291, 334] width 174 height 46
click at [300, 325] on input "Conclusion does not follow" at bounding box center [294, 329] width 9 height 9
radio input "true"
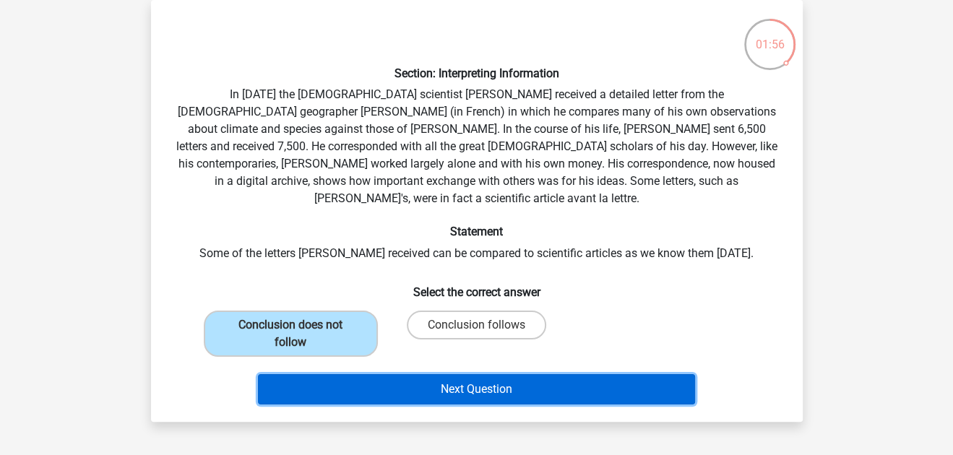
click at [372, 374] on button "Next Question" at bounding box center [476, 389] width 437 height 30
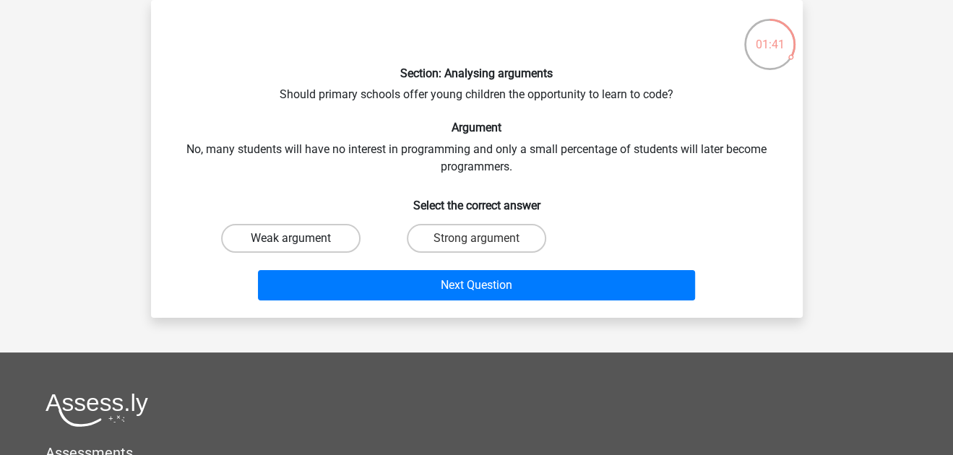
click at [308, 243] on label "Weak argument" at bounding box center [290, 238] width 139 height 29
click at [300, 243] on input "Weak argument" at bounding box center [294, 242] width 9 height 9
radio input "true"
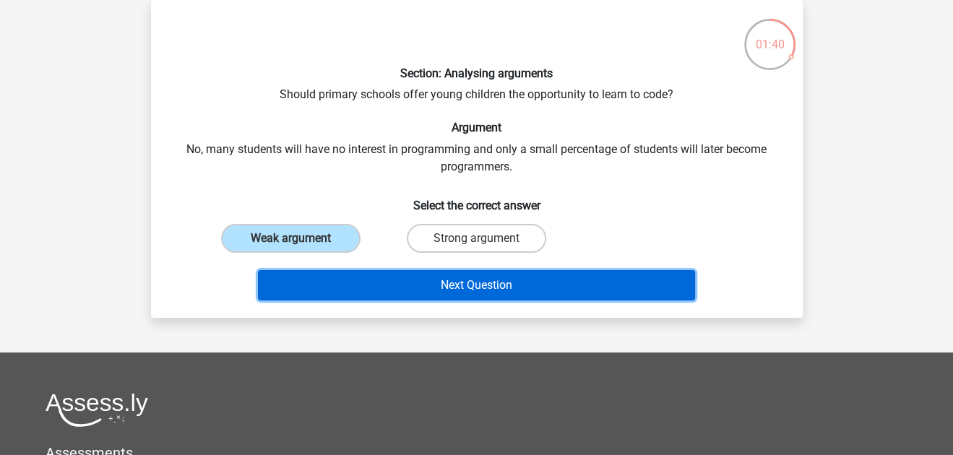
click at [328, 270] on button "Next Question" at bounding box center [476, 285] width 437 height 30
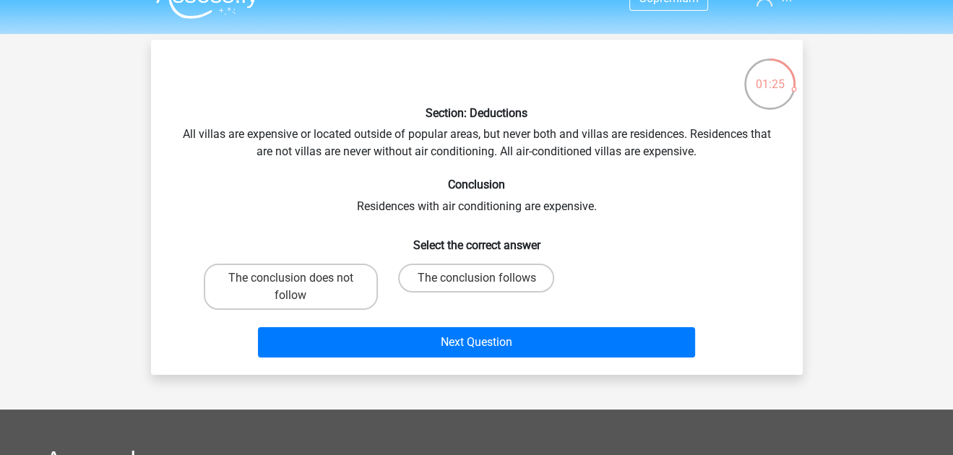
scroll to position [27, 0]
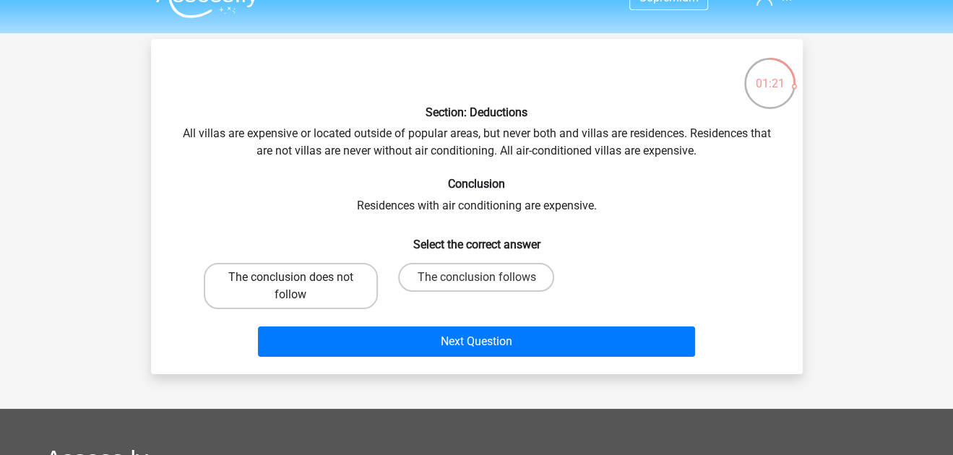
click at [340, 283] on label "The conclusion does not follow" at bounding box center [291, 286] width 174 height 46
click at [300, 283] on input "The conclusion does not follow" at bounding box center [294, 281] width 9 height 9
radio input "true"
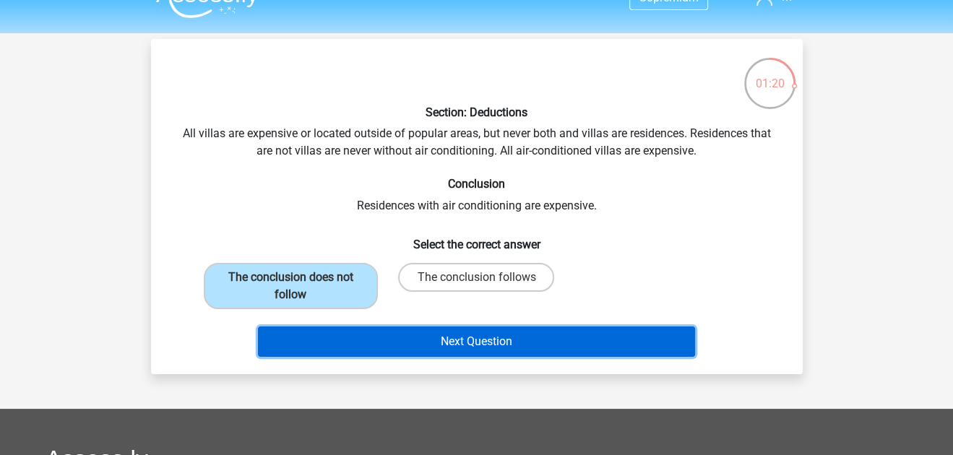
click at [378, 327] on button "Next Question" at bounding box center [476, 342] width 437 height 30
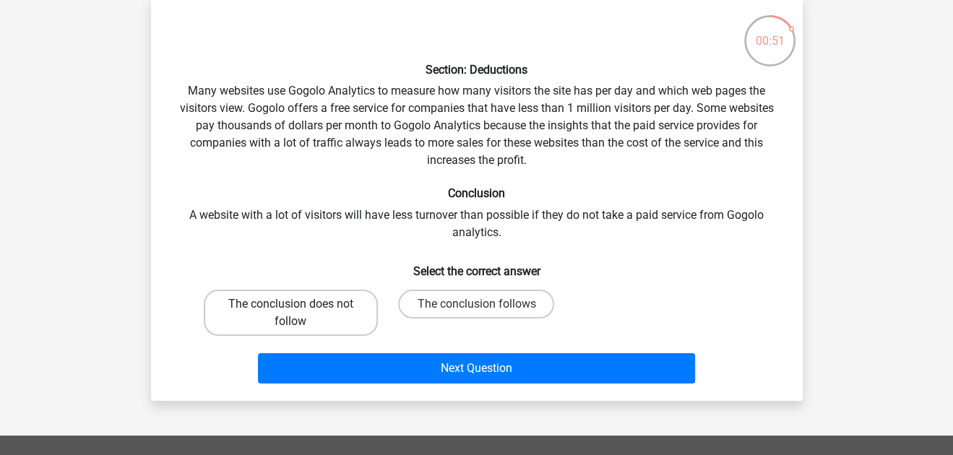
scroll to position [70, 0]
click at [340, 306] on label "The conclusion does not follow" at bounding box center [291, 313] width 174 height 46
click at [300, 306] on input "The conclusion does not follow" at bounding box center [294, 308] width 9 height 9
radio input "true"
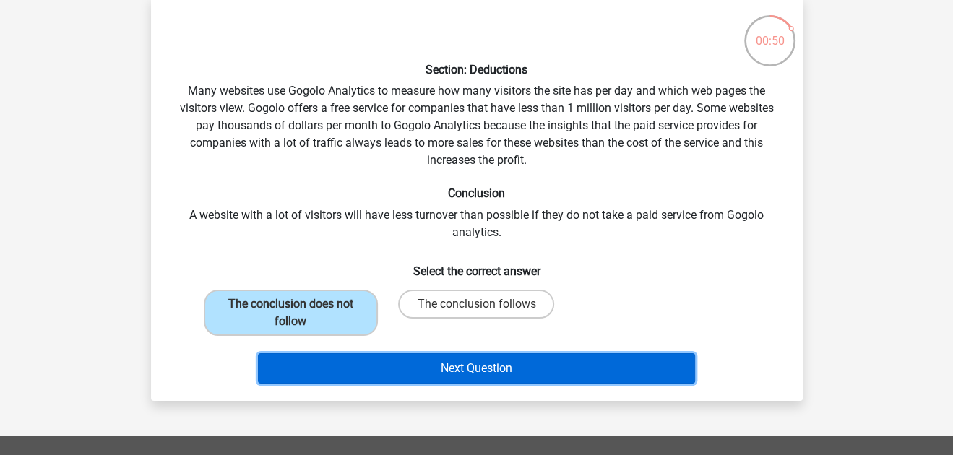
click at [389, 366] on button "Next Question" at bounding box center [476, 368] width 437 height 30
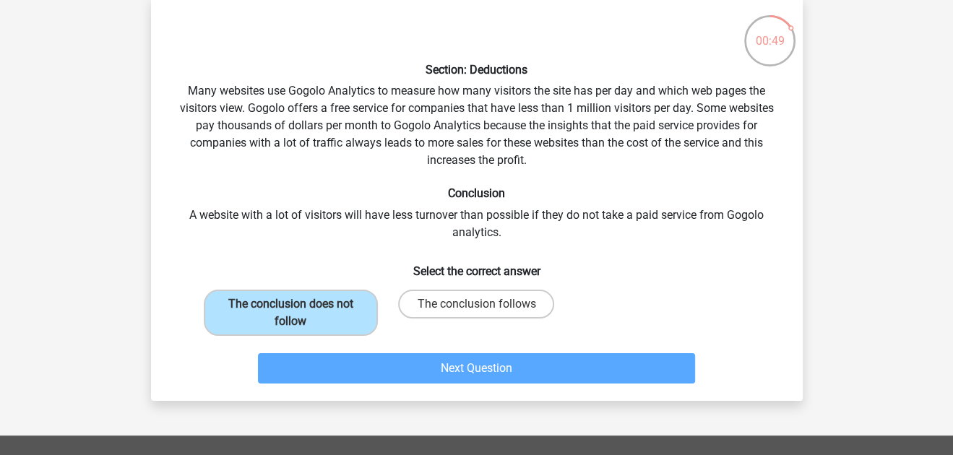
scroll to position [66, 0]
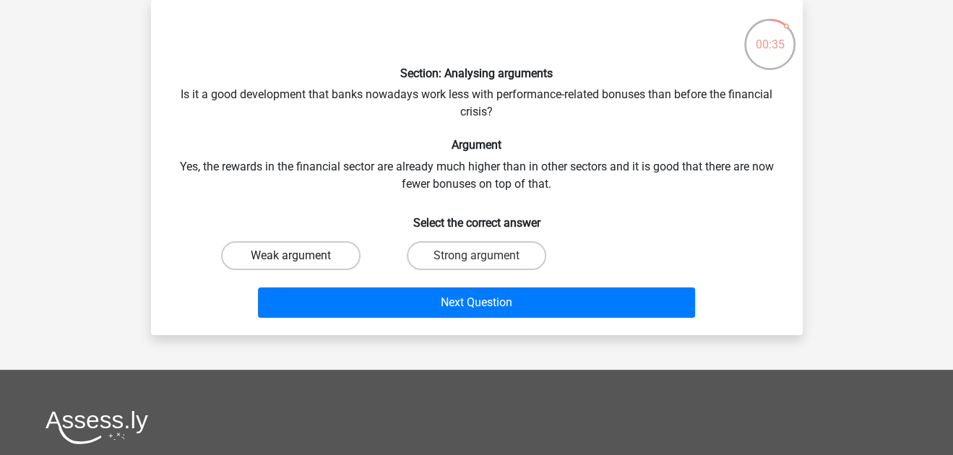
click at [335, 261] on label "Weak argument" at bounding box center [290, 255] width 139 height 29
click at [300, 261] on input "Weak argument" at bounding box center [294, 260] width 9 height 9
radio input "true"
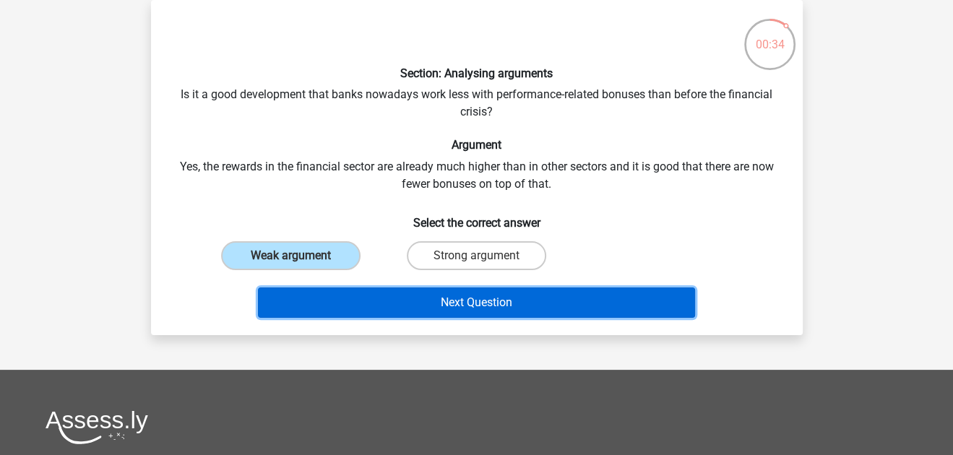
click at [394, 304] on button "Next Question" at bounding box center [476, 303] width 437 height 30
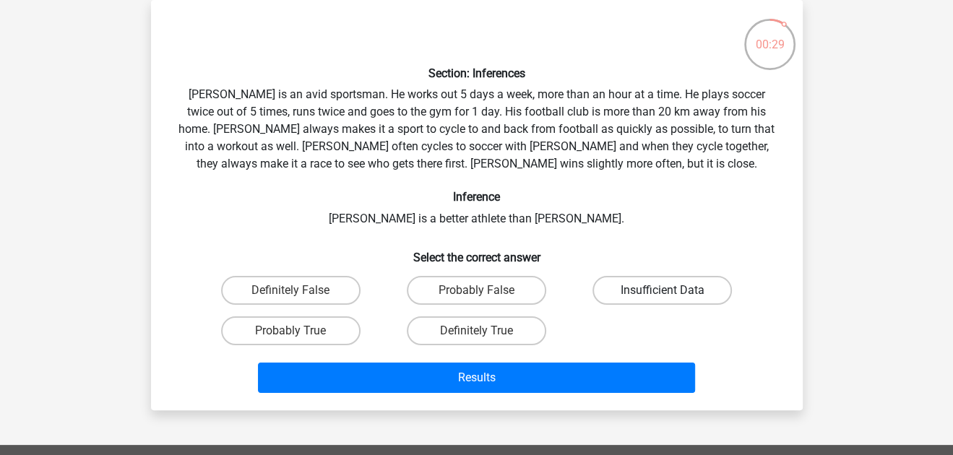
click at [661, 291] on label "Insufficient Data" at bounding box center [661, 290] width 139 height 29
click at [663, 291] on input "Insufficient Data" at bounding box center [667, 294] width 9 height 9
radio input "true"
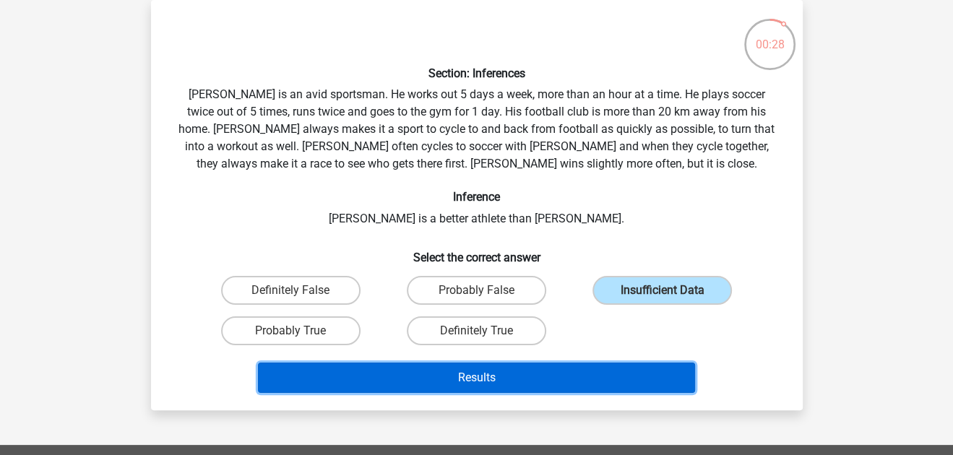
click at [553, 371] on button "Results" at bounding box center [476, 378] width 437 height 30
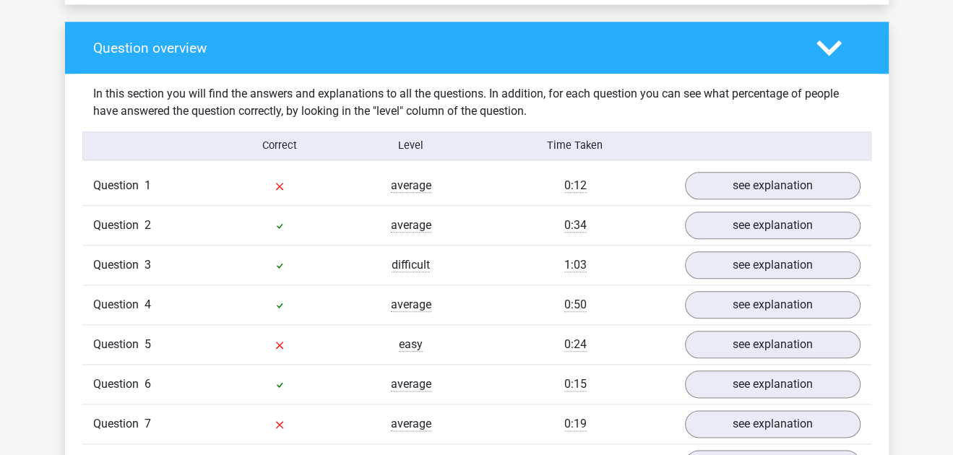
scroll to position [1045, 0]
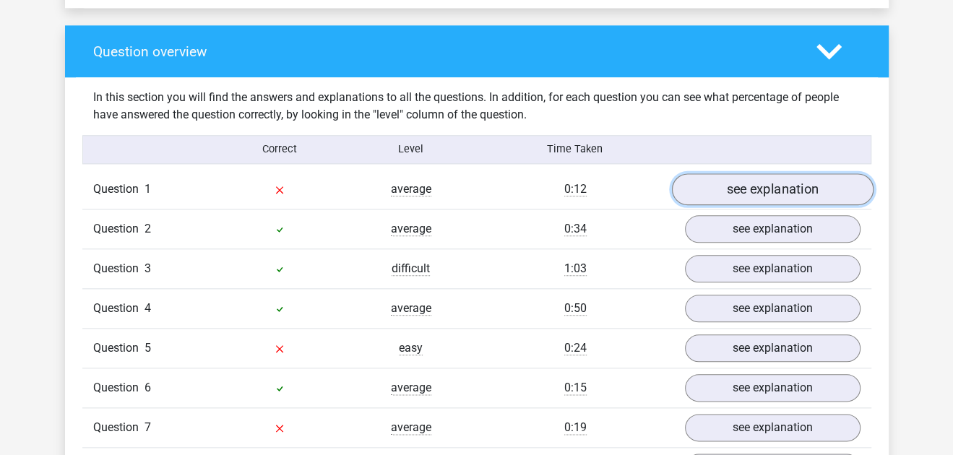
click at [727, 194] on link "see explanation" at bounding box center [772, 189] width 202 height 32
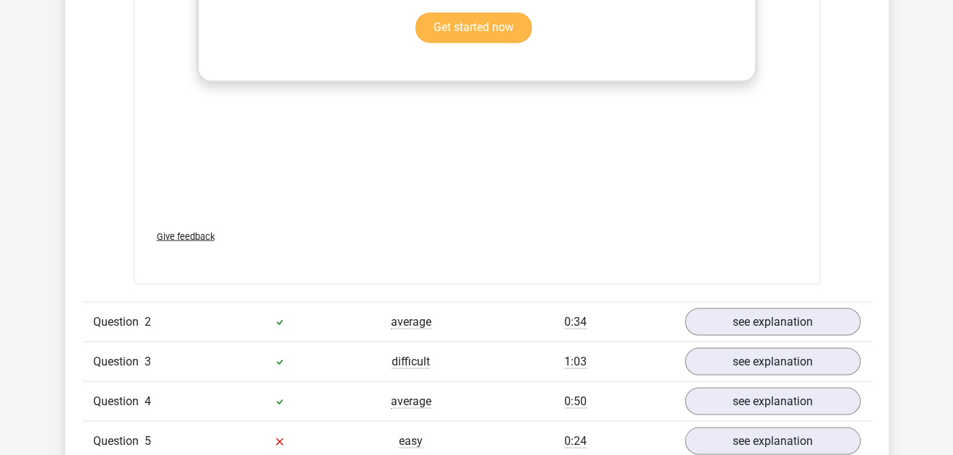
scroll to position [1788, 0]
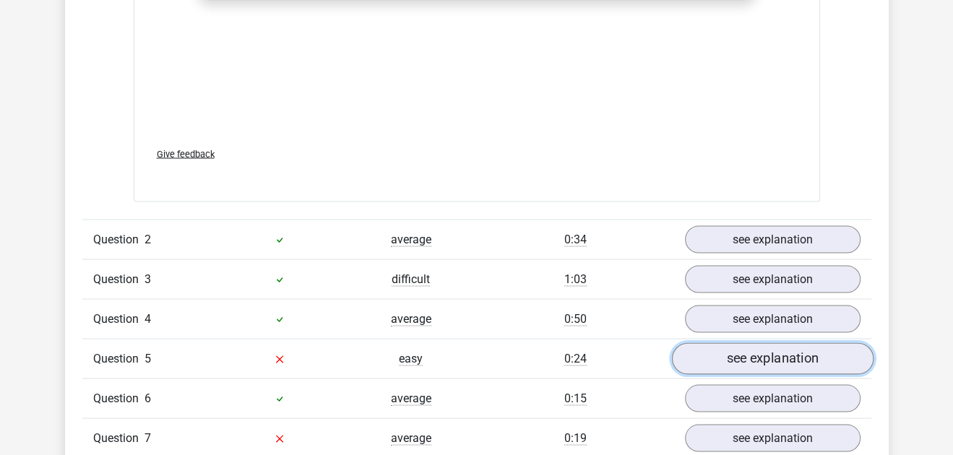
click at [742, 343] on link "see explanation" at bounding box center [772, 359] width 202 height 32
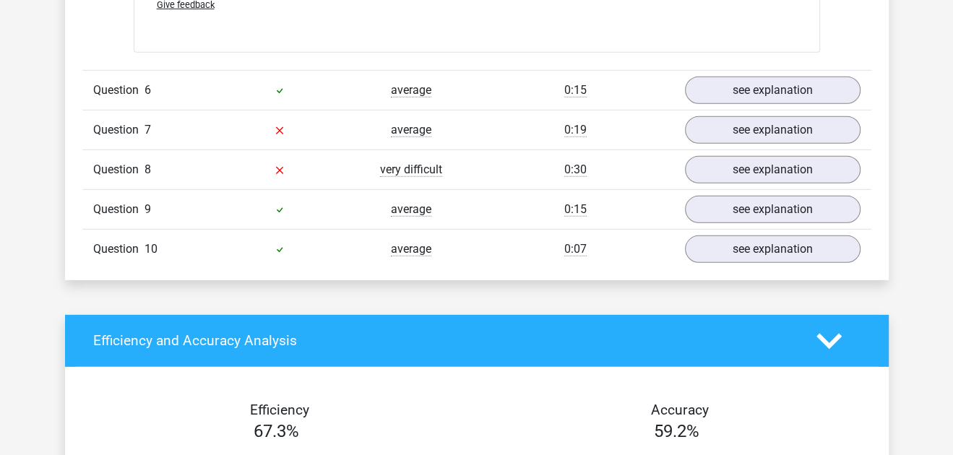
scroll to position [2927, 0]
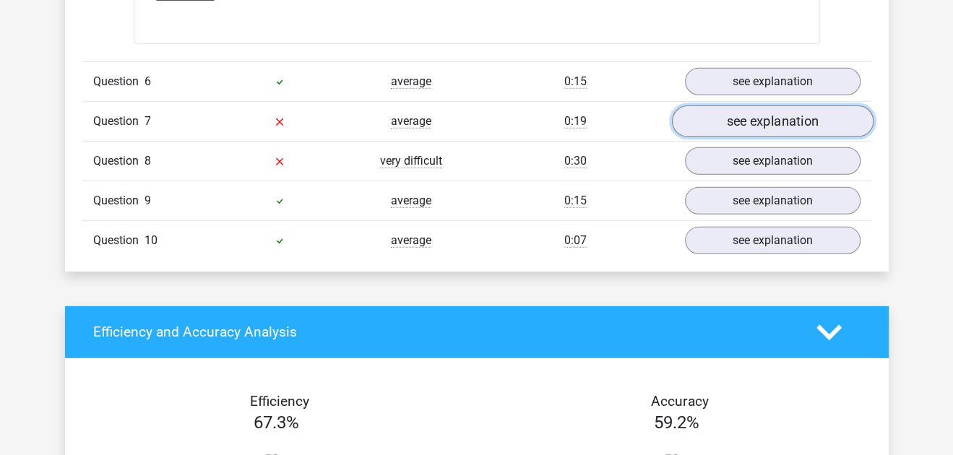
click at [800, 105] on link "see explanation" at bounding box center [772, 121] width 202 height 32
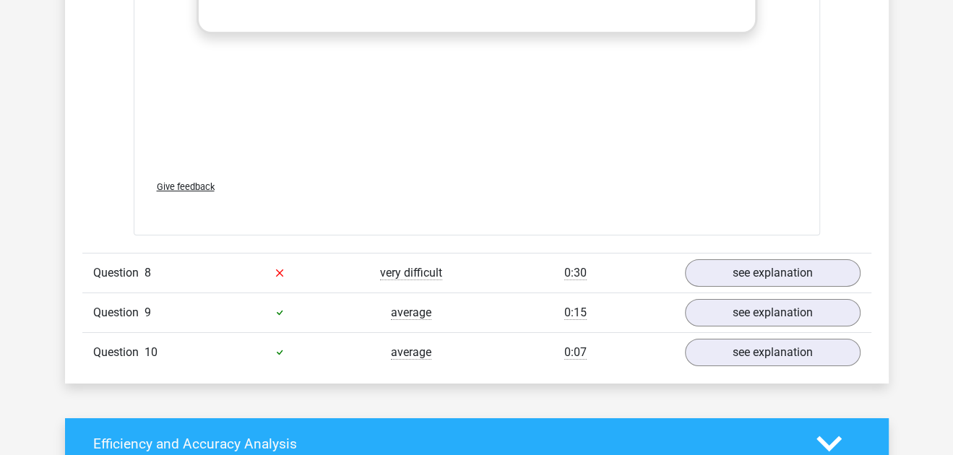
scroll to position [3576, 0]
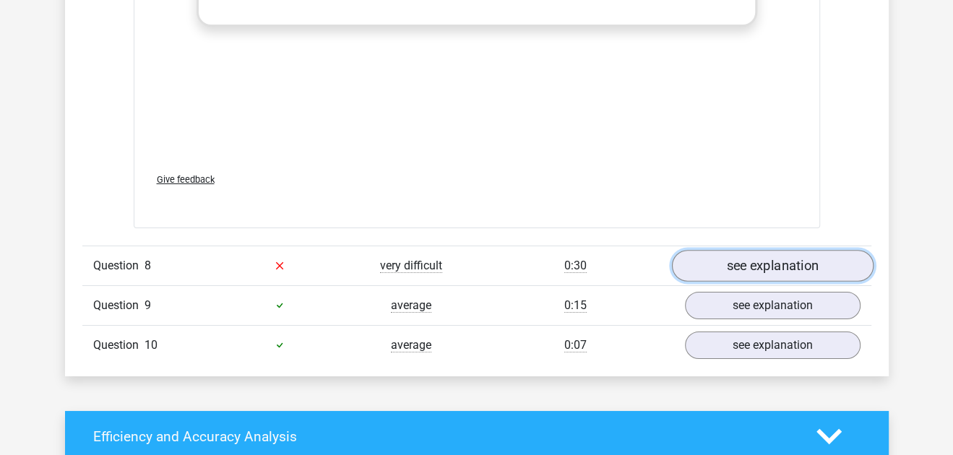
click at [756, 250] on link "see explanation" at bounding box center [772, 266] width 202 height 32
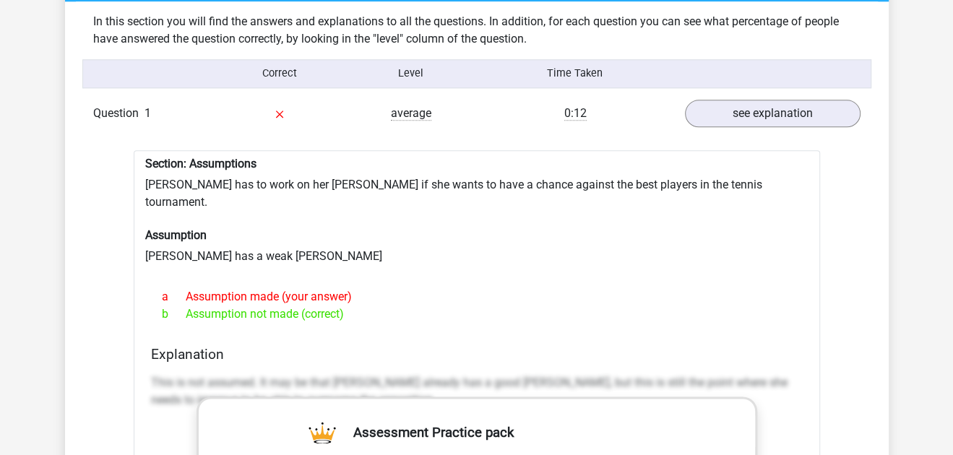
scroll to position [1131, 0]
